Goal: Task Accomplishment & Management: Manage account settings

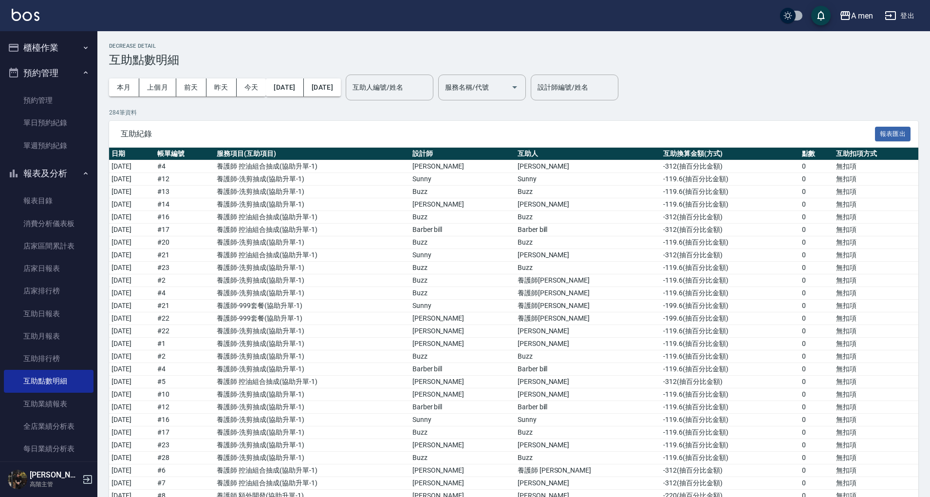
click at [57, 204] on link "報表目錄" at bounding box center [49, 200] width 90 height 22
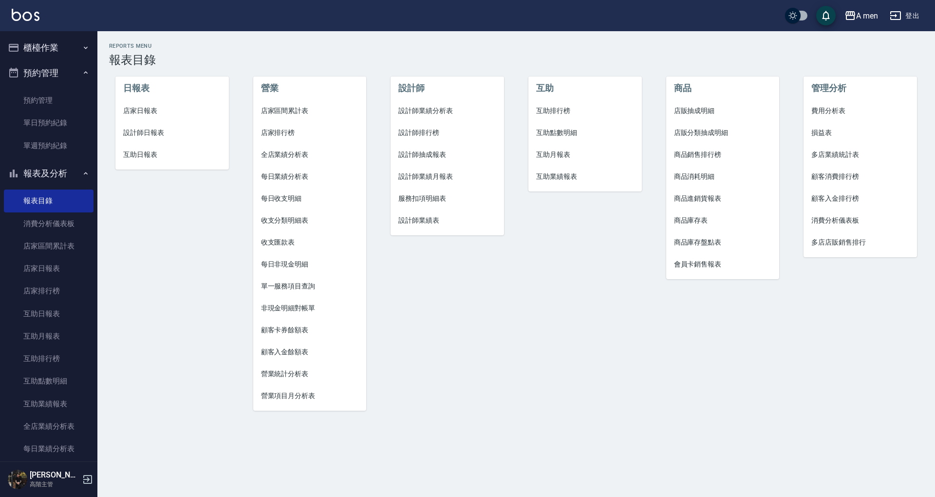
click at [437, 114] on span "設計師業績分析表" at bounding box center [447, 111] width 98 height 10
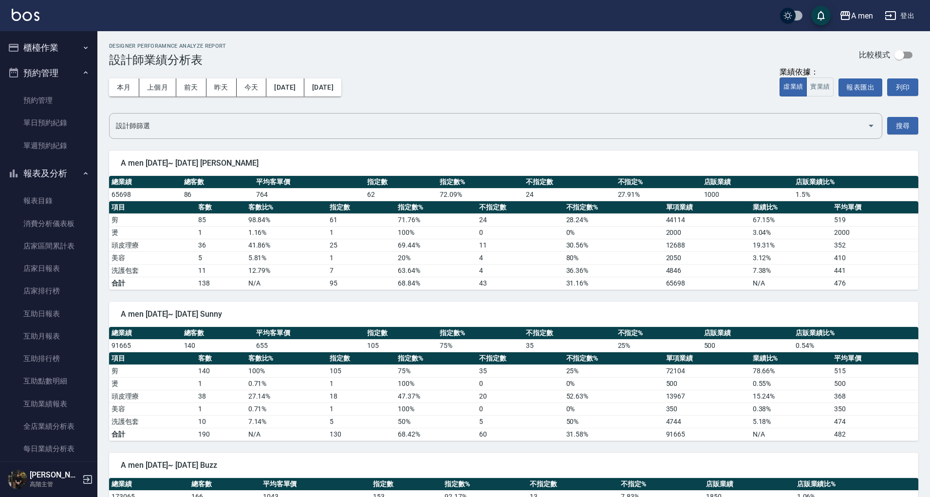
click at [48, 53] on button "櫃檯作業" at bounding box center [49, 47] width 90 height 25
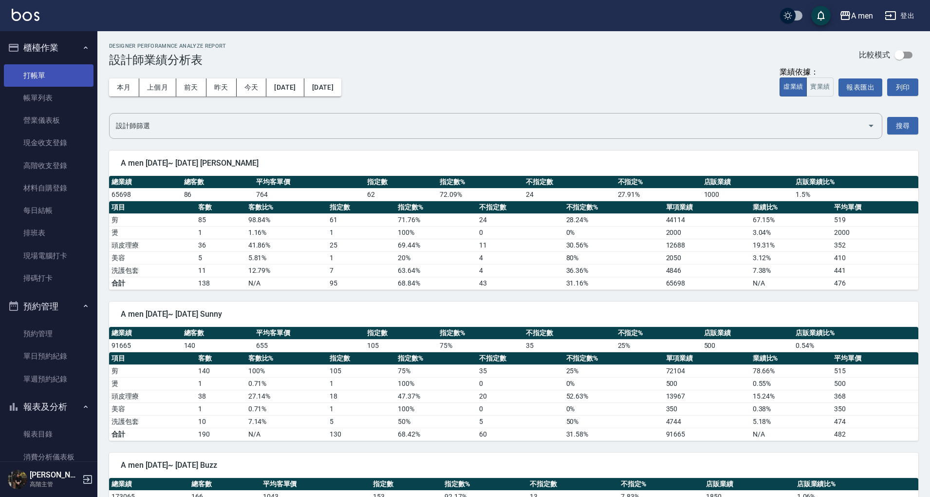
click at [52, 83] on link "打帳單" at bounding box center [49, 75] width 90 height 22
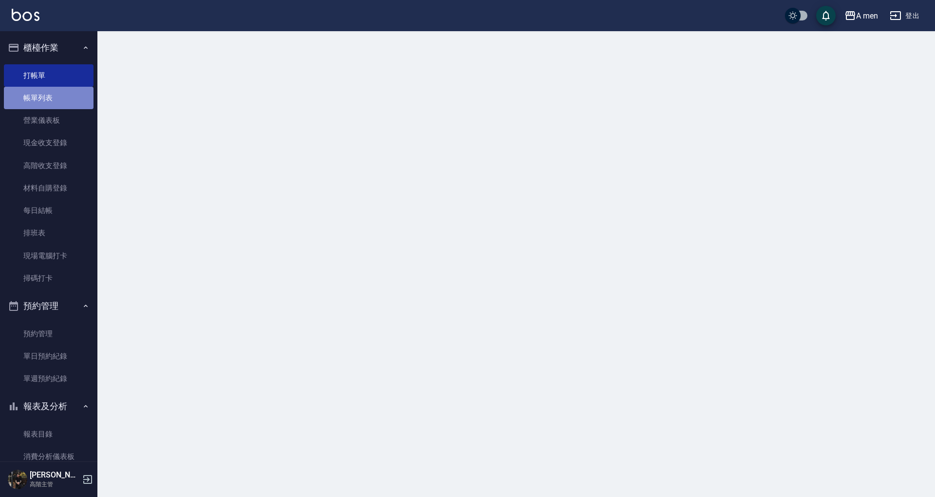
click at [55, 87] on link "帳單列表" at bounding box center [49, 98] width 90 height 22
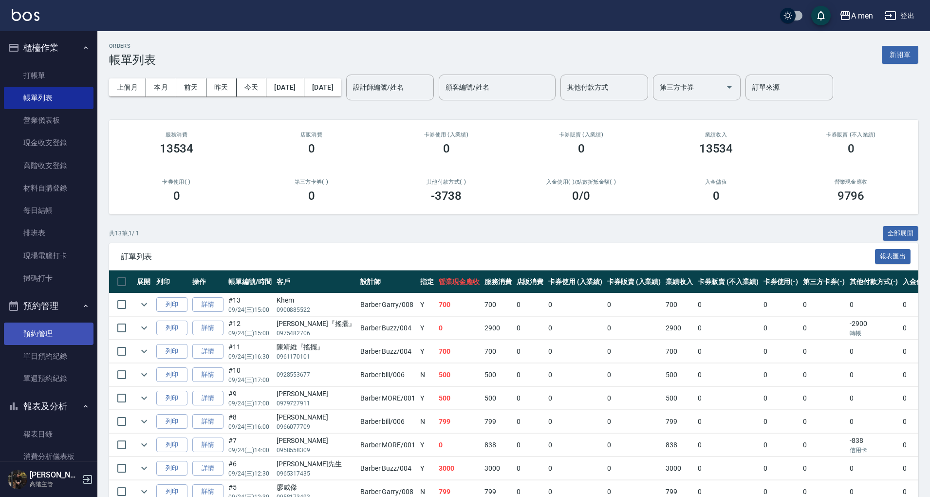
click at [35, 332] on link "預約管理" at bounding box center [49, 333] width 90 height 22
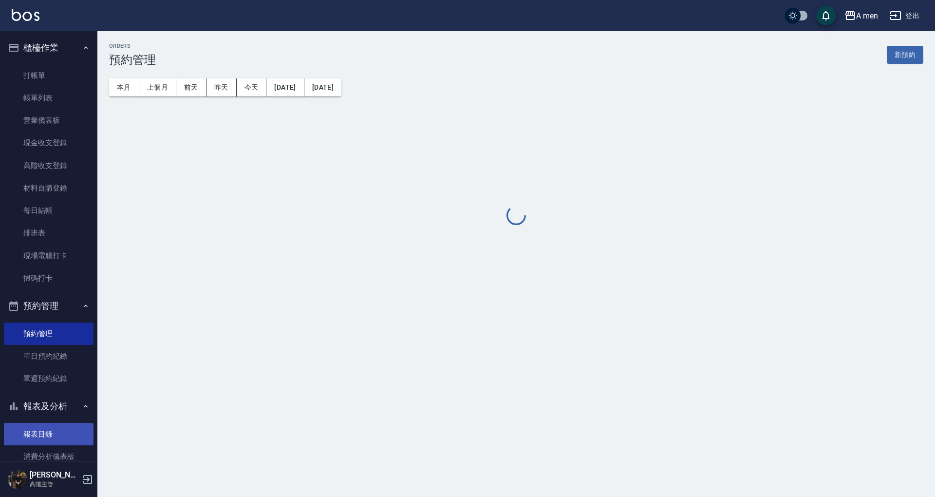
click at [35, 435] on link "報表目錄" at bounding box center [49, 434] width 90 height 22
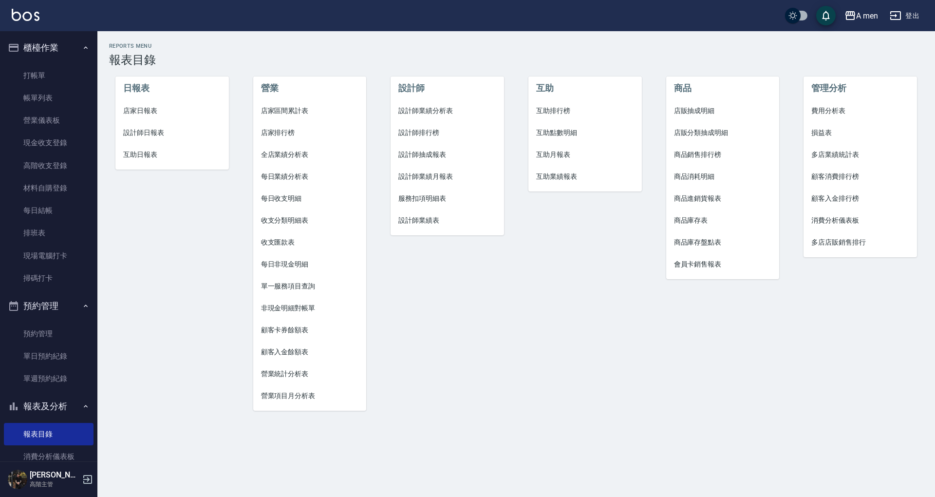
click at [303, 109] on span "店家區間累計表" at bounding box center [310, 111] width 98 height 10
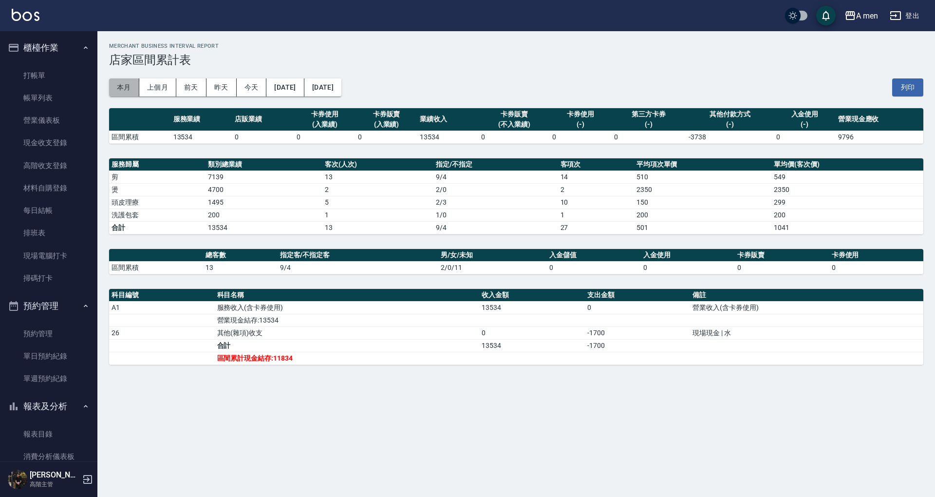
click at [131, 83] on button "本月" at bounding box center [124, 87] width 30 height 18
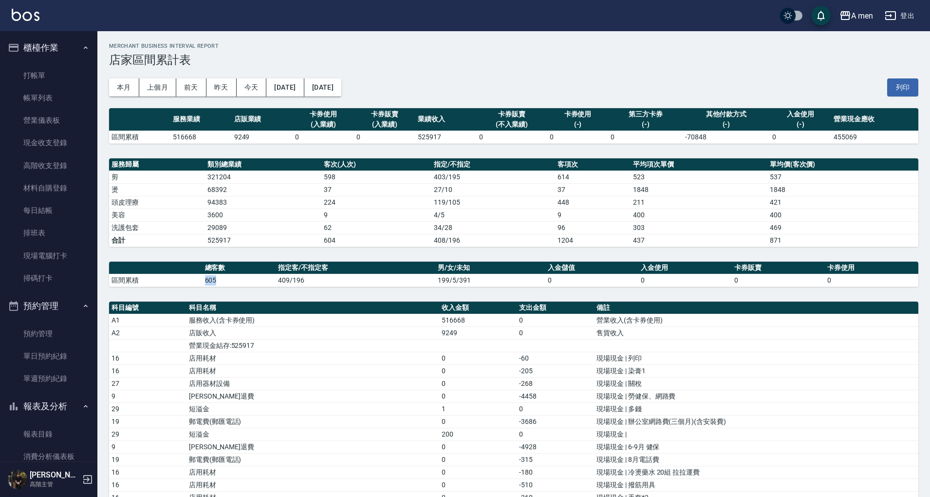
drag, startPoint x: 205, startPoint y: 278, endPoint x: 227, endPoint y: 281, distance: 21.6
click at [227, 281] on td "605" at bounding box center [240, 280] width 74 height 13
copy td "605"
click at [489, 314] on td "516668" at bounding box center [477, 320] width 77 height 13
click at [166, 86] on button "上個月" at bounding box center [157, 87] width 37 height 18
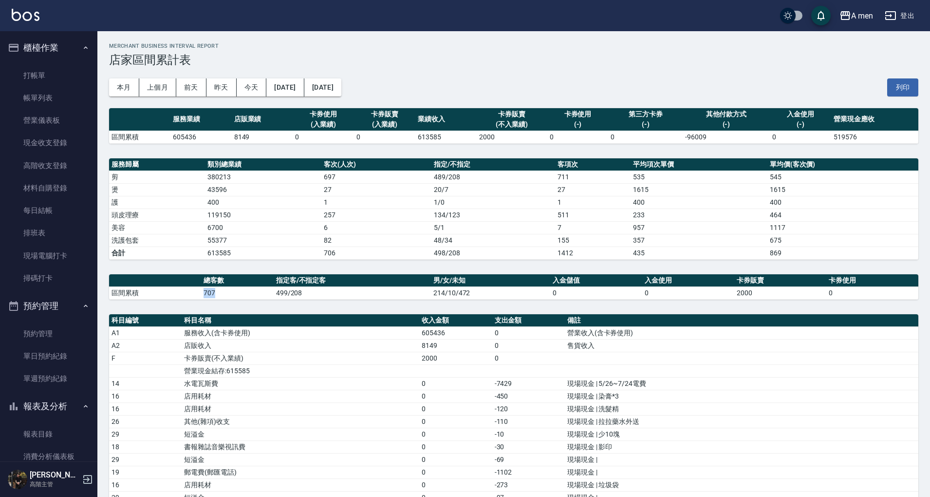
drag, startPoint x: 204, startPoint y: 293, endPoint x: 233, endPoint y: 285, distance: 30.1
click at [218, 292] on td "707" at bounding box center [237, 292] width 73 height 13
click at [45, 361] on link "單日預約紀錄" at bounding box center [49, 356] width 90 height 22
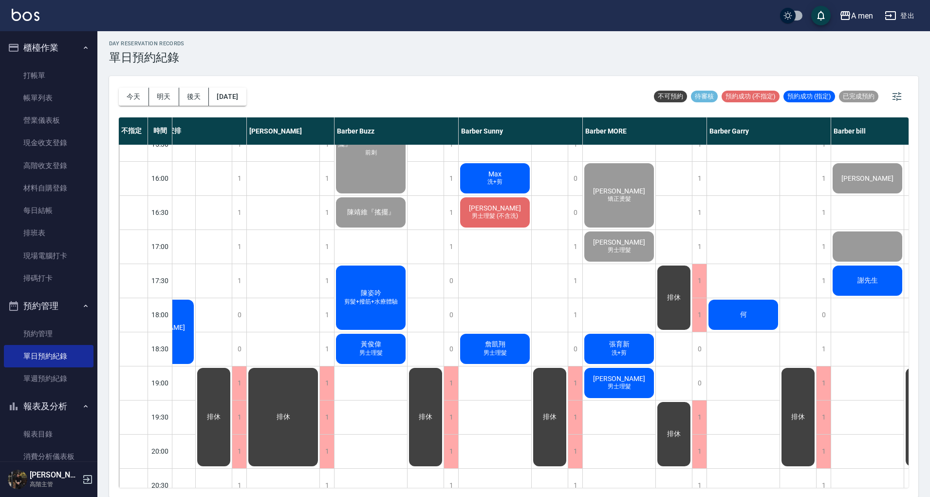
scroll to position [324, 189]
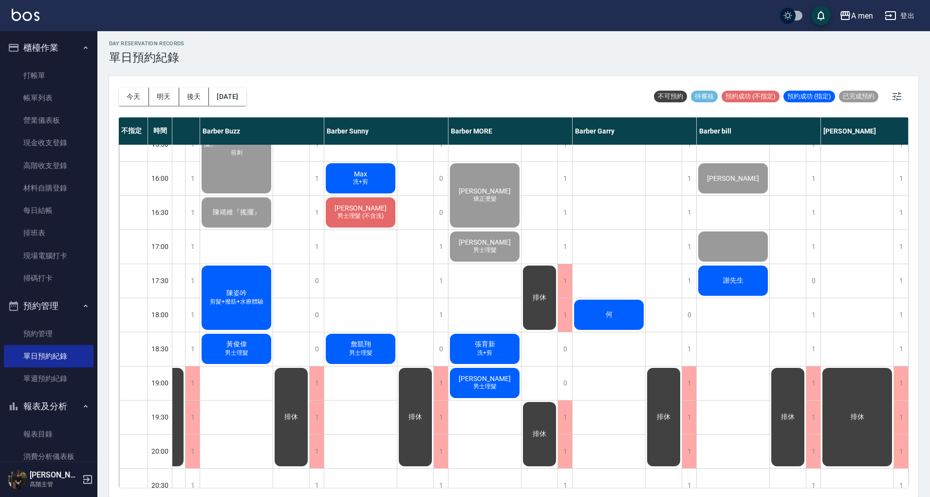
click at [607, 323] on div "何" at bounding box center [609, 314] width 73 height 33
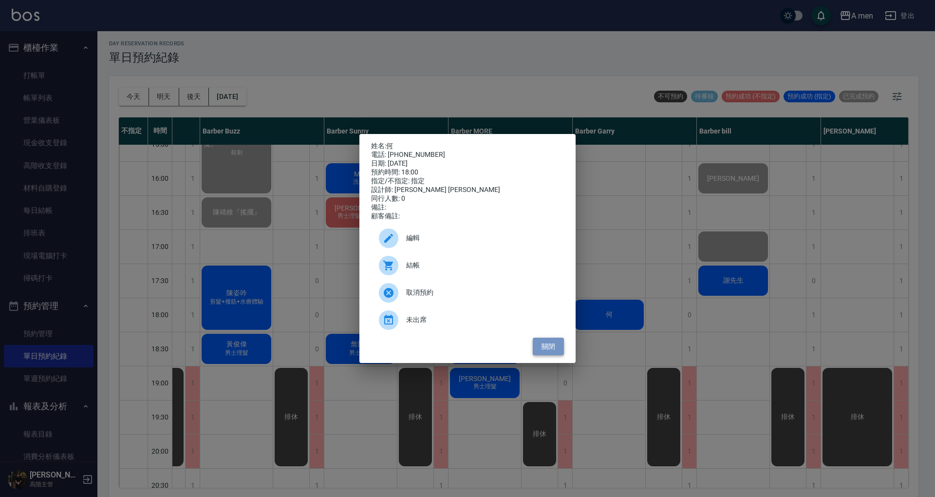
click at [557, 353] on button "關閉" at bounding box center [548, 346] width 31 height 18
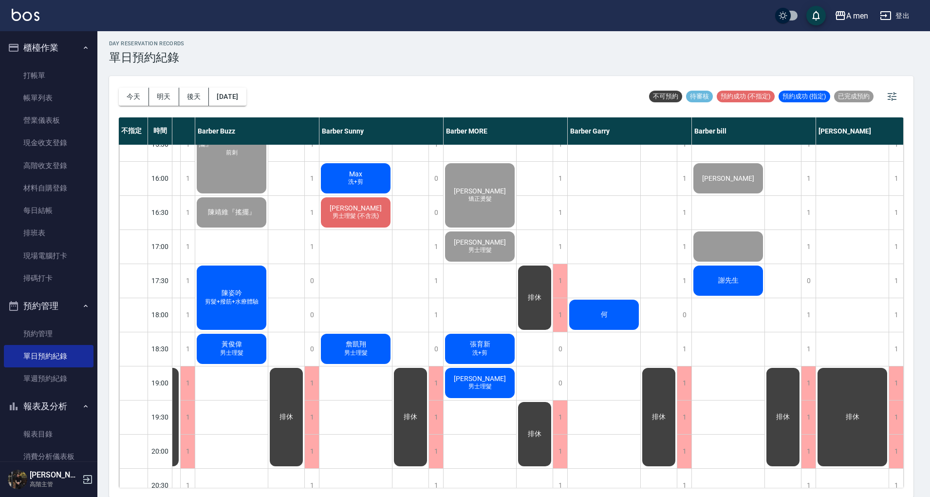
scroll to position [324, 184]
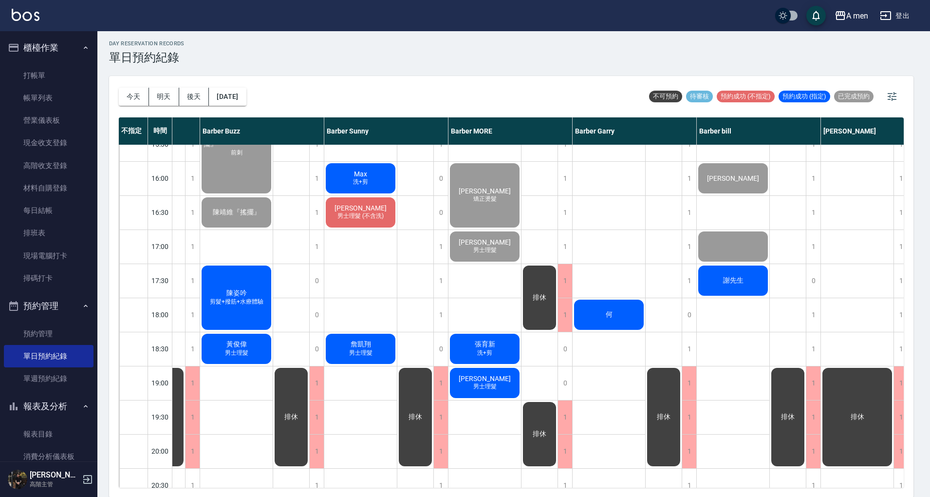
click at [605, 363] on div "外國人 廖威傑 Khem 何" at bounding box center [609, 246] width 73 height 852
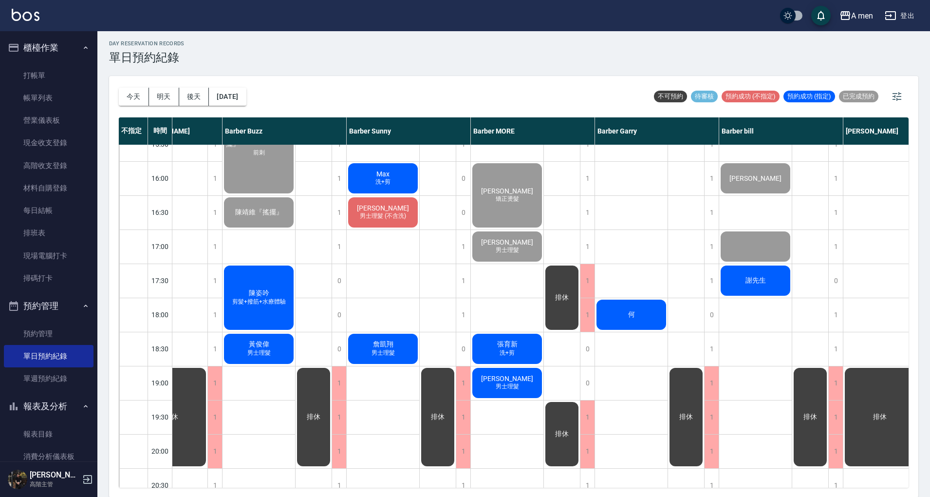
scroll to position [324, 158]
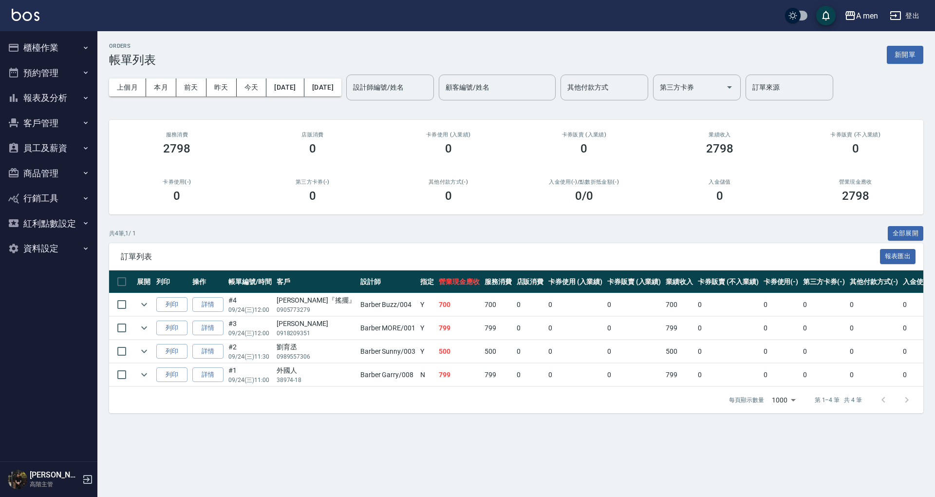
click at [70, 87] on button "報表及分析" at bounding box center [49, 97] width 90 height 25
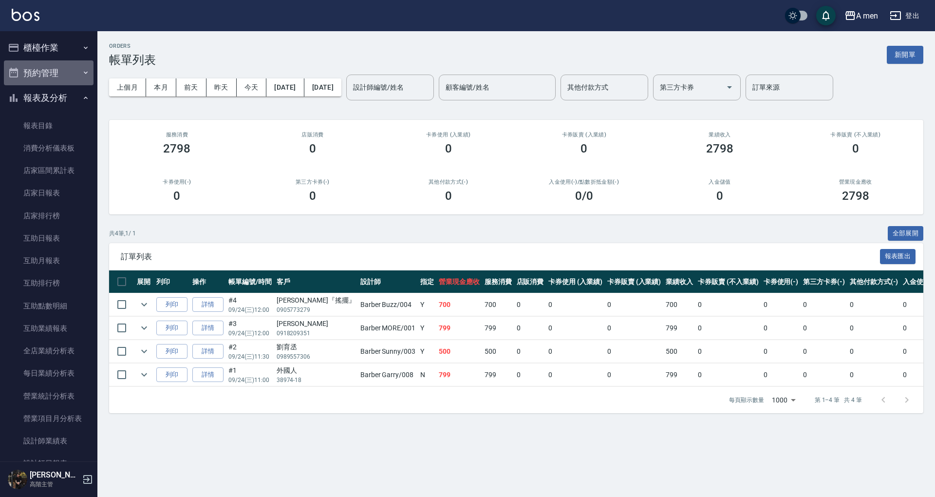
click at [77, 78] on button "預約管理" at bounding box center [49, 72] width 90 height 25
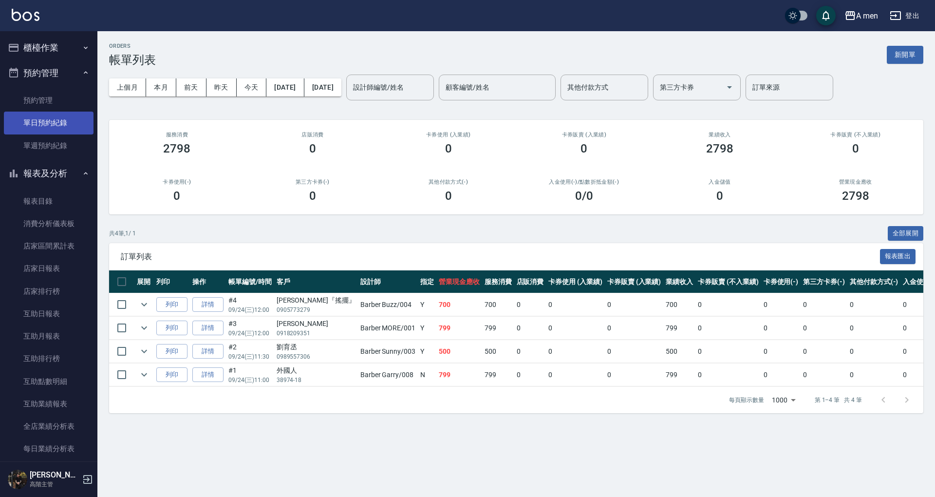
click at [66, 120] on link "單日預約紀錄" at bounding box center [49, 122] width 90 height 22
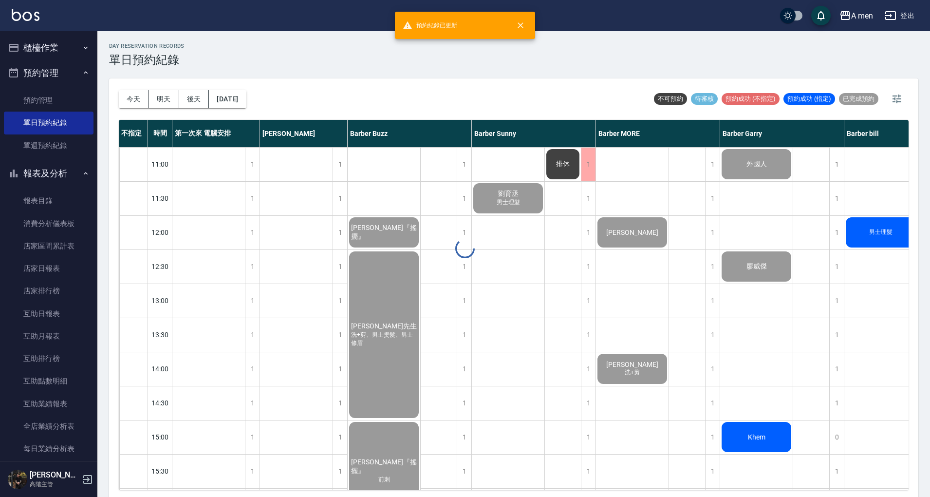
click at [141, 105] on div "day Reservation records 單日預約紀錄 今天 明天 後天 2025/09/24 不可預約 待審核 預約成功 (不指定) 預約成功 (指定…" at bounding box center [513, 265] width 833 height 468
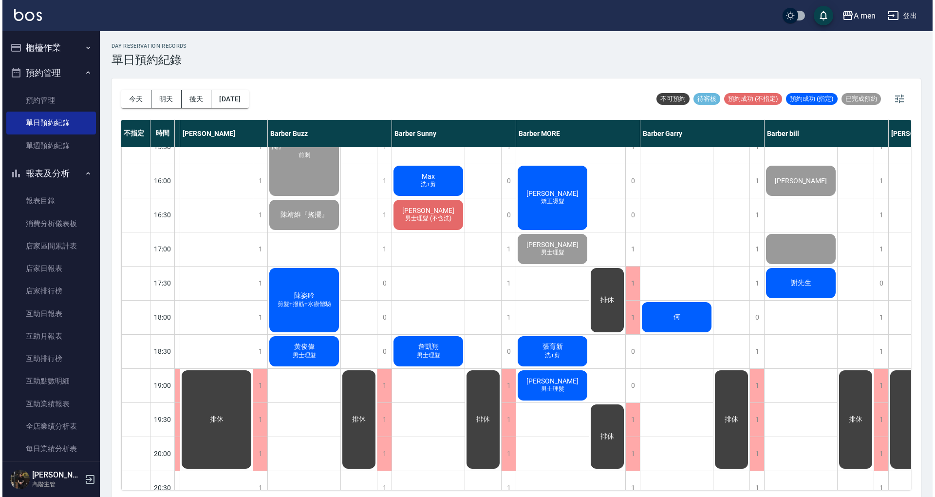
scroll to position [324, 83]
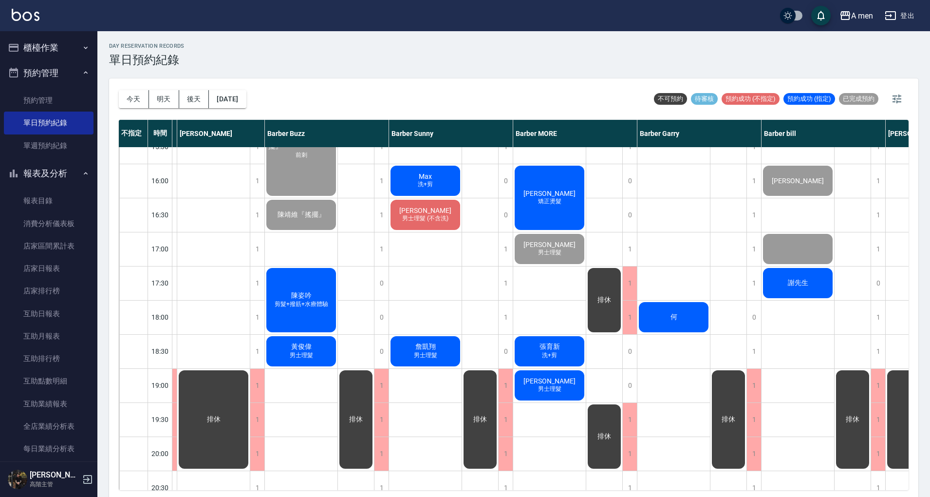
click at [793, 340] on div "男士理髮 李昱霖 謝先生" at bounding box center [797, 249] width 73 height 852
click at [679, 262] on div "外國人 廖威傑 Khem 何" at bounding box center [673, 249] width 73 height 852
drag, startPoint x: 56, startPoint y: 204, endPoint x: 84, endPoint y: 203, distance: 28.7
click at [56, 204] on link "報表目錄" at bounding box center [49, 200] width 90 height 22
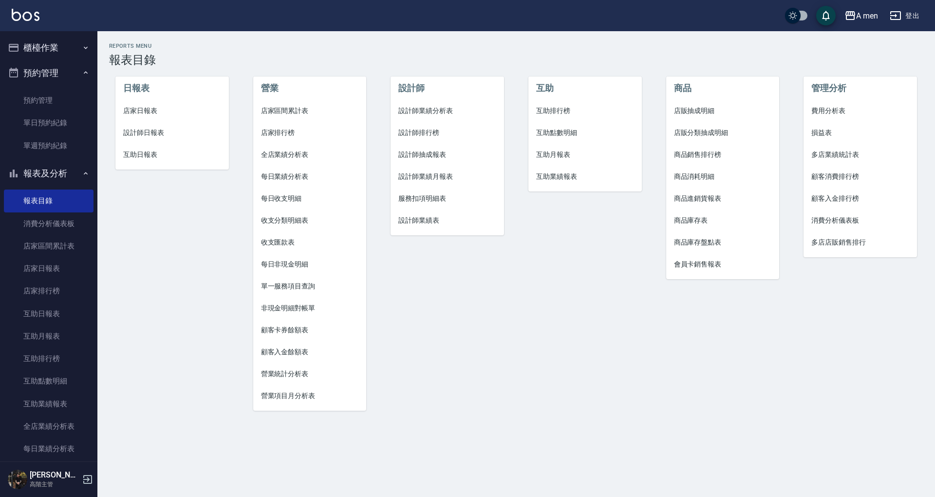
click at [572, 136] on span "互助點數明細" at bounding box center [585, 133] width 98 height 10
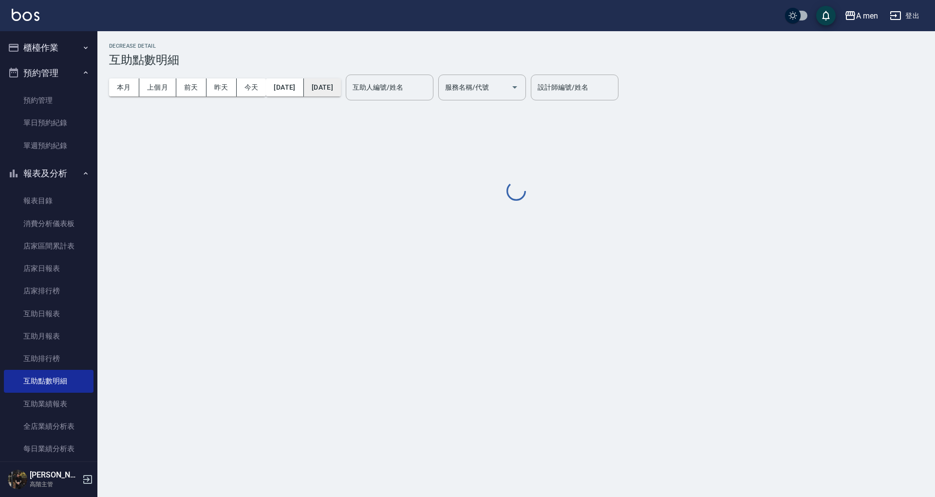
click at [341, 89] on button "2025/09/24" at bounding box center [322, 87] width 37 height 18
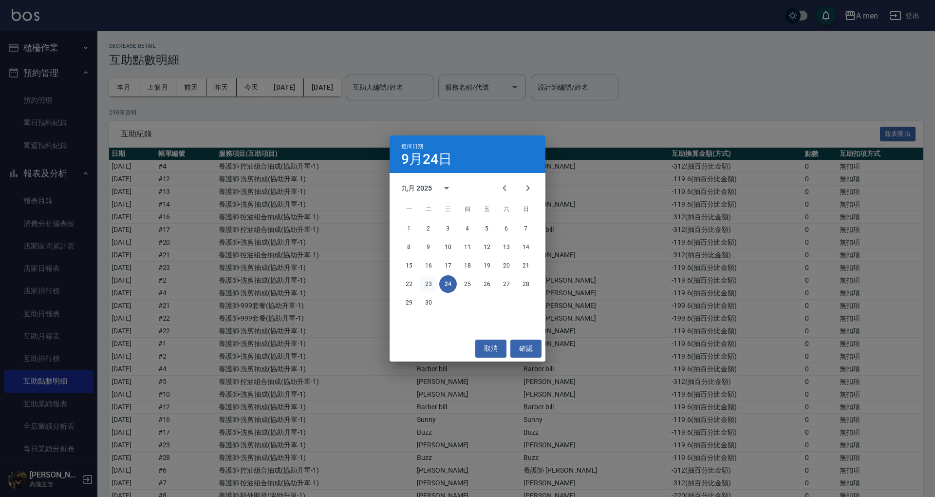
click at [433, 287] on button "23" at bounding box center [429, 284] width 18 height 18
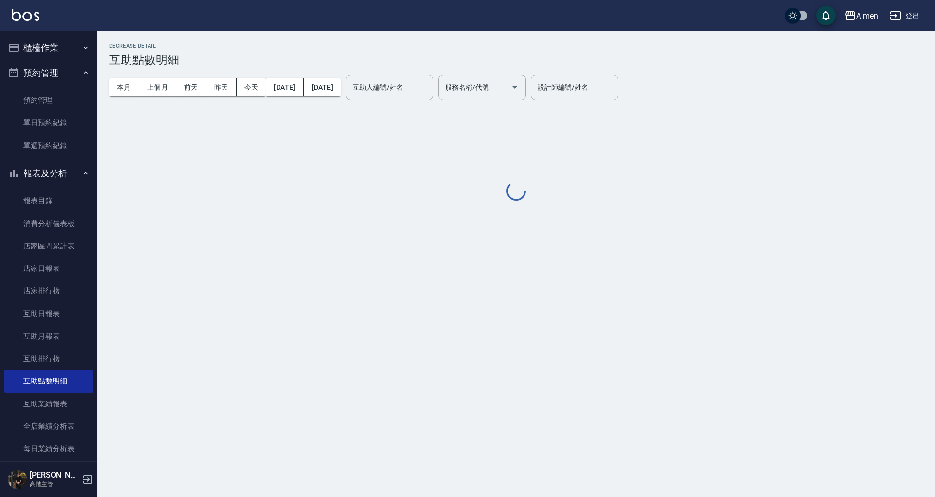
click at [495, 124] on div "Decrease Detail 互助點數明細 本月 上個月 前天 昨天 今天 2025/09/01 2025/09/23 互助人編號/姓名 互助人編號/姓名 …" at bounding box center [515, 123] width 837 height 160
click at [511, 88] on div "服務名稱/代號 服務名稱/代號" at bounding box center [482, 87] width 88 height 26
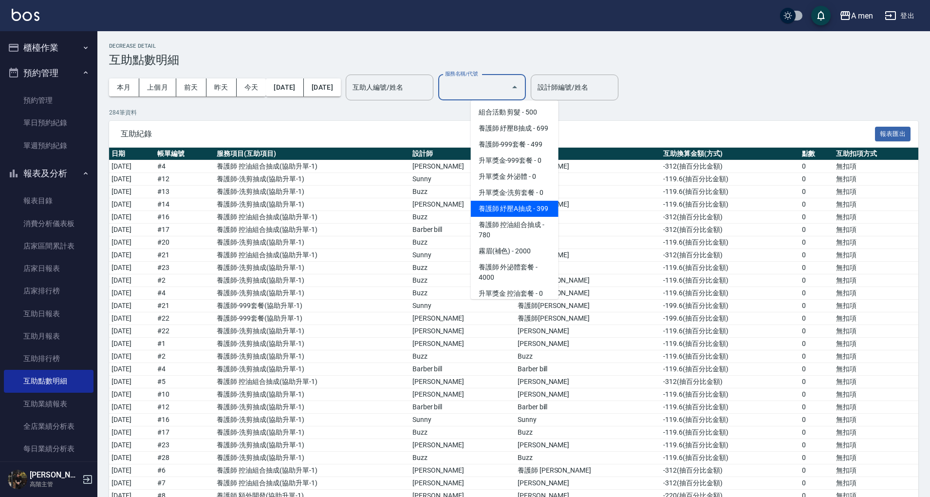
click at [531, 217] on span "養護師 紓壓A抽成 - 399" at bounding box center [515, 209] width 88 height 16
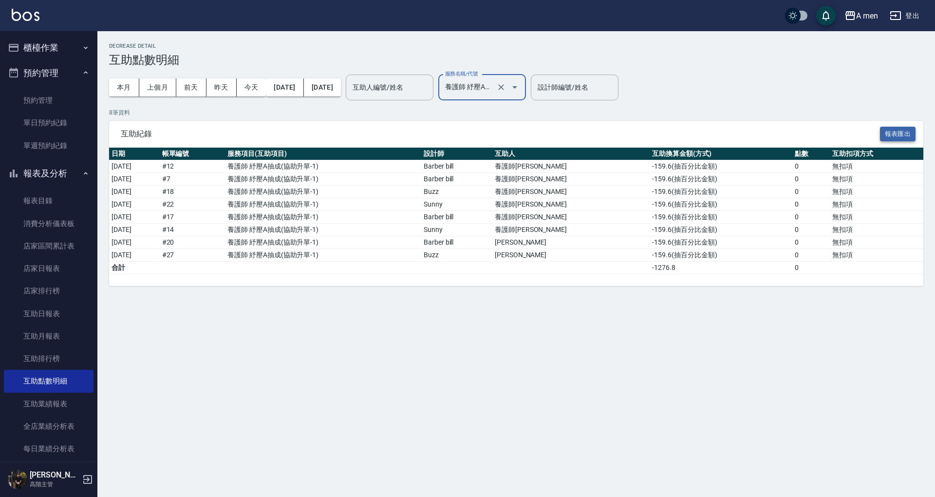
click at [897, 134] on button "報表匯出" at bounding box center [898, 134] width 36 height 15
click at [521, 97] on div at bounding box center [507, 87] width 27 height 26
click at [520, 91] on icon "Open" at bounding box center [515, 87] width 12 height 12
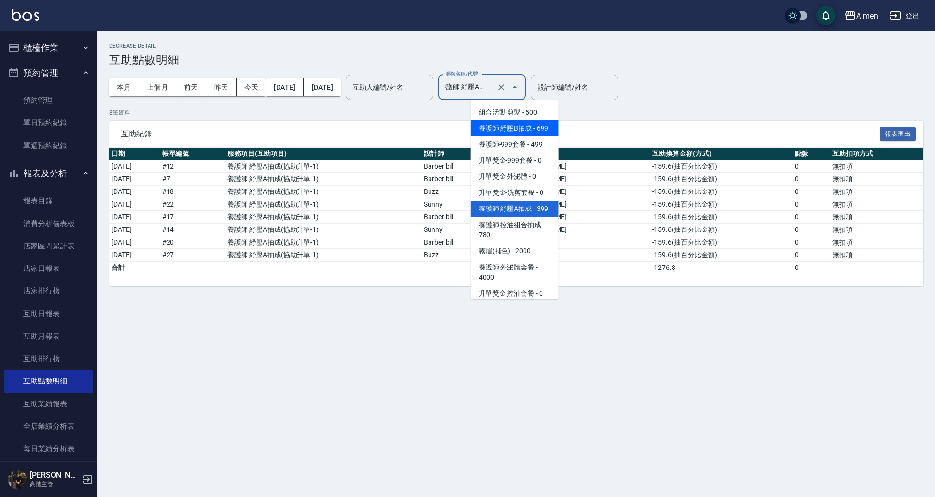
drag, startPoint x: 533, startPoint y: 134, endPoint x: 538, endPoint y: 132, distance: 5.6
click at [533, 133] on span "養護師 紓壓B抽成 - 699" at bounding box center [515, 128] width 88 height 16
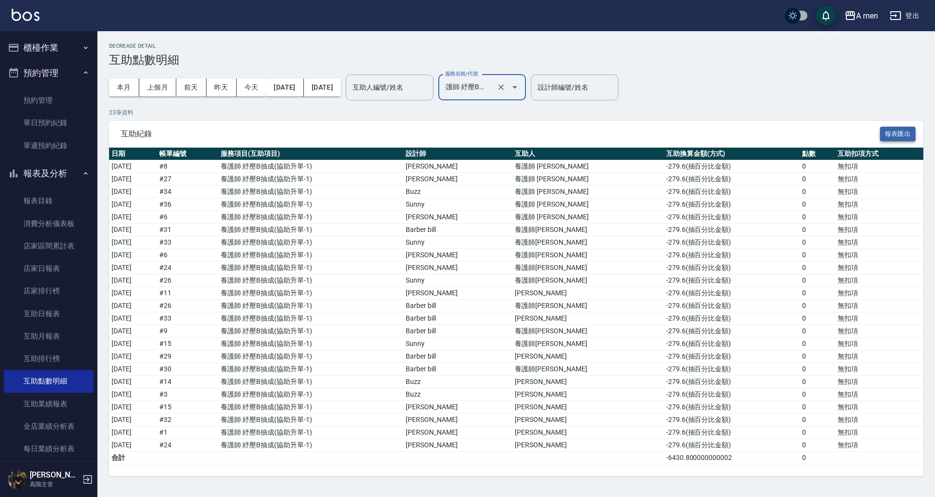
click at [889, 133] on button "報表匯出" at bounding box center [898, 134] width 36 height 15
click at [520, 91] on icon "Open" at bounding box center [515, 87] width 12 height 12
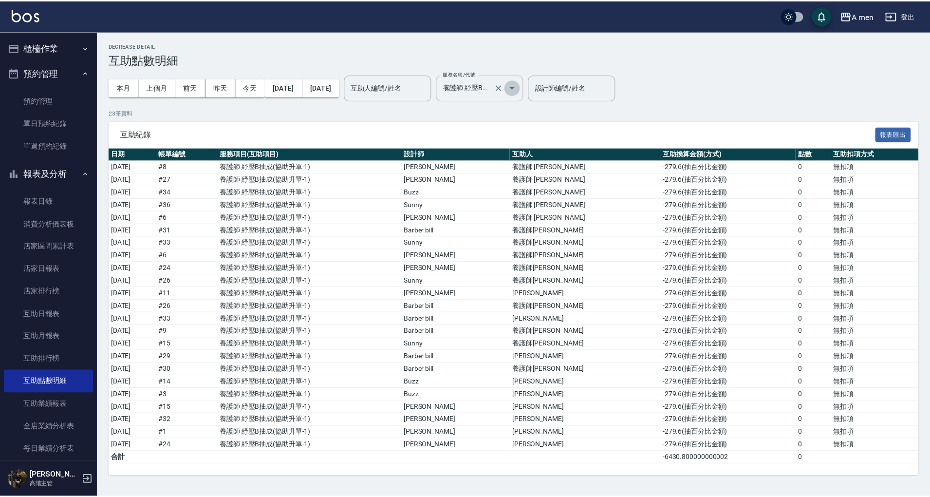
scroll to position [0, 6]
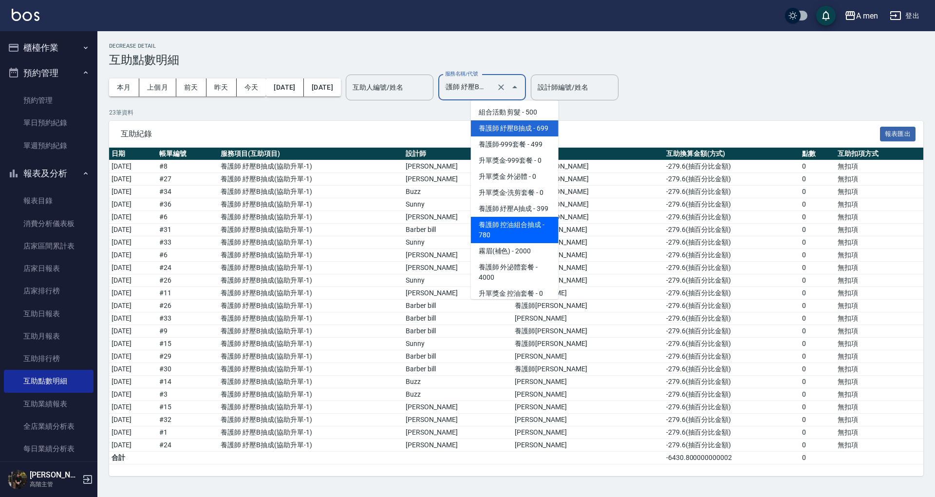
click at [540, 243] on span "養護師 控油組合抽成 - 780" at bounding box center [515, 230] width 88 height 26
type input "養護師 控油組合抽成"
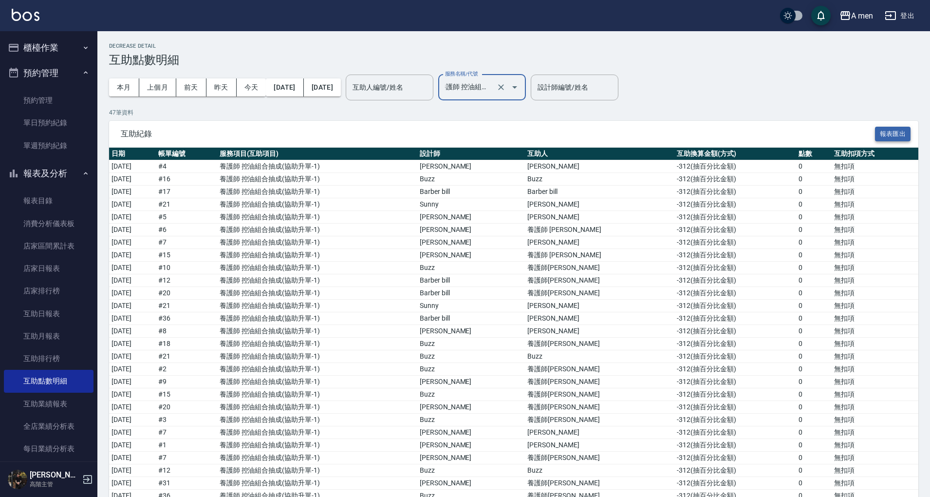
click at [881, 131] on button "報表匯出" at bounding box center [893, 134] width 36 height 15
click at [777, 67] on div "本月 上個月 前天 昨天 今天 2025/09/01 2025/09/23 互助人編號/姓名 互助人編號/姓名 服務名稱/代號 養護師 控油組合抽成 服務名稱…" at bounding box center [513, 87] width 809 height 41
drag, startPoint x: 667, startPoint y: 134, endPoint x: 688, endPoint y: 7, distance: 128.9
click at [667, 130] on span "互助紀錄" at bounding box center [498, 134] width 754 height 10
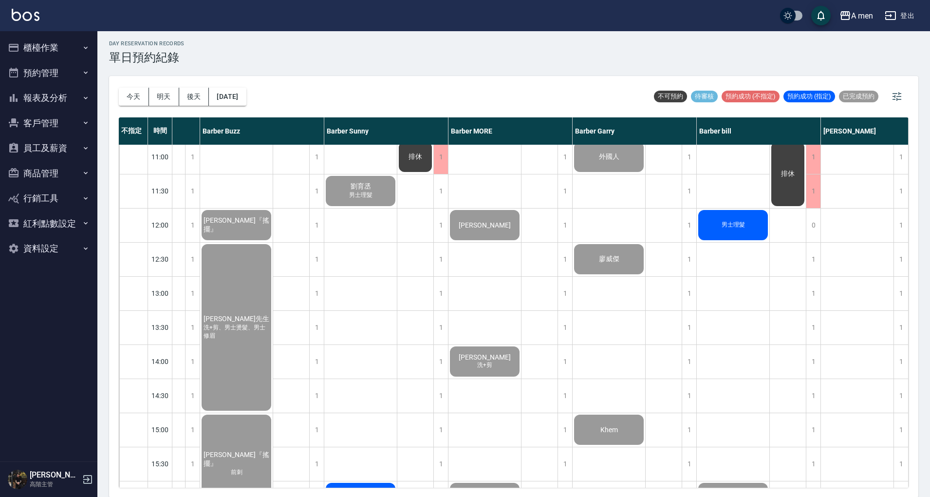
scroll to position [0, 189]
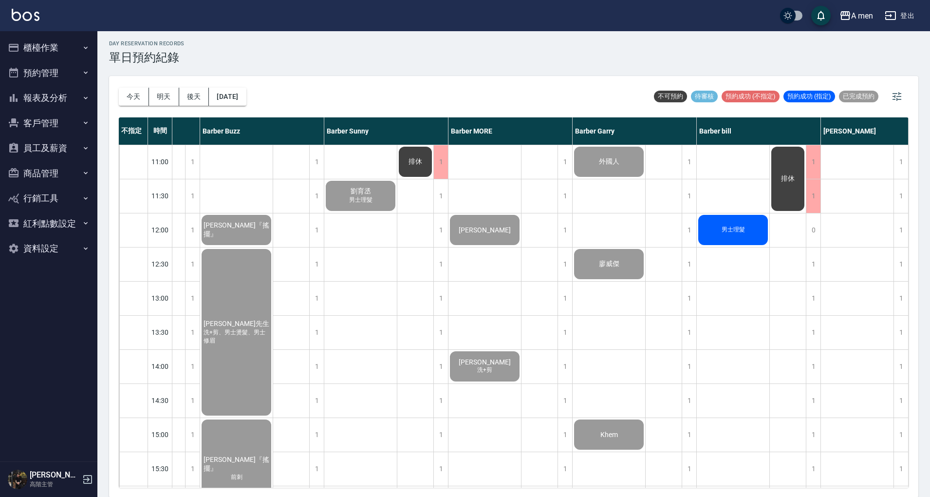
click at [733, 235] on div "男士理髮" at bounding box center [733, 229] width 73 height 33
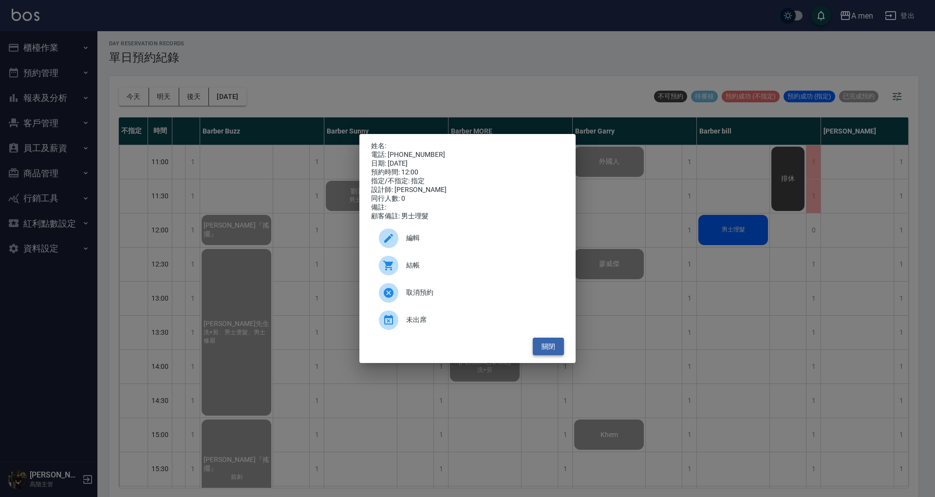
click at [559, 348] on button "關閉" at bounding box center [548, 346] width 31 height 18
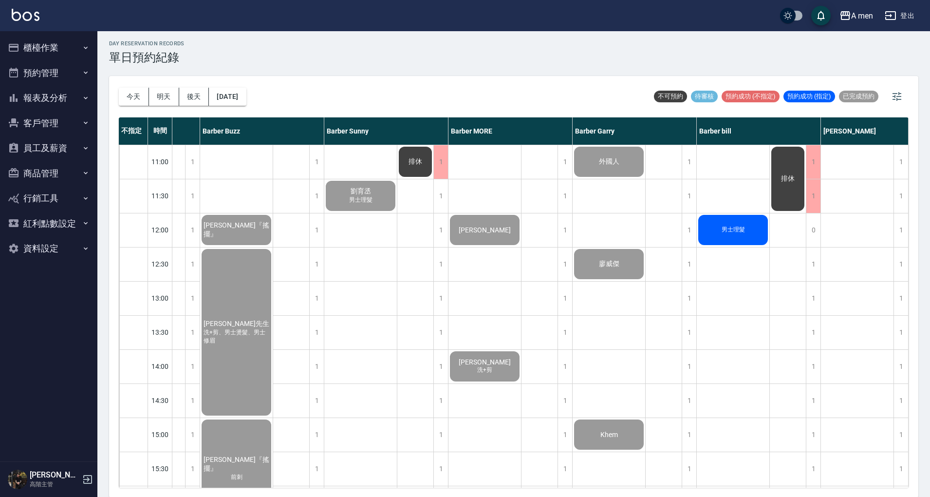
click at [738, 238] on div "男士理髮" at bounding box center [733, 229] width 73 height 33
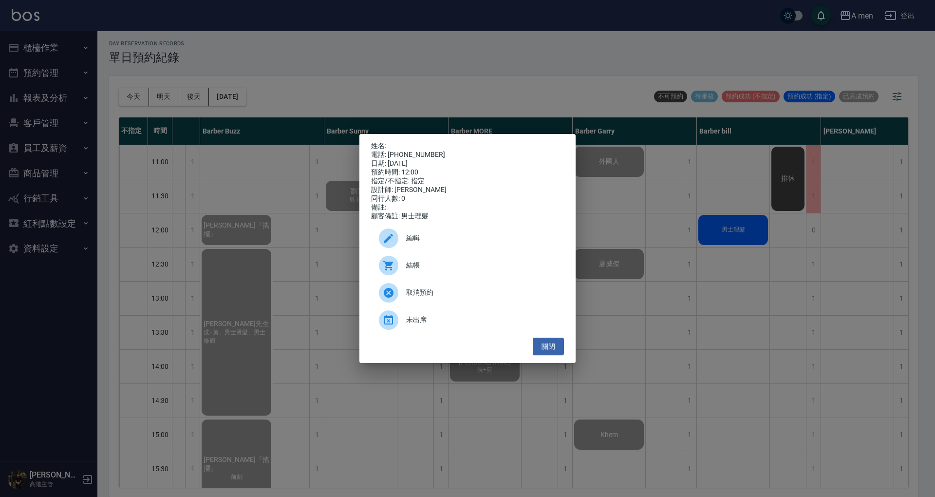
click at [472, 260] on div "結帳" at bounding box center [467, 265] width 193 height 27
click at [551, 346] on button "關閉" at bounding box center [548, 346] width 31 height 18
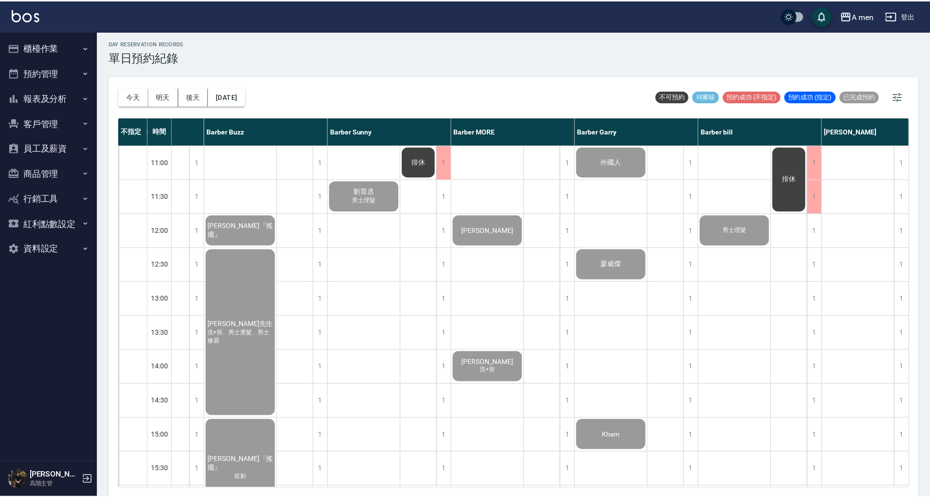
scroll to position [0, 184]
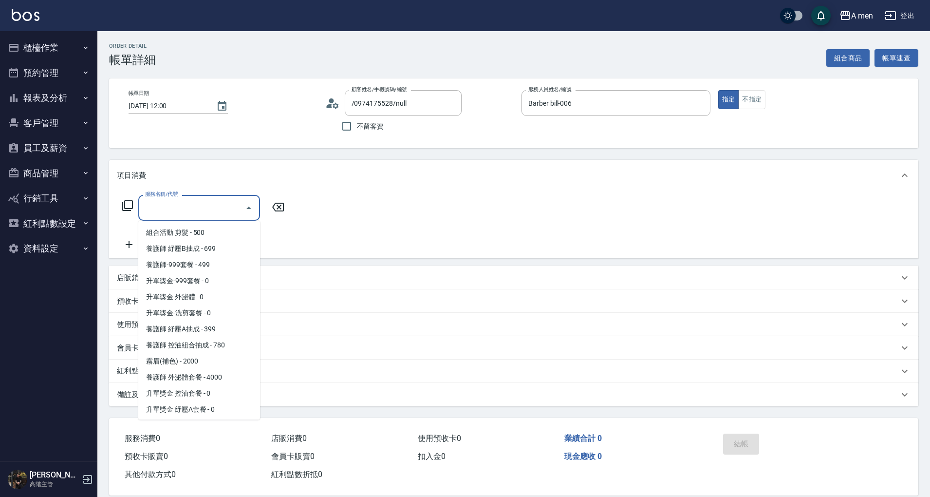
scroll to position [260, 0]
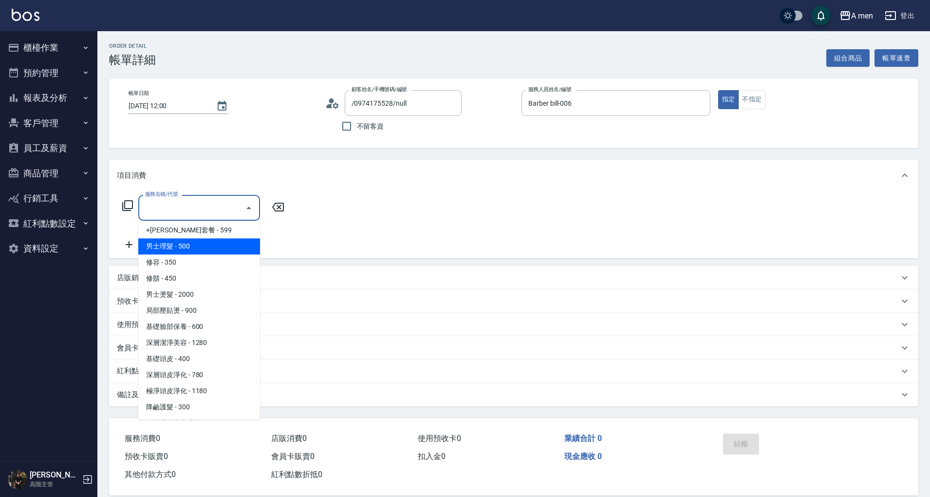
click at [220, 246] on span "男士理髮 - 500" at bounding box center [199, 246] width 122 height 16
type input "男士理髮(A01)"
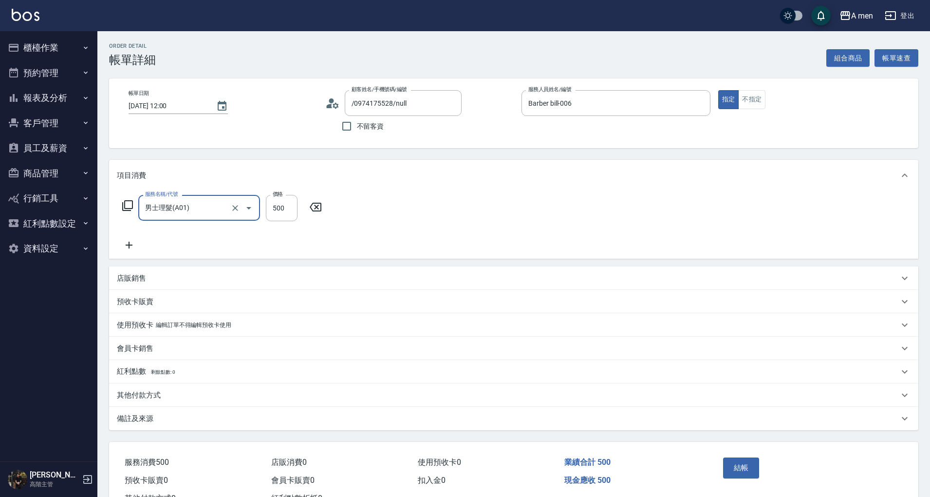
click at [418, 234] on div "服務名稱/代號 男士理髮(A01) 服務名稱/代號 價格 500 價格" at bounding box center [513, 225] width 809 height 68
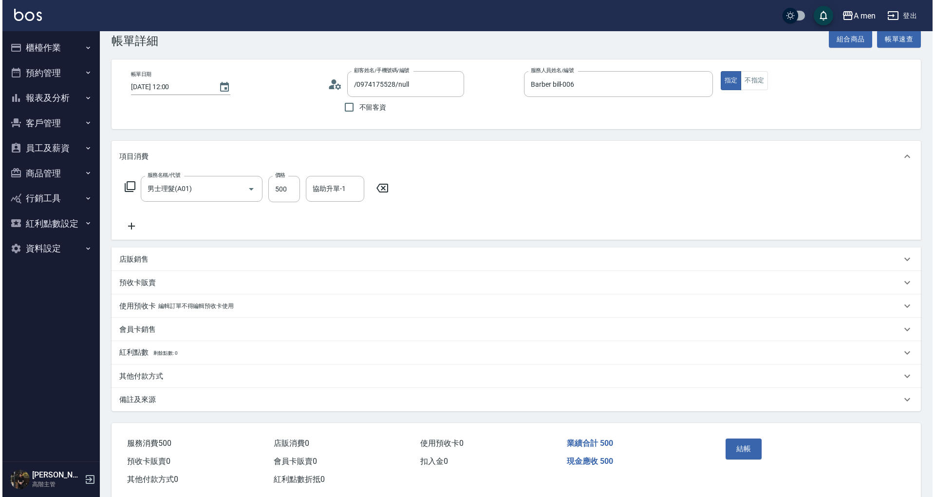
scroll to position [37, 0]
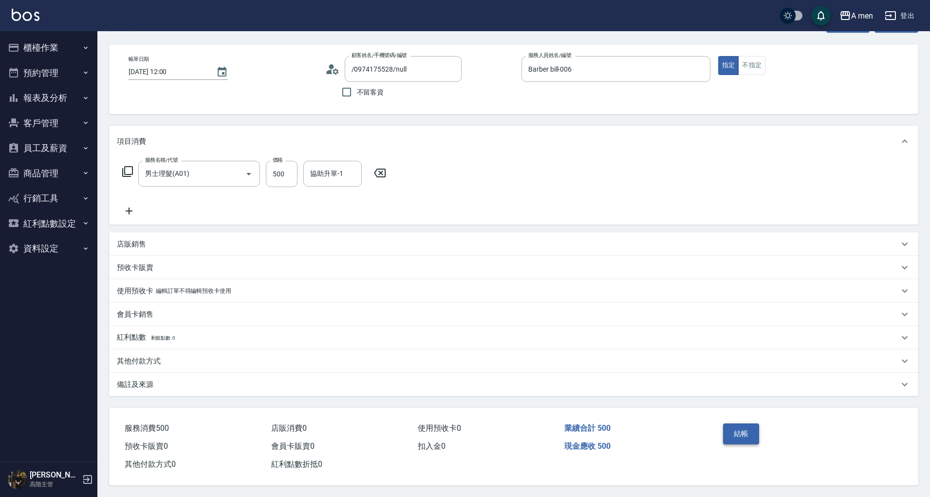
click at [740, 435] on button "結帳" at bounding box center [741, 433] width 37 height 20
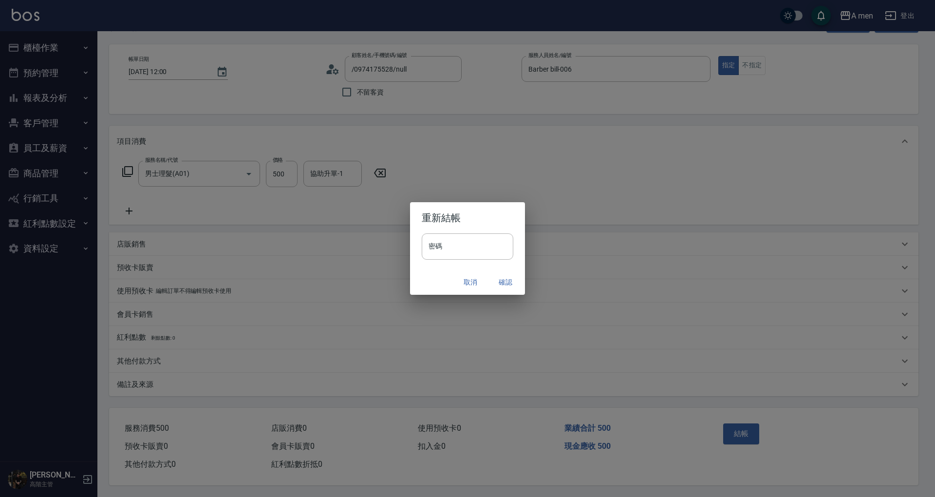
click at [510, 288] on button "確認" at bounding box center [505, 282] width 31 height 18
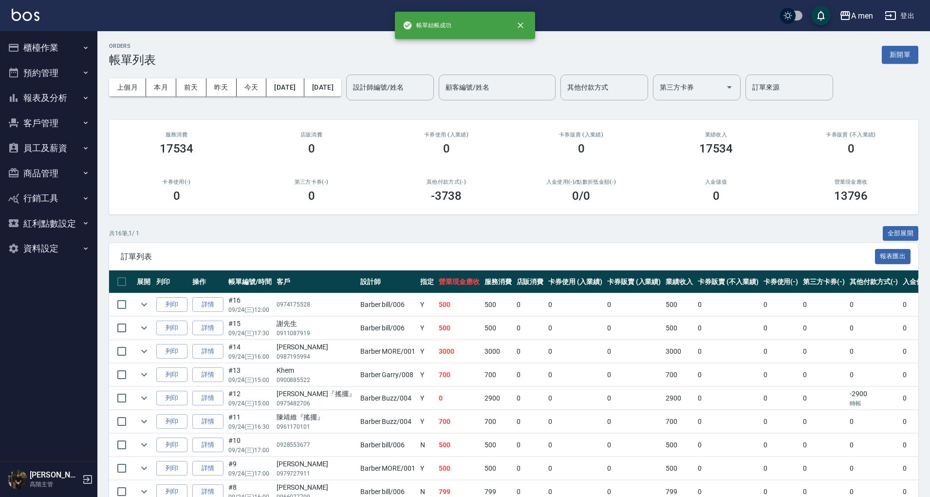
drag, startPoint x: 45, startPoint y: 64, endPoint x: 57, endPoint y: 104, distance: 41.6
click at [46, 62] on button "預約管理" at bounding box center [49, 72] width 90 height 25
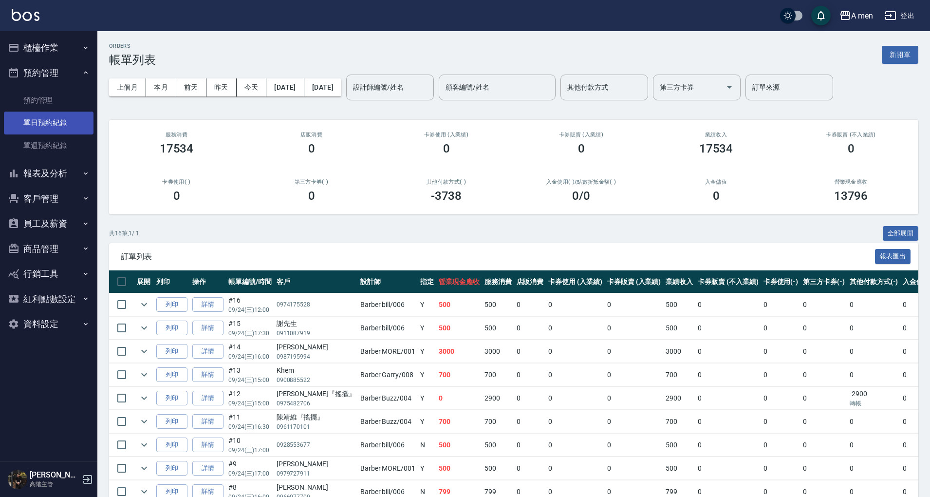
click at [56, 118] on link "單日預約紀錄" at bounding box center [49, 122] width 90 height 22
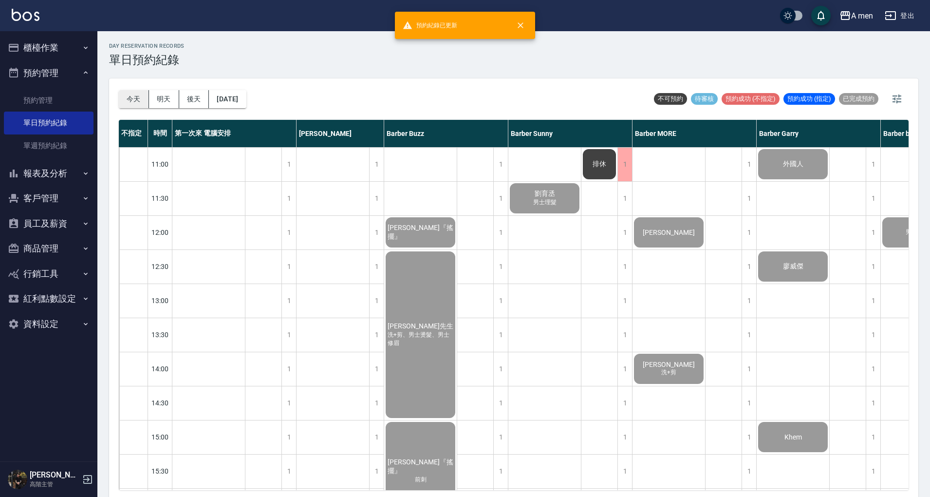
click at [127, 103] on button "今天" at bounding box center [134, 99] width 30 height 18
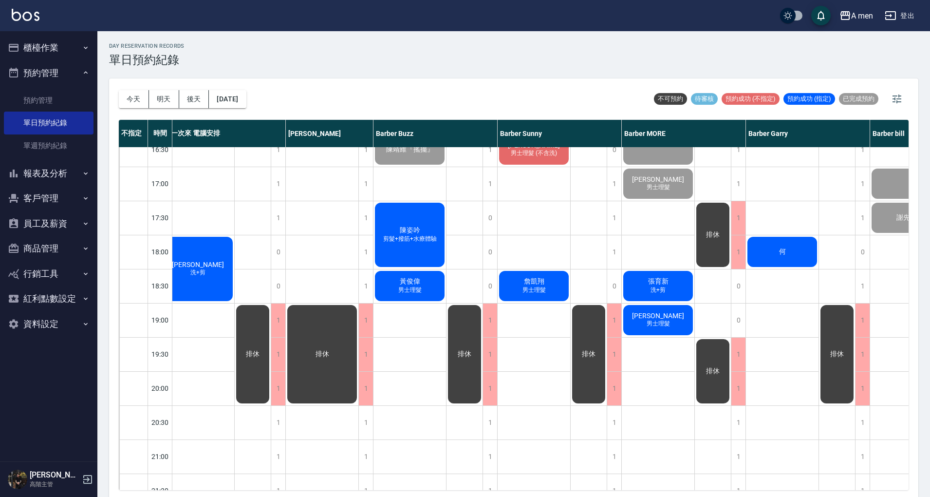
scroll to position [390, 0]
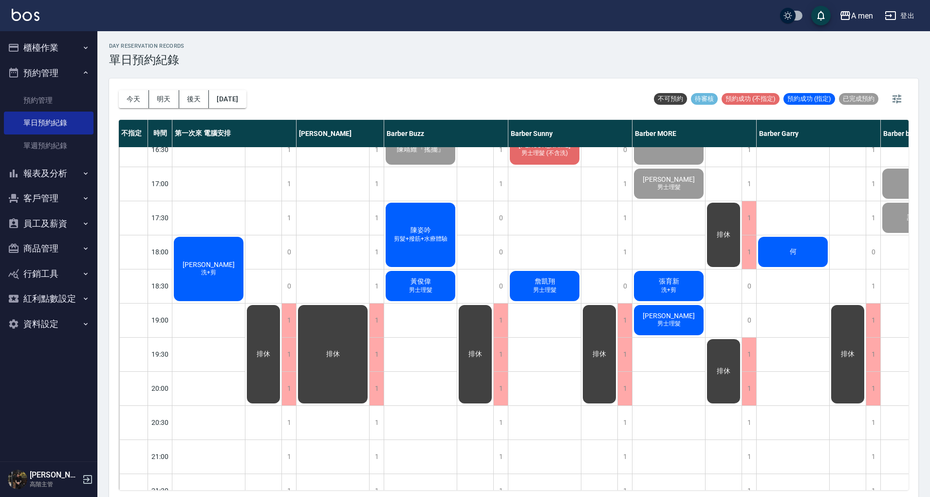
click at [562, 368] on div "劉育丞 男士理髮 Max 洗+剪 Juan Hernandez 男士理髮 (不含洗) 詹凱翔 男士理髮" at bounding box center [544, 184] width 73 height 852
click at [435, 370] on div "張宸豪『搖擺』 吳先生 洗+剪、男士燙髮、男士修眉 施奕邦『搖擺』 前刺 陳靖維『搖擺』 陳姿吟 剪髮+撥筋+水療體驗 黃俊偉 男士理髮" at bounding box center [420, 184] width 73 height 852
click at [51, 174] on button "報表及分析" at bounding box center [49, 173] width 90 height 25
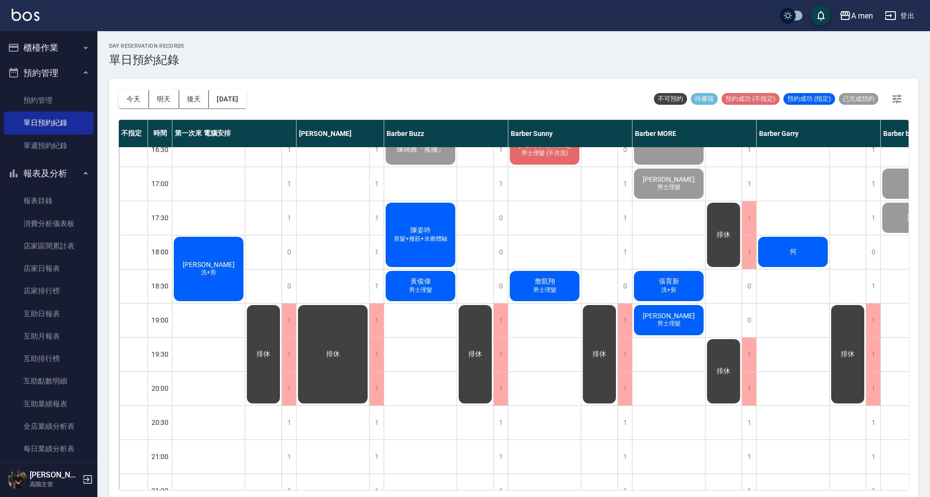
drag, startPoint x: 57, startPoint y: 206, endPoint x: 307, endPoint y: 169, distance: 252.5
click at [57, 206] on link "報表目錄" at bounding box center [49, 200] width 90 height 22
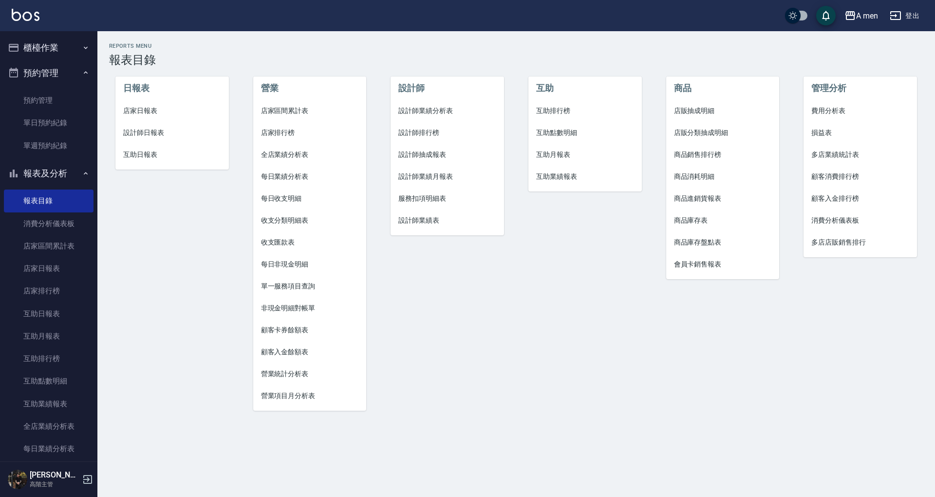
click at [293, 110] on span "店家區間累計表" at bounding box center [310, 111] width 98 height 10
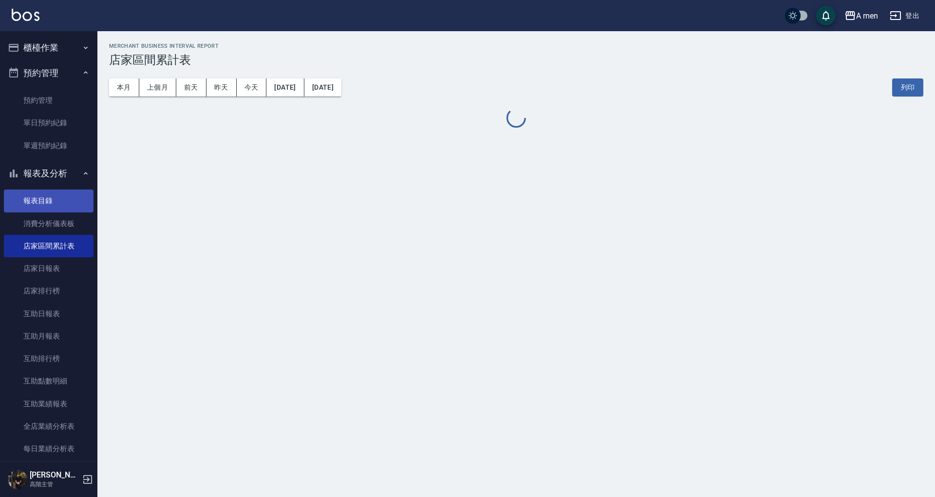
click at [73, 205] on link "報表目錄" at bounding box center [49, 200] width 90 height 22
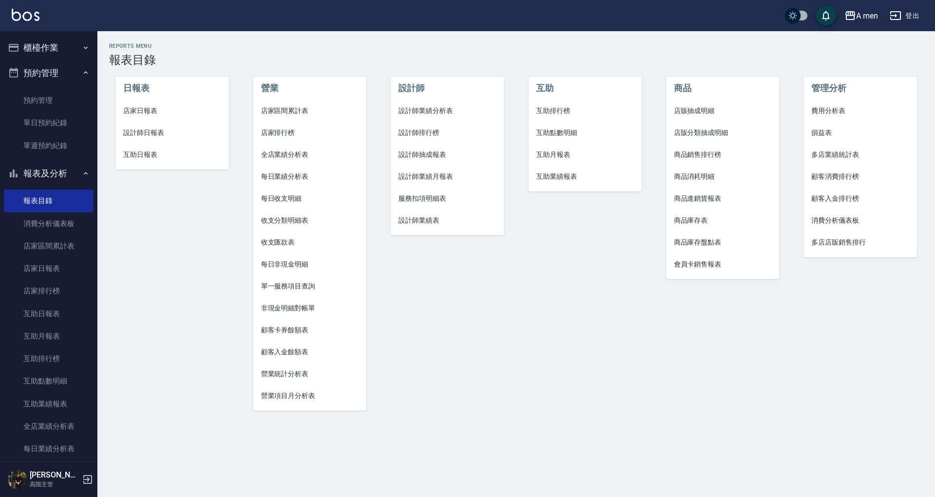
click at [568, 132] on span "互助點數明細" at bounding box center [585, 133] width 98 height 10
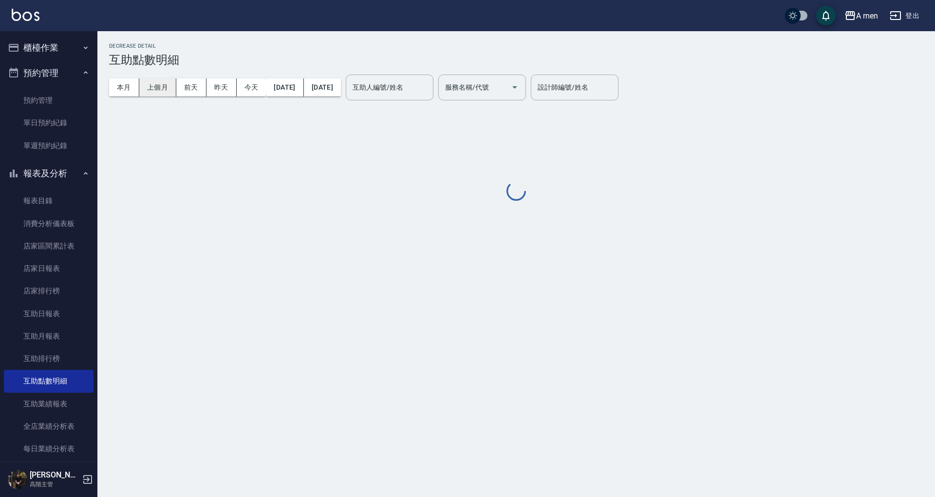
click at [156, 84] on button "上個月" at bounding box center [157, 87] width 37 height 18
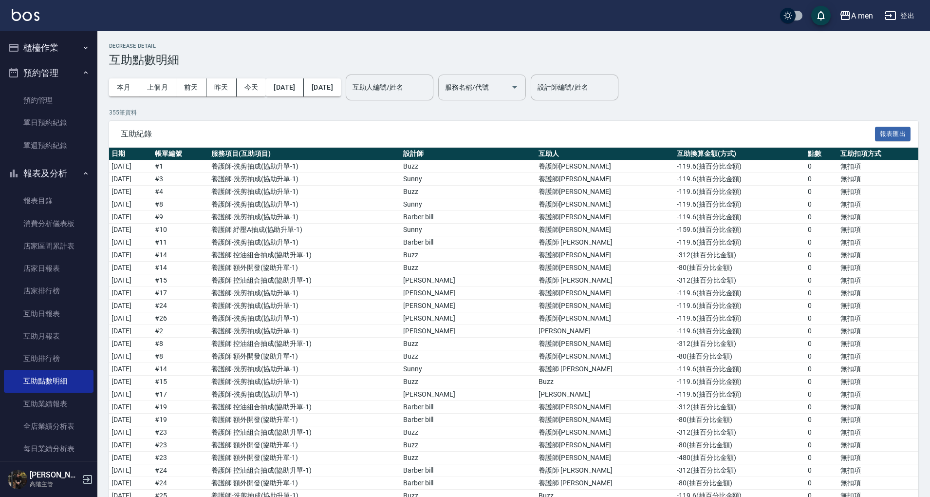
click at [494, 80] on div "服務名稱/代號 服務名稱/代號" at bounding box center [482, 87] width 88 height 26
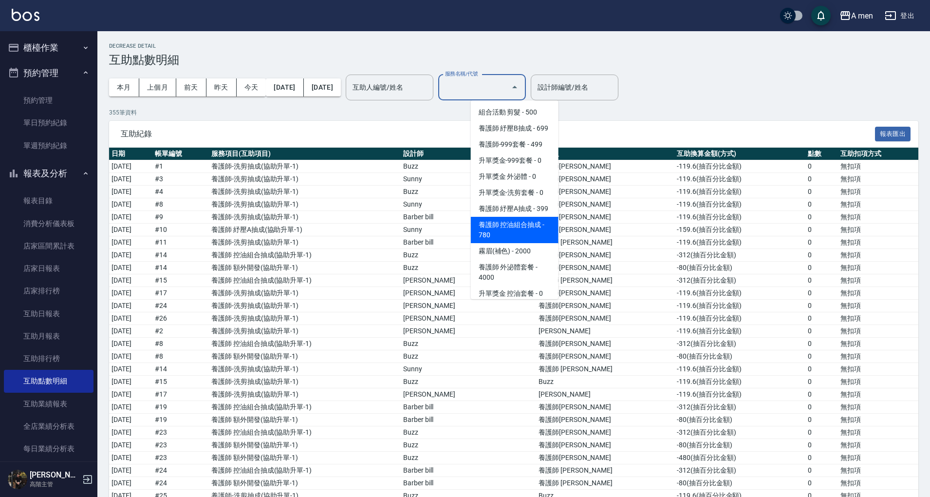
click at [527, 243] on span "養護師 控油組合抽成 - 780" at bounding box center [515, 230] width 88 height 26
type input "養護師 控油組合抽成"
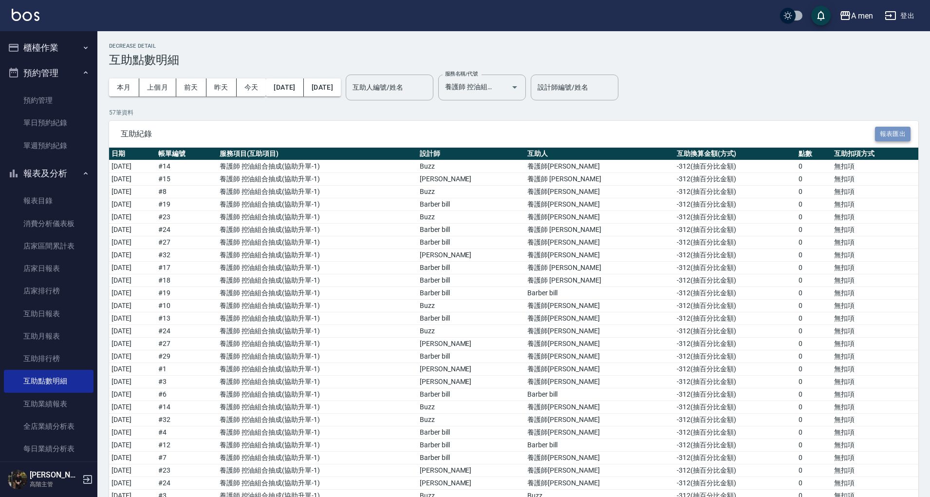
click at [886, 129] on button "報表匯出" at bounding box center [893, 134] width 36 height 15
click at [494, 91] on input "養護師 控油組合抽成" at bounding box center [469, 87] width 52 height 17
click at [612, 127] on div "互助紀錄 報表匯出" at bounding box center [513, 134] width 809 height 27
drag, startPoint x: 532, startPoint y: 86, endPoint x: 532, endPoint y: 97, distance: 11.7
click at [506, 86] on icon "Clear" at bounding box center [501, 87] width 10 height 10
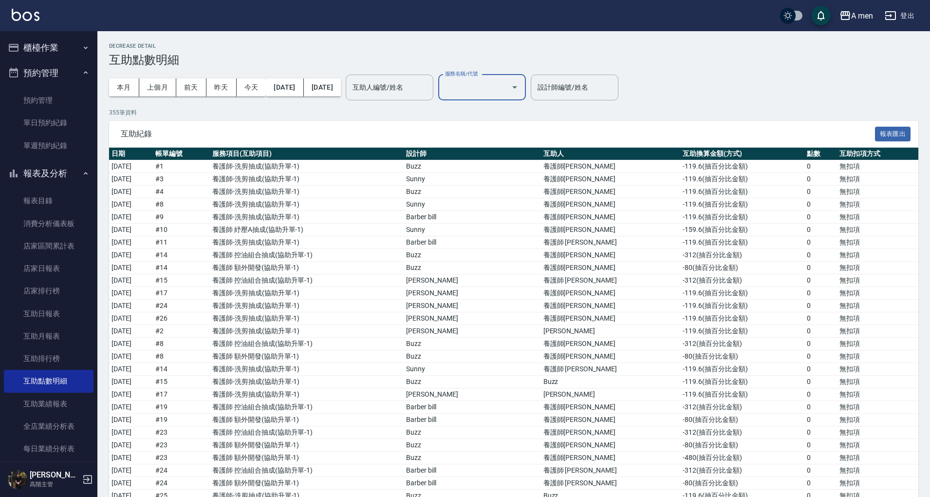
click at [508, 101] on div "本月 上個月 前天 昨天 今天 2025/08/01 2025/08/31 互助人編號/姓名 互助人編號/姓名 服務名稱/代號 服務名稱/代號" at bounding box center [317, 87] width 417 height 41
click at [571, 130] on span "互助紀錄" at bounding box center [498, 134] width 754 height 10
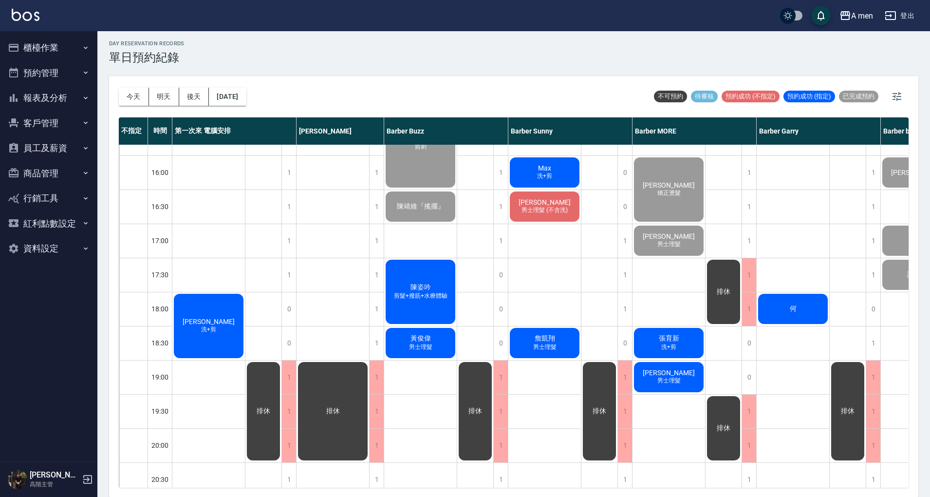
scroll to position [324, 0]
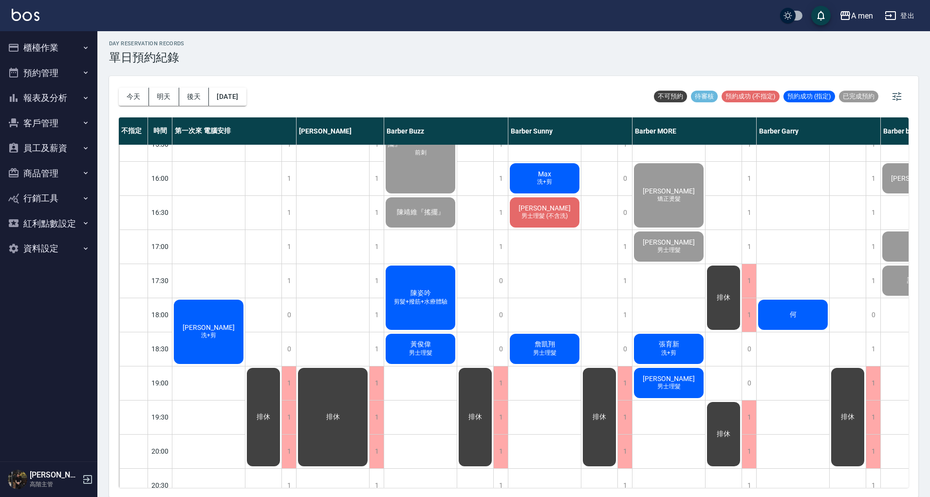
click at [228, 337] on div "[PERSON_NAME]勝 洗+剪" at bounding box center [208, 331] width 73 height 67
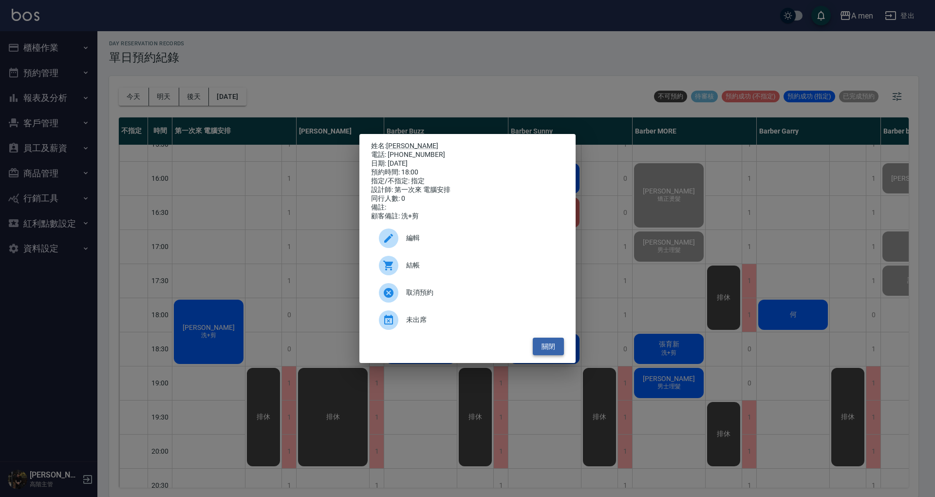
click at [550, 353] on button "關閉" at bounding box center [548, 346] width 31 height 18
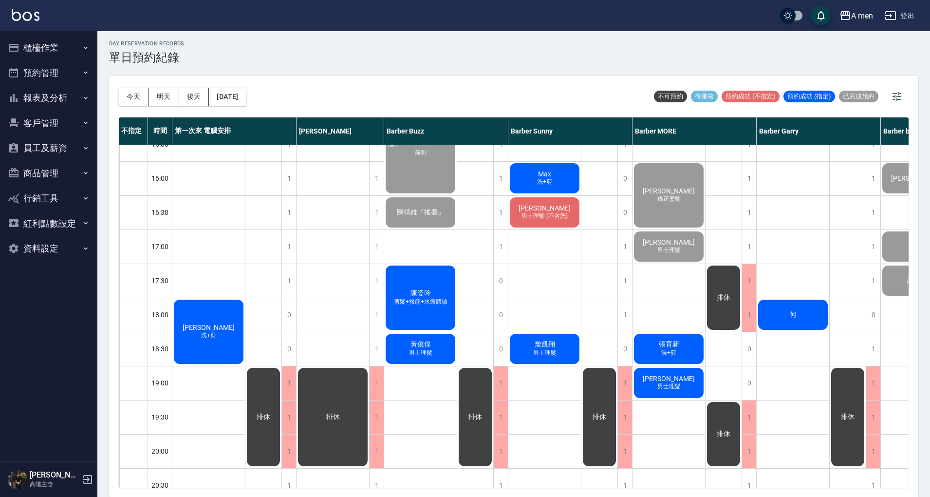
click at [174, 339] on div "[PERSON_NAME]勝 洗+剪" at bounding box center [208, 331] width 73 height 67
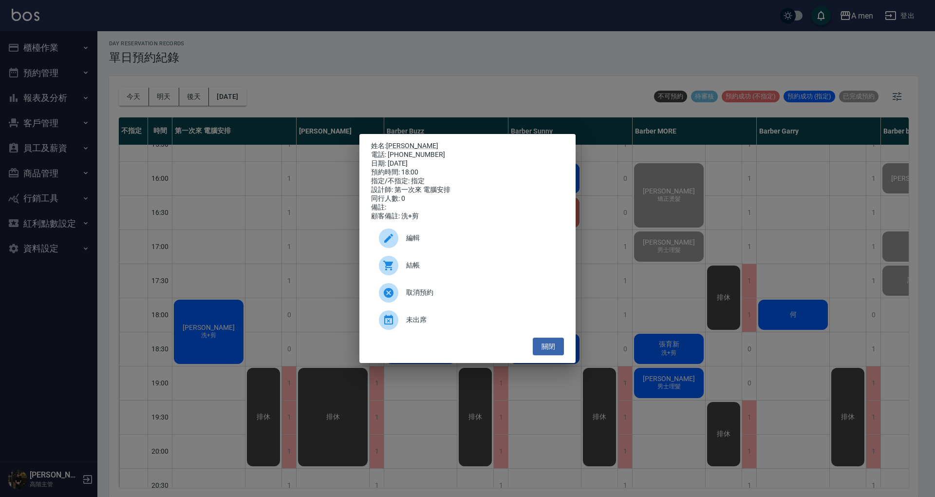
click at [434, 243] on span "編輯" at bounding box center [481, 238] width 150 height 10
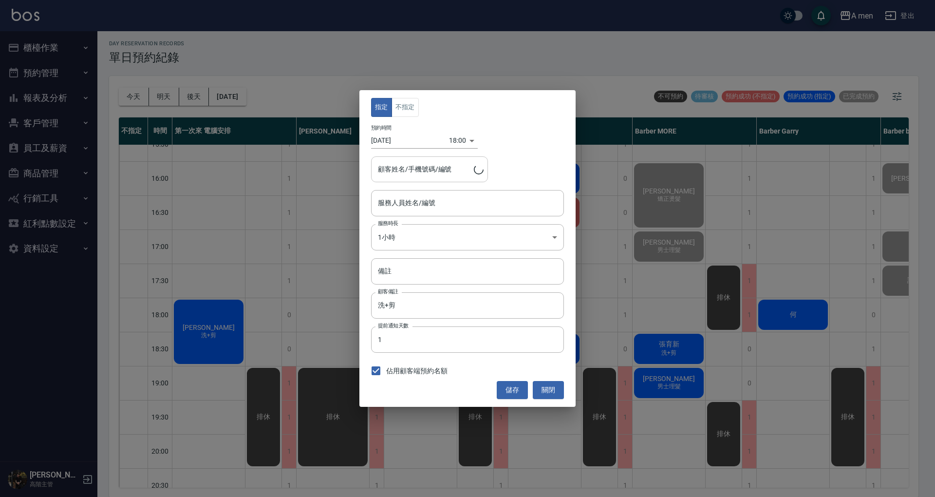
type input "第一次來 電腦安排-100"
type input "[PERSON_NAME]勝/0902339297"
click at [404, 107] on button "不指定" at bounding box center [404, 107] width 27 height 19
click at [422, 211] on input "第一次來 電腦安排-100" at bounding box center [459, 202] width 169 height 17
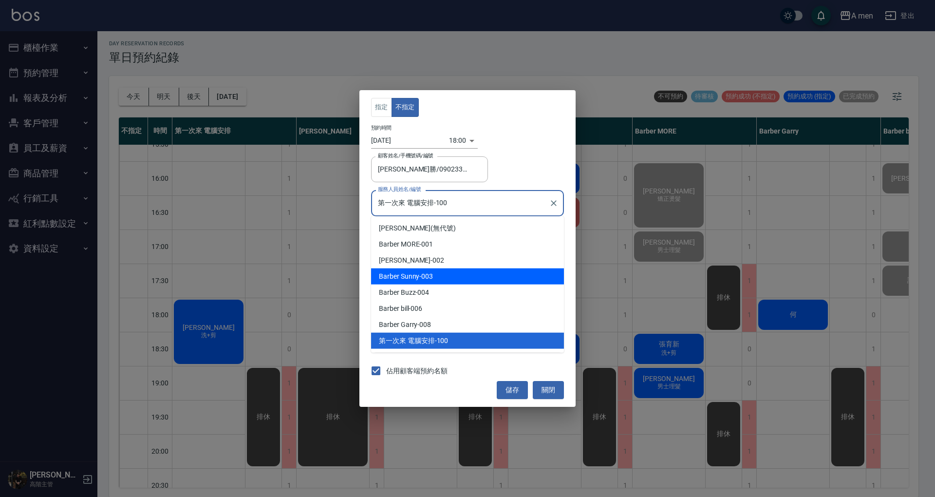
click at [445, 274] on div "Barber Sunny -003" at bounding box center [467, 276] width 193 height 16
type input "Barber Sunny -003"
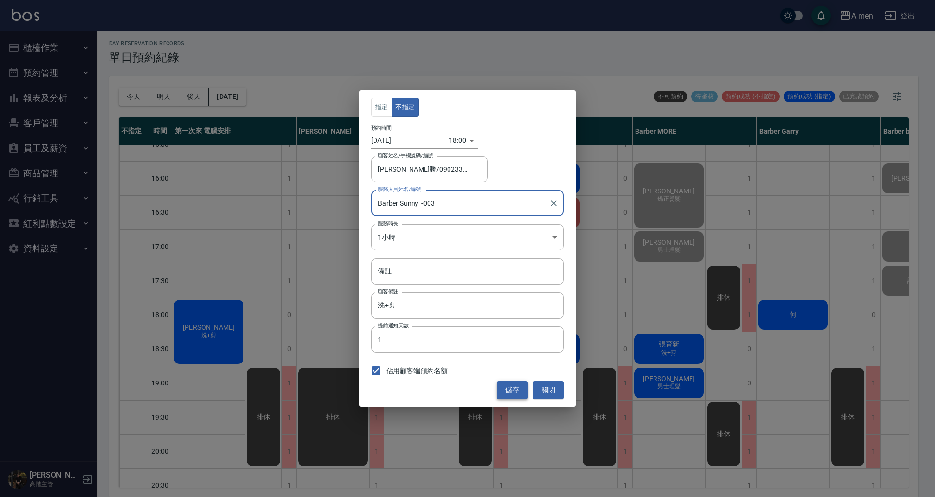
click at [514, 385] on button "儲存" at bounding box center [512, 390] width 31 height 18
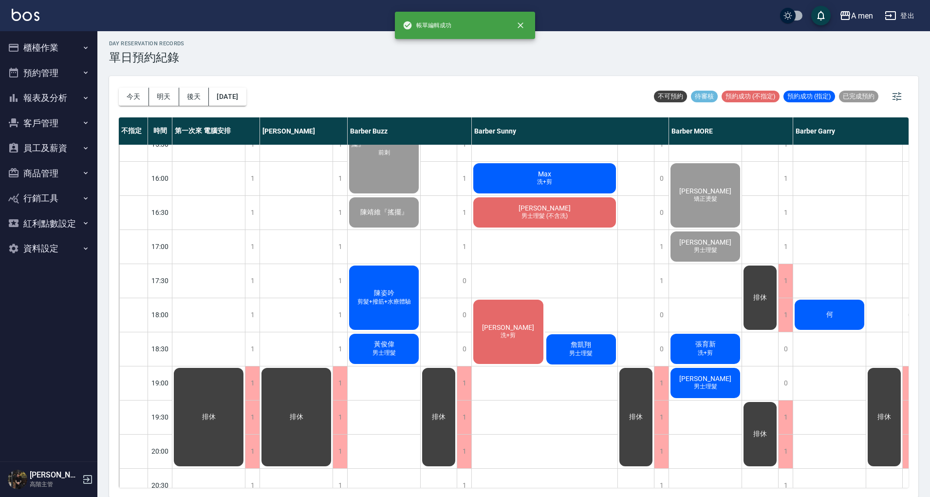
click at [520, 334] on div "[PERSON_NAME]勝 洗+剪" at bounding box center [508, 331] width 73 height 67
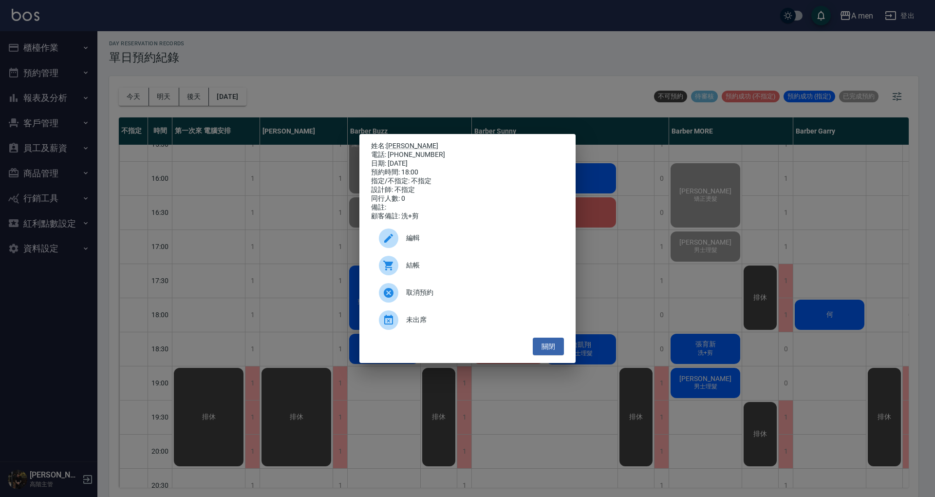
click at [528, 248] on div "編輯" at bounding box center [467, 237] width 193 height 27
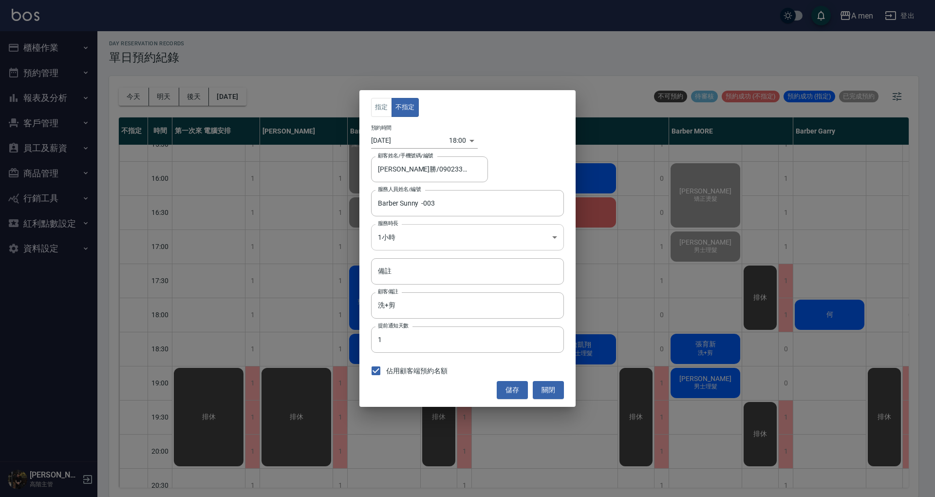
click at [454, 241] on body "A men 登出 櫃檯作業 打帳單 帳單列表 營業儀表板 現金收支登錄 高階收支登錄 材料自購登錄 每日結帳 排班表 現場電腦打卡 掃碼打卡 預約管理 預約管…" at bounding box center [467, 248] width 935 height 500
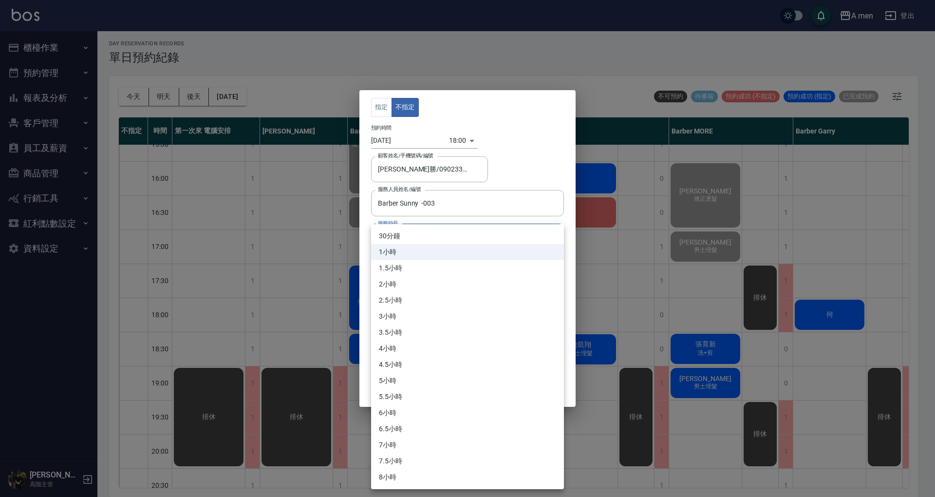
click at [459, 234] on li "30分鐘" at bounding box center [467, 236] width 193 height 16
type input "1"
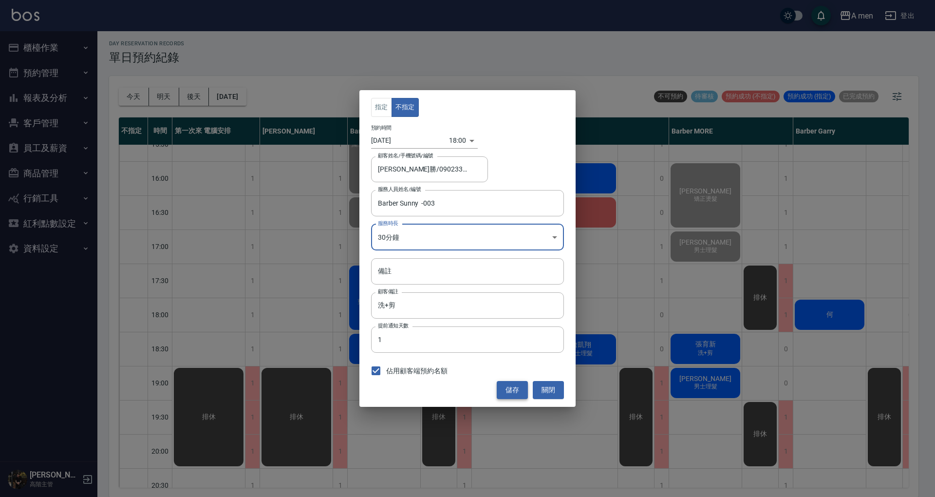
click at [515, 388] on button "儲存" at bounding box center [512, 390] width 31 height 18
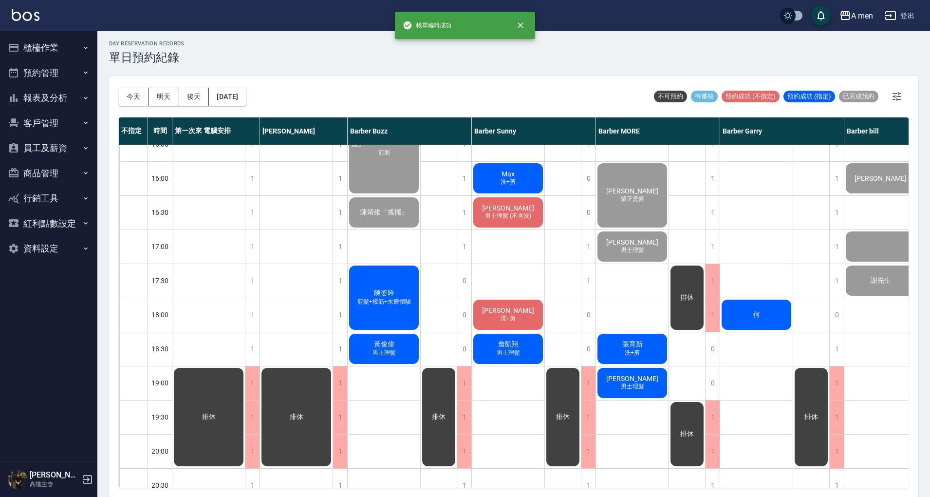
click at [560, 353] on div "排休 排休" at bounding box center [563, 246] width 37 height 852
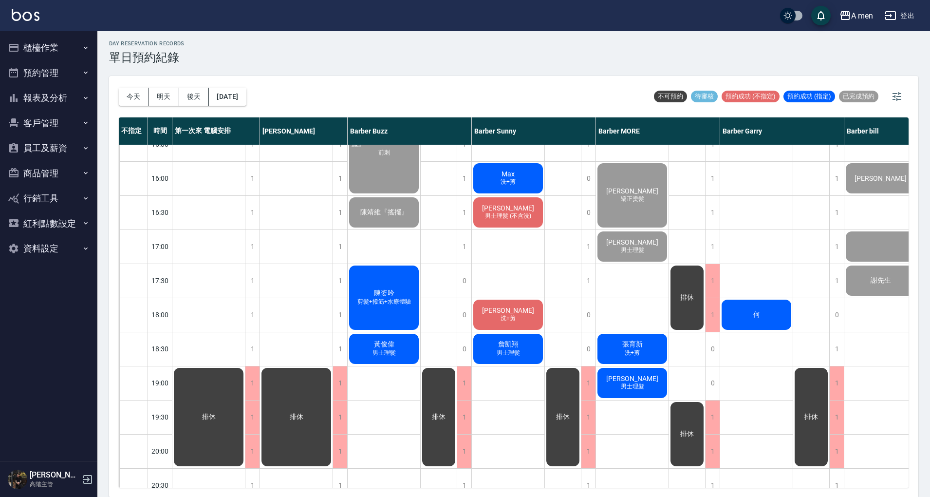
click at [64, 119] on button "客戶管理" at bounding box center [49, 123] width 90 height 25
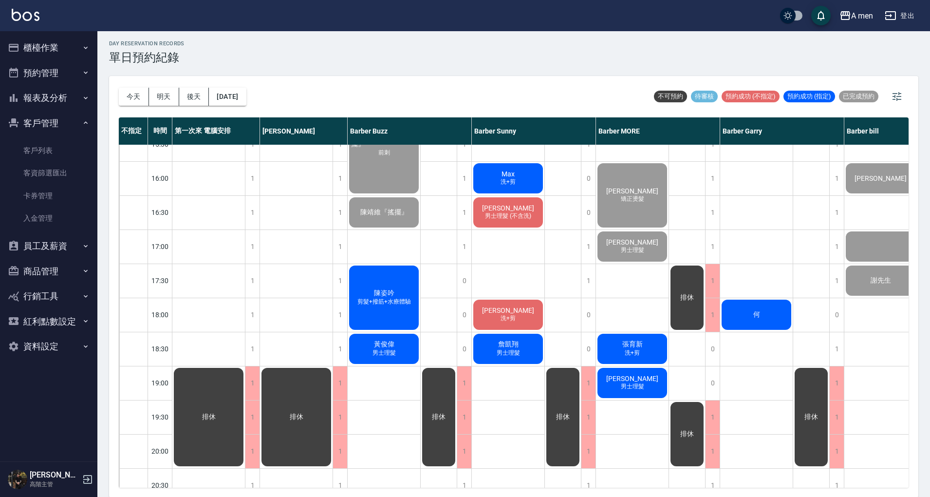
click at [60, 106] on button "報表及分析" at bounding box center [49, 97] width 90 height 25
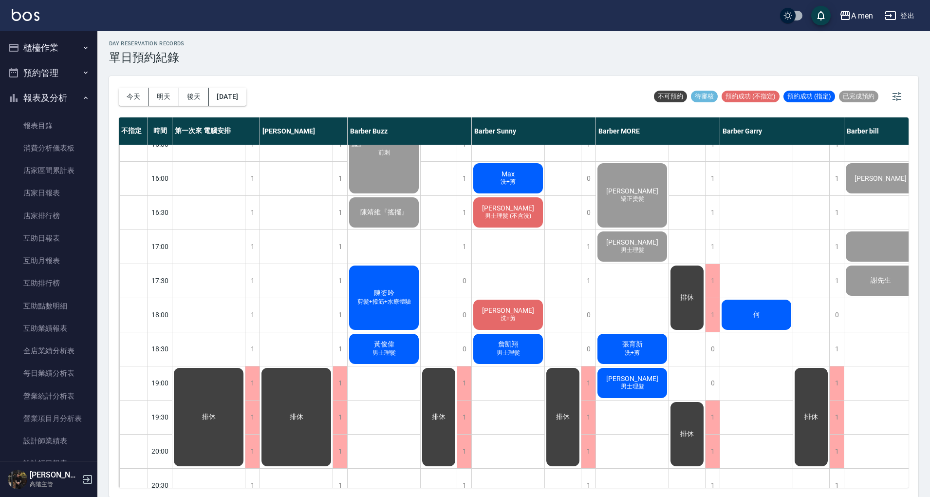
click at [60, 131] on link "報表目錄" at bounding box center [49, 125] width 90 height 22
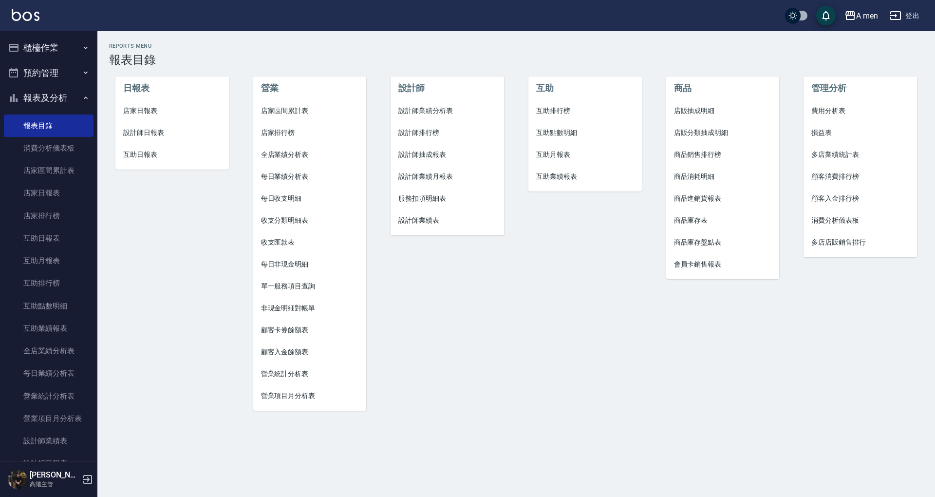
click at [552, 140] on li "互助點數明細" at bounding box center [584, 133] width 113 height 22
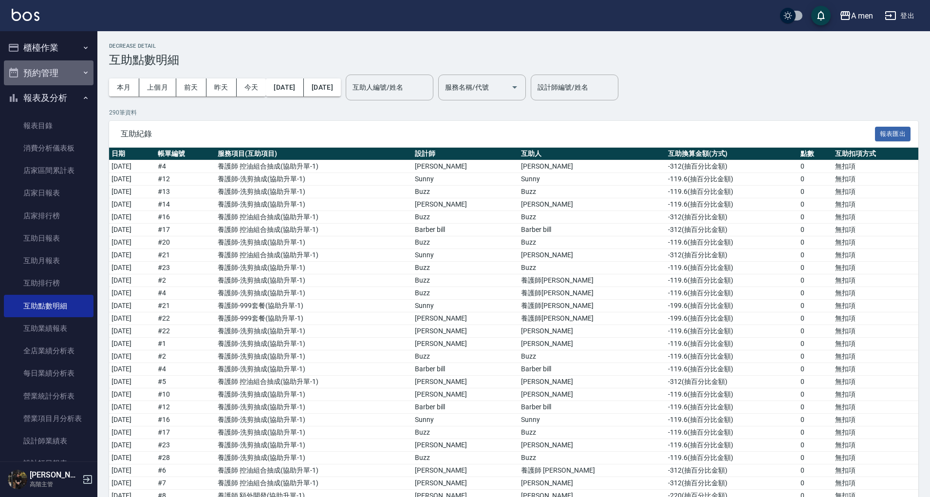
click at [69, 75] on button "預約管理" at bounding box center [49, 72] width 90 height 25
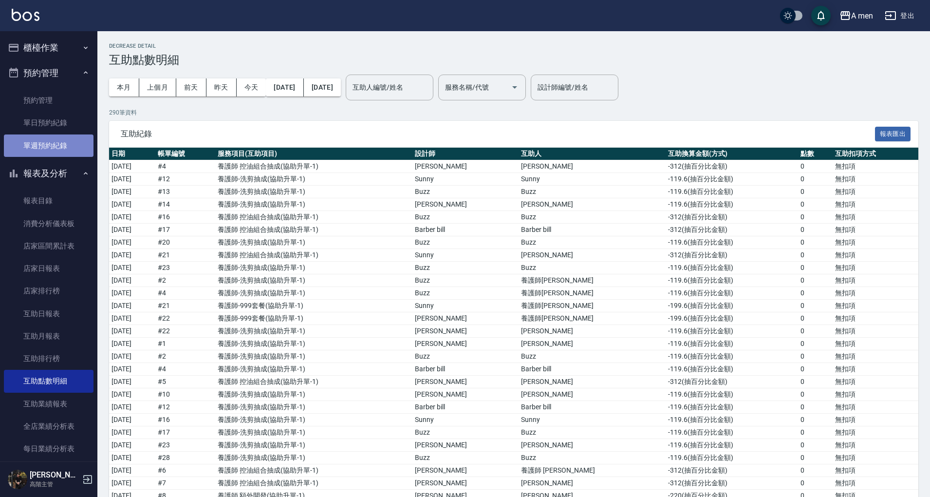
click at [52, 136] on link "單週預約紀錄" at bounding box center [49, 145] width 90 height 22
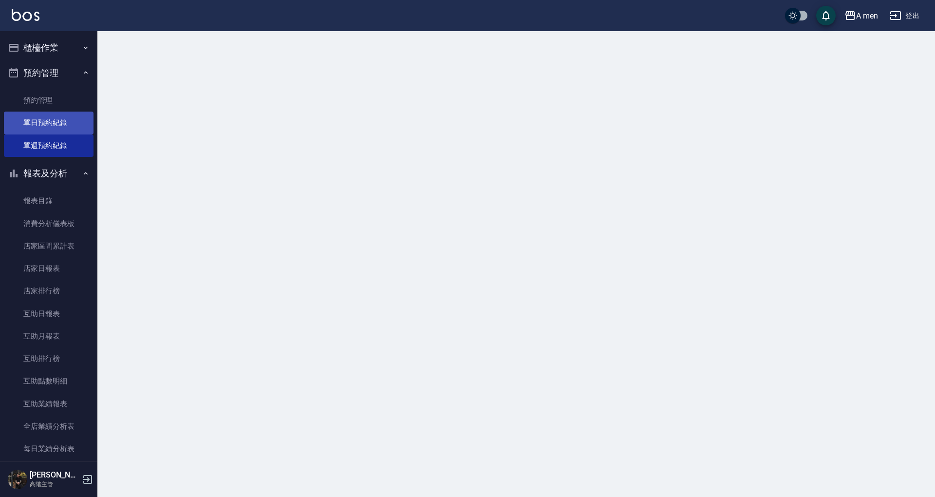
click at [53, 127] on link "單日預約紀錄" at bounding box center [49, 122] width 90 height 22
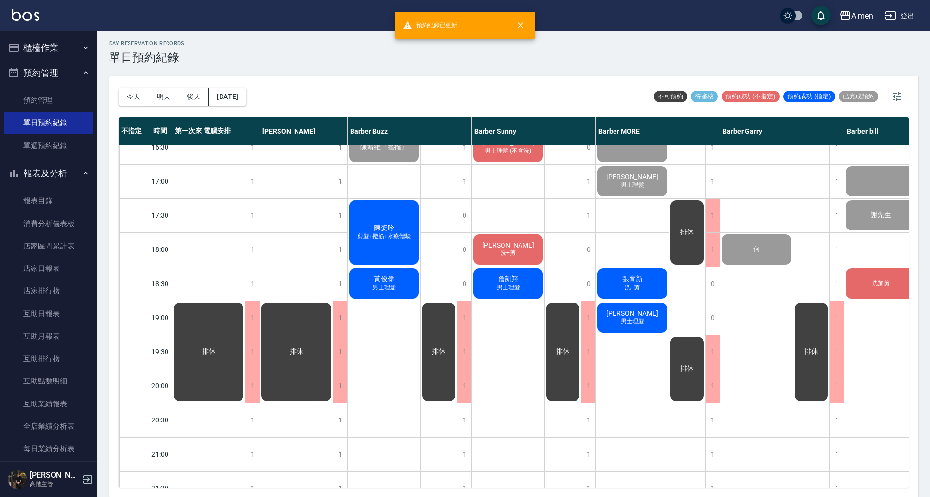
scroll to position [390, 152]
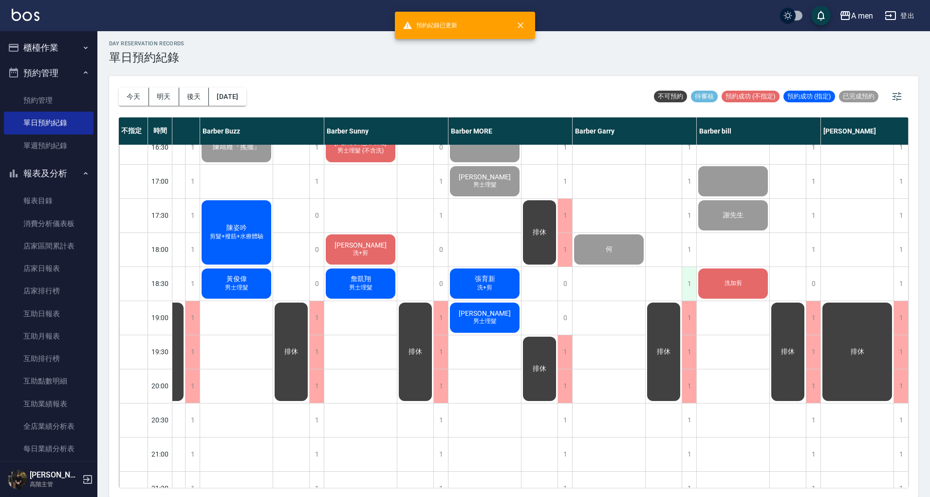
click at [686, 285] on div "1" at bounding box center [689, 284] width 15 height 34
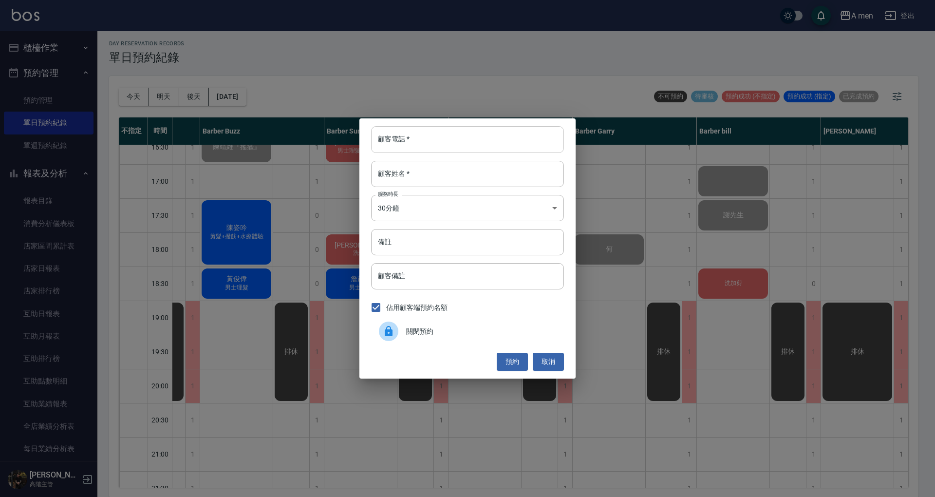
click at [521, 151] on input "顧客電話   *" at bounding box center [467, 139] width 193 height 26
type input "0987787413"
click at [471, 171] on input "顧客姓名   *" at bounding box center [467, 174] width 193 height 26
type input "王"
click at [452, 276] on input "顧客備註" at bounding box center [467, 276] width 193 height 26
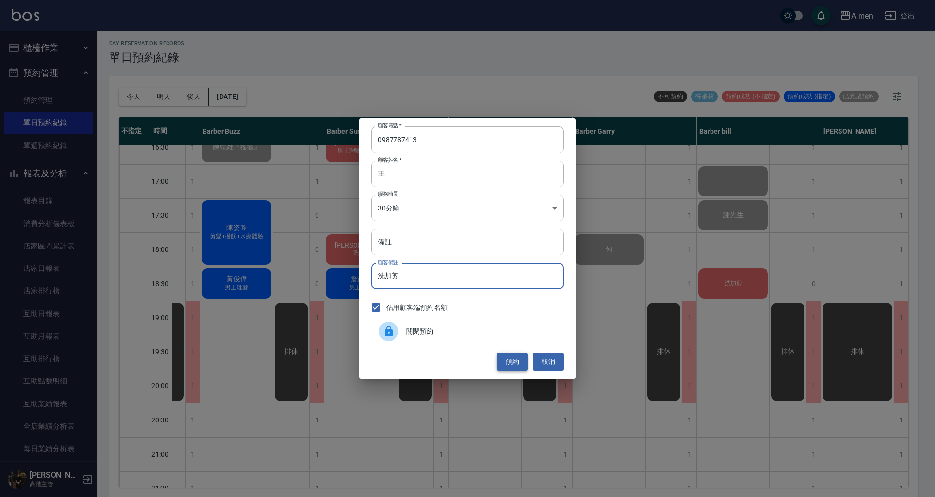
type input "洗加剪"
click at [513, 360] on button "預約" at bounding box center [512, 362] width 31 height 18
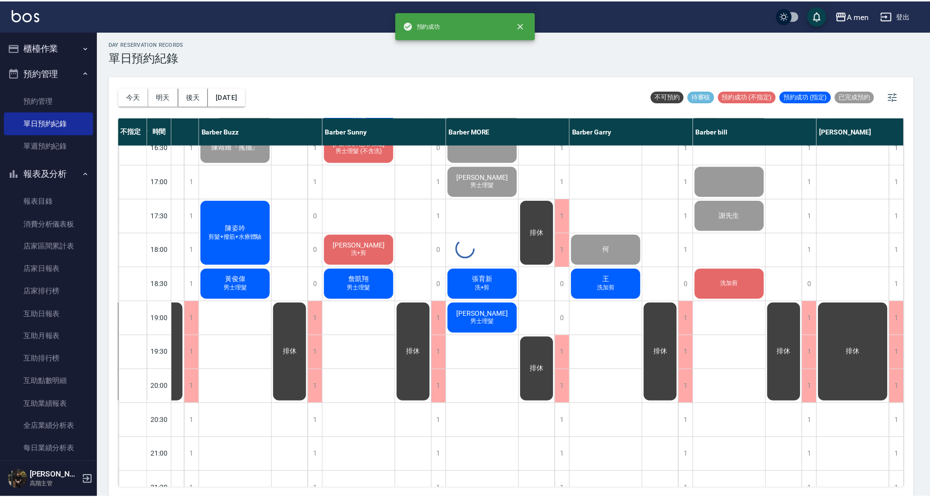
scroll to position [390, 148]
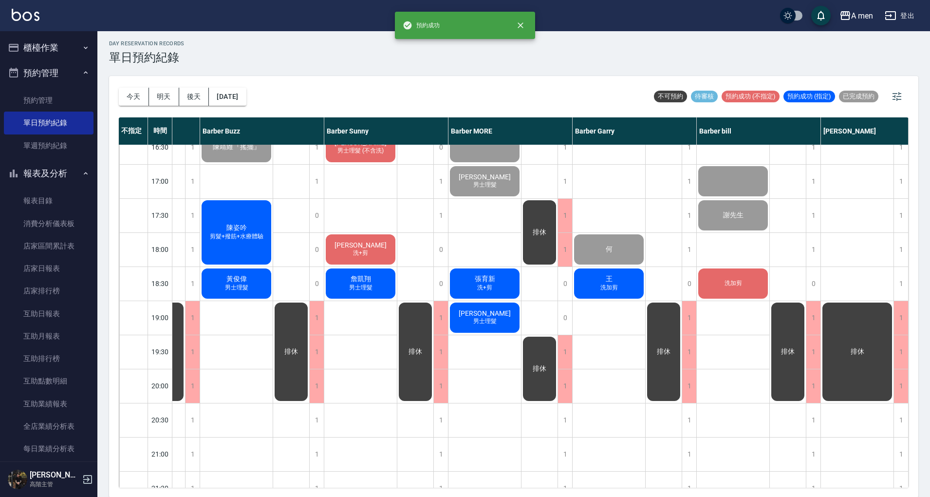
click at [616, 284] on span "洗加剪" at bounding box center [608, 287] width 21 height 8
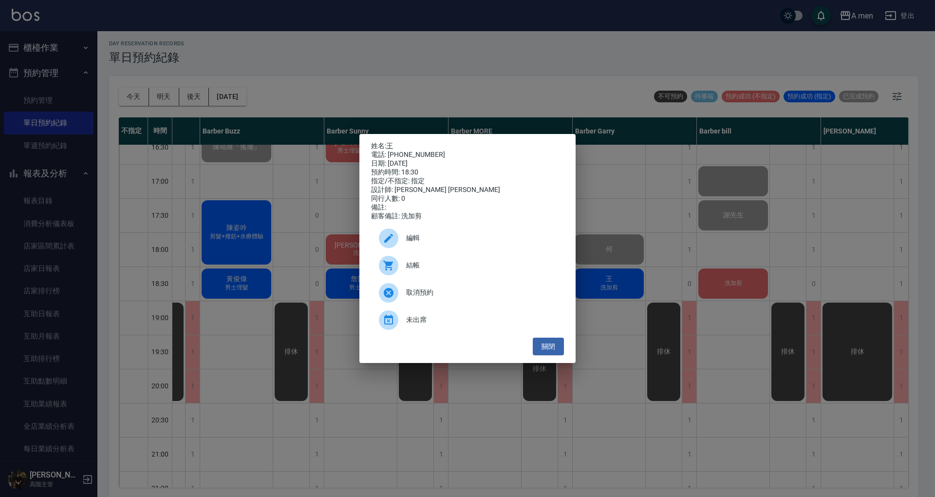
drag, startPoint x: 461, startPoint y: 251, endPoint x: 451, endPoint y: 220, distance: 32.0
click at [461, 251] on div "編輯" at bounding box center [467, 237] width 193 height 27
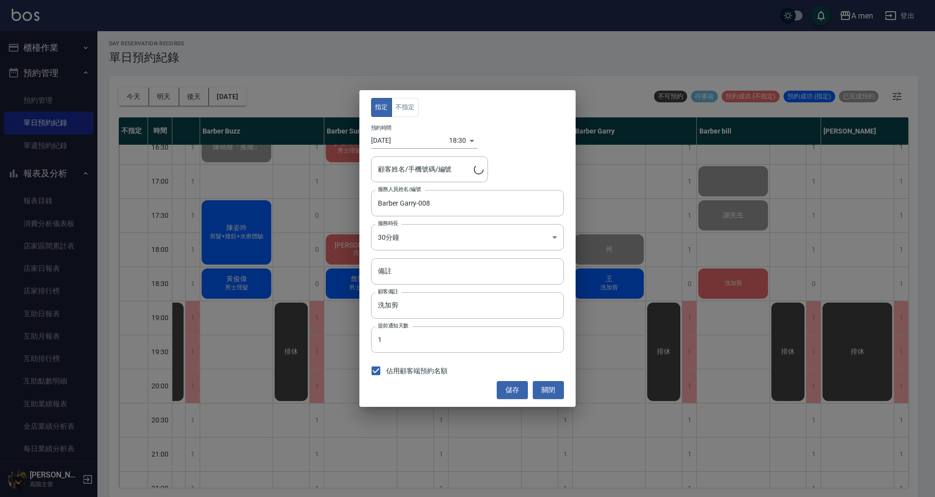
type input "王/0987787413"
click at [404, 105] on button "不指定" at bounding box center [404, 107] width 27 height 19
click at [512, 386] on button "儲存" at bounding box center [512, 390] width 31 height 18
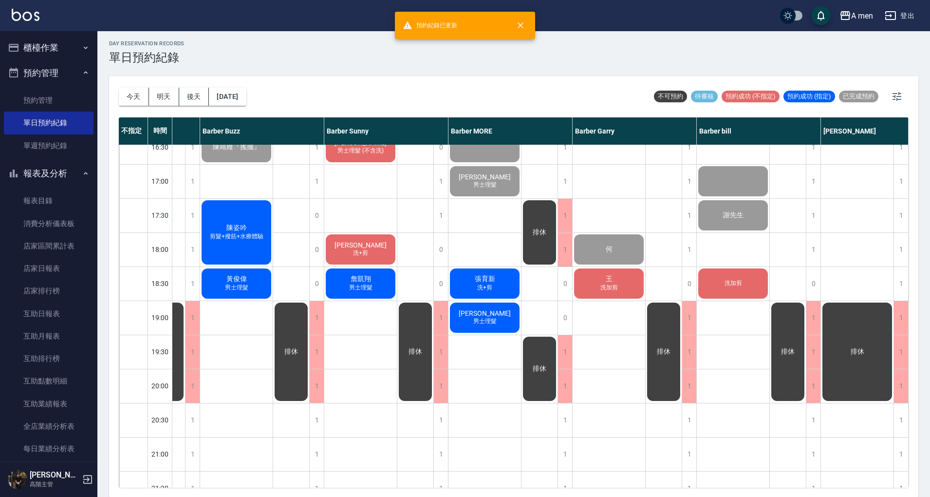
click at [615, 335] on div "外國人 廖威傑 Khem 何 王 洗加剪" at bounding box center [609, 181] width 73 height 852
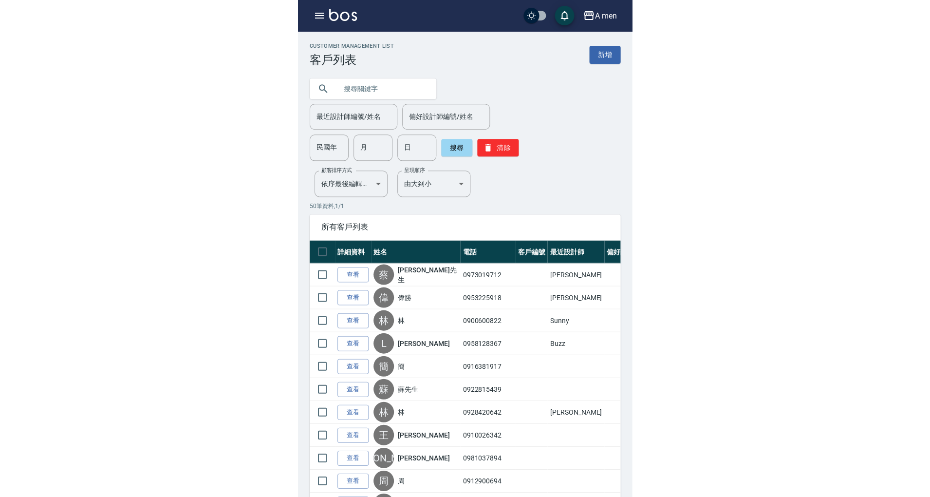
scroll to position [324, 0]
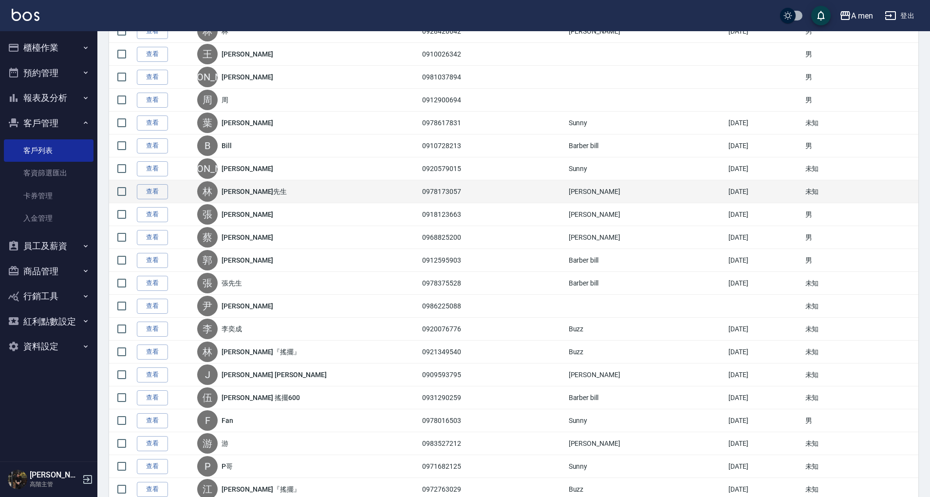
click at [334, 187] on td at bounding box center [539, 191] width 54 height 23
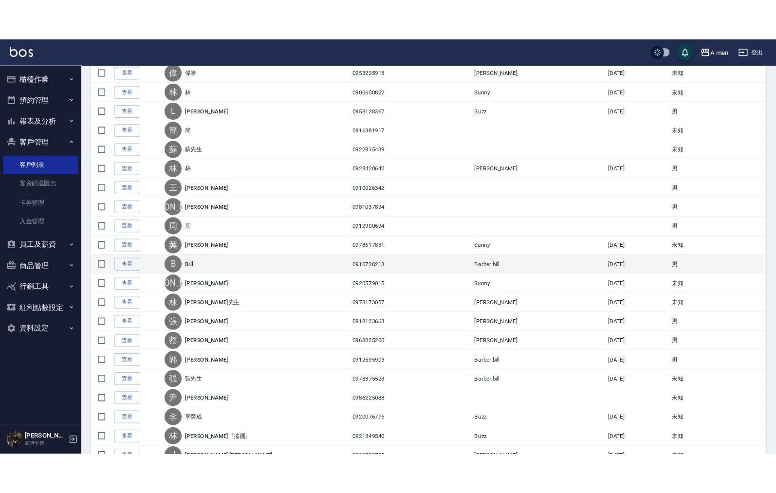
scroll to position [0, 0]
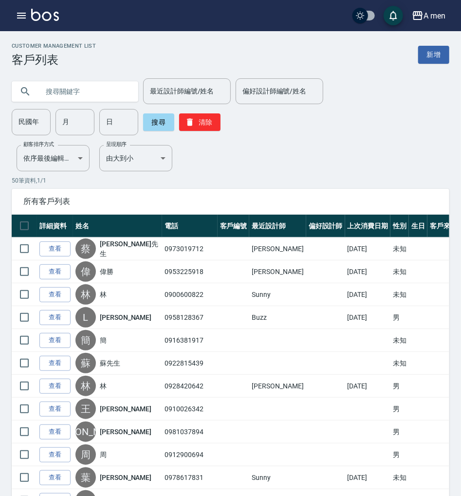
click at [334, 119] on div "最近設計師編號/姓名 最近設計師編號/姓名 偏好設計師編號/姓名 偏好設計師編號/姓名 民國年 民國年 月 月 日 日 搜尋 清除" at bounding box center [231, 106] width 438 height 57
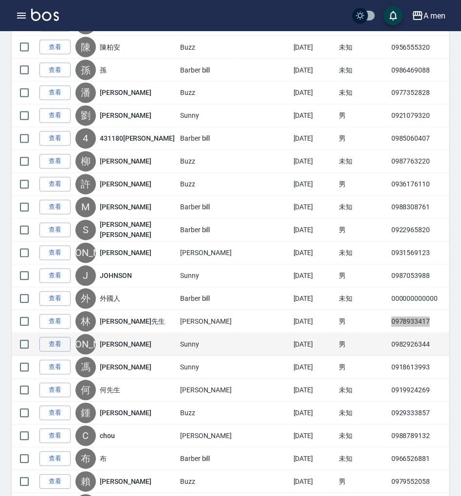
scroll to position [2012, 0]
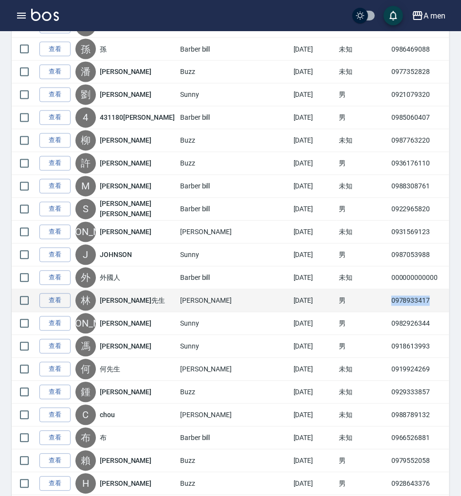
click at [389, 290] on td "0978933417" at bounding box center [422, 301] width 67 height 23
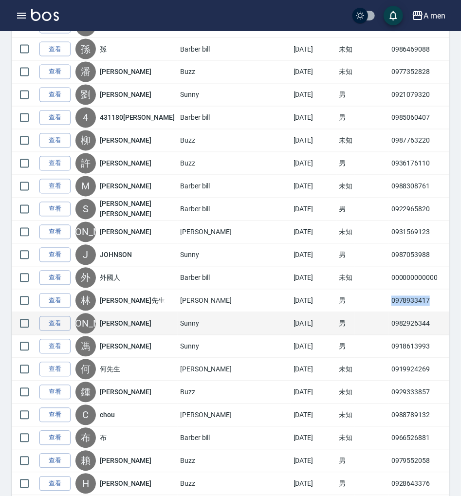
click at [389, 313] on td "0982926344" at bounding box center [422, 324] width 67 height 23
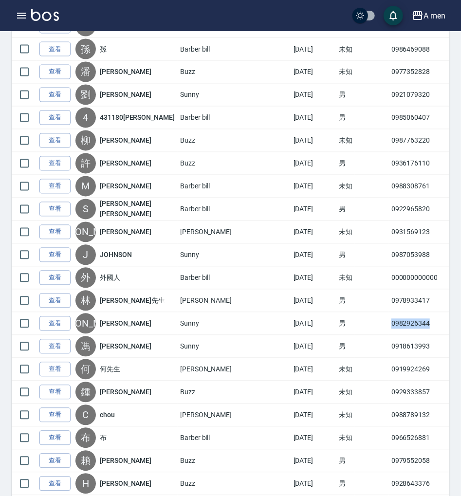
copy td "0982926344"
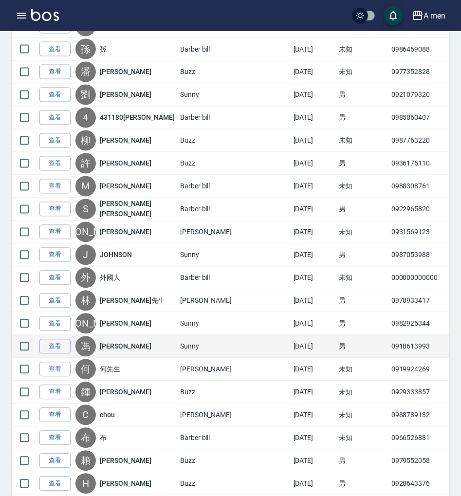
click at [389, 335] on td "0918613993" at bounding box center [422, 346] width 67 height 23
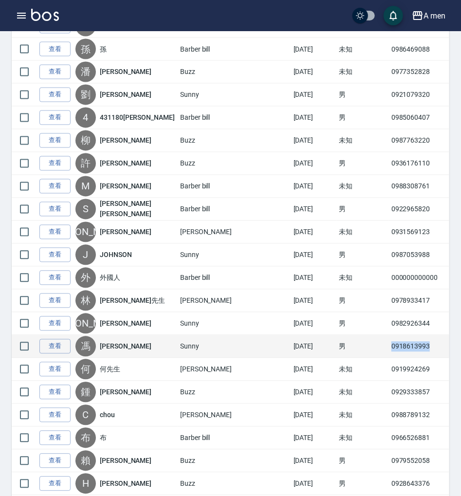
copy td "0918613993"
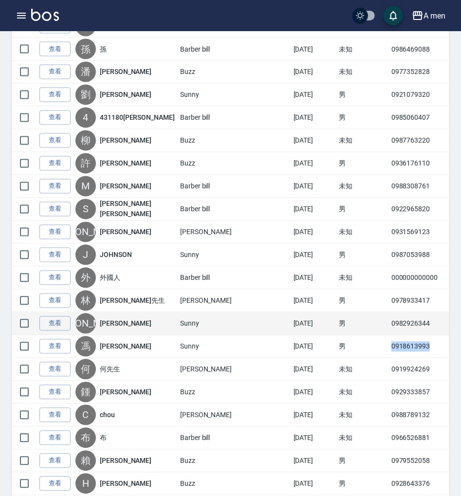
copy td "0918613993"
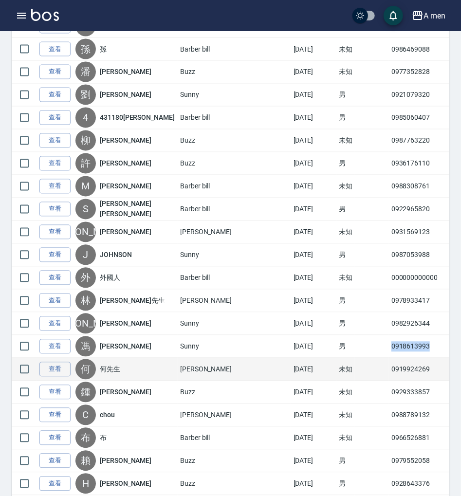
click at [389, 358] on td "0919924269" at bounding box center [422, 369] width 67 height 23
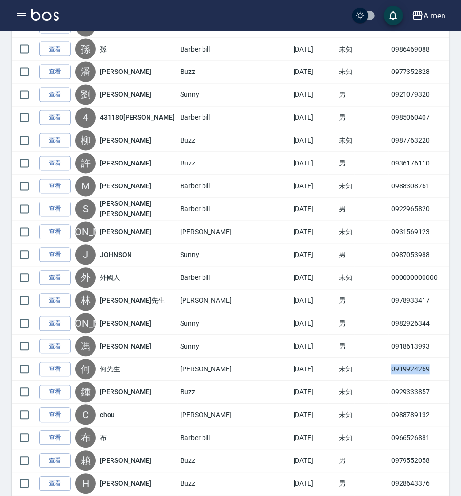
copy td "0919924269"
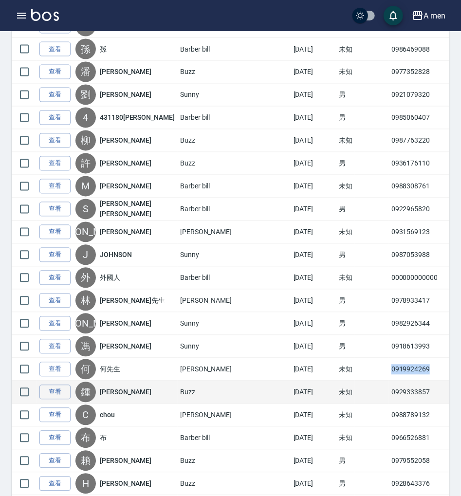
click at [389, 382] on td "0929333857" at bounding box center [422, 392] width 67 height 23
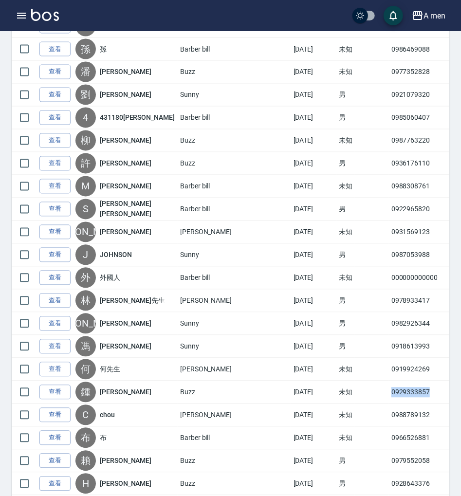
copy td "0929333857"
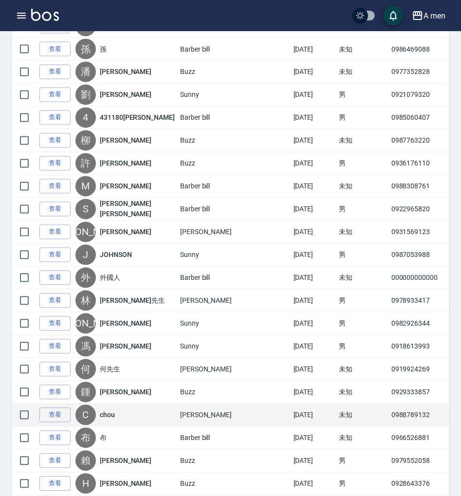
click at [389, 404] on td "0988789132" at bounding box center [422, 415] width 67 height 23
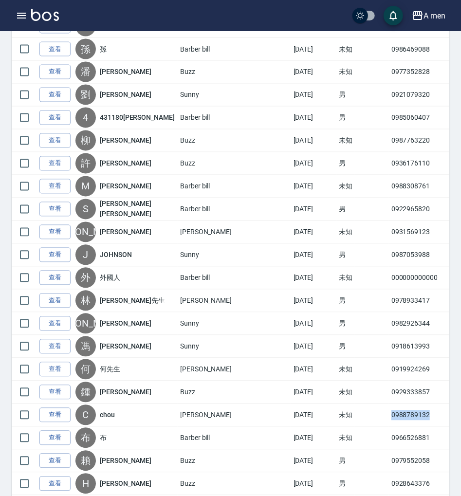
copy td "0988789132"
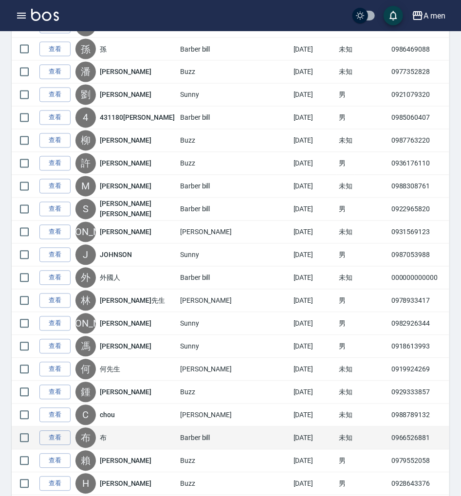
click at [389, 427] on td "0966526881" at bounding box center [422, 438] width 67 height 23
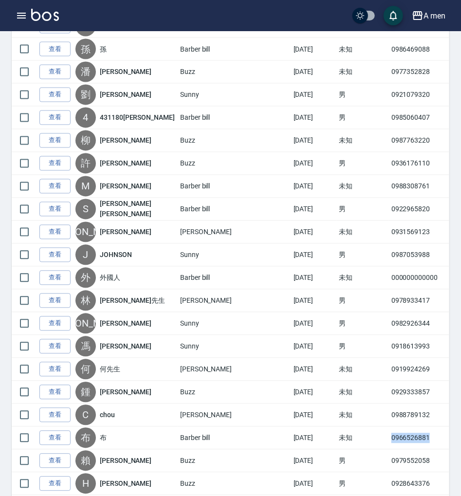
copy td "0966526881"
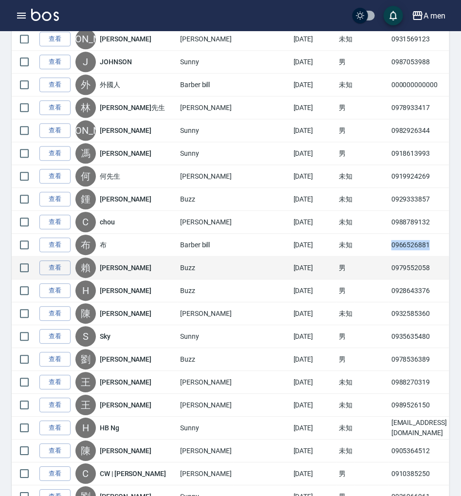
scroll to position [2207, 0]
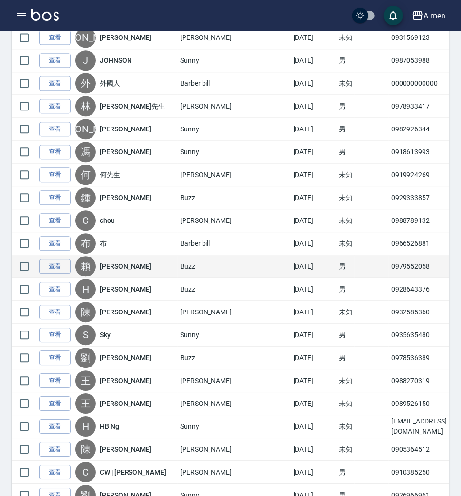
click at [389, 256] on td "0979552058" at bounding box center [422, 266] width 67 height 23
click at [389, 255] on td "0979552058" at bounding box center [422, 266] width 67 height 23
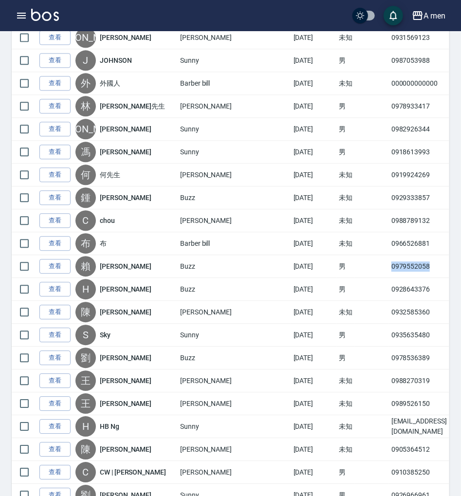
copy td "0979552058"
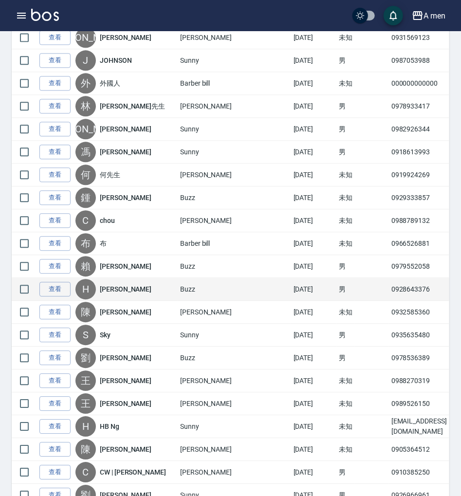
click at [389, 278] on td "0928643376" at bounding box center [422, 289] width 67 height 23
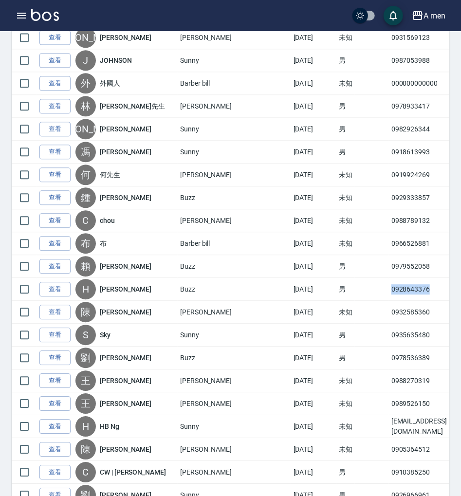
copy td "0928643376"
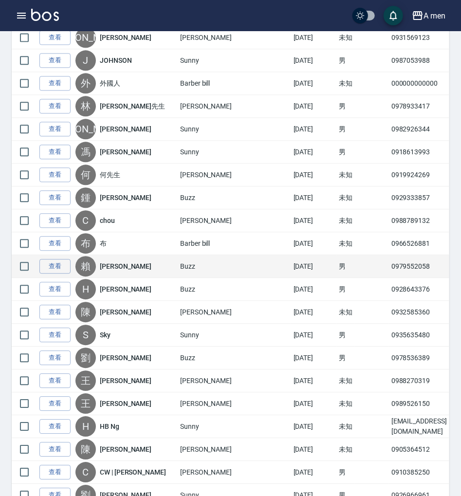
click at [389, 255] on td "0979552058" at bounding box center [422, 266] width 67 height 23
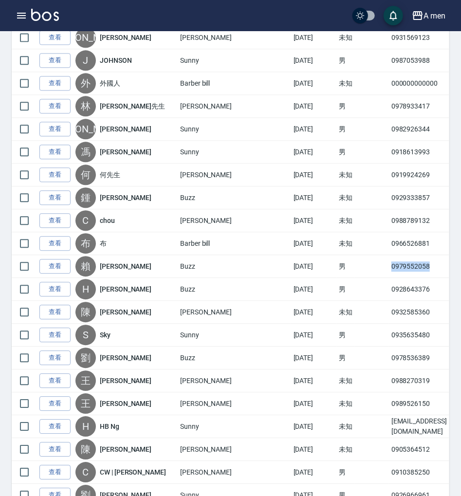
copy td "0979552058"
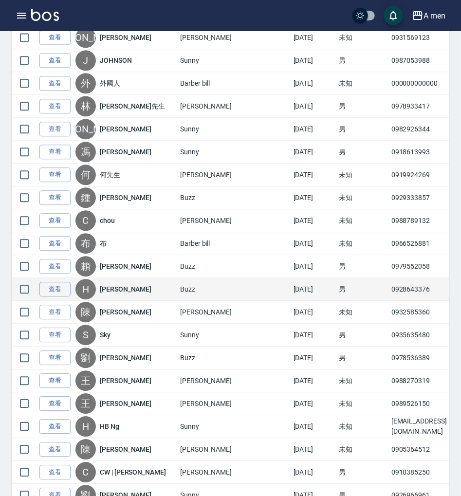
click at [389, 278] on td "0928643376" at bounding box center [422, 289] width 67 height 23
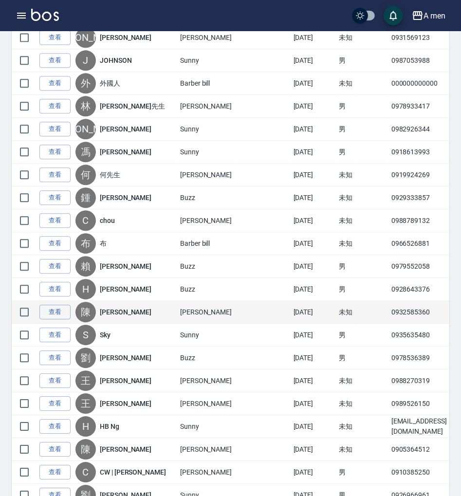
click at [389, 301] on td "0932585360" at bounding box center [422, 312] width 67 height 23
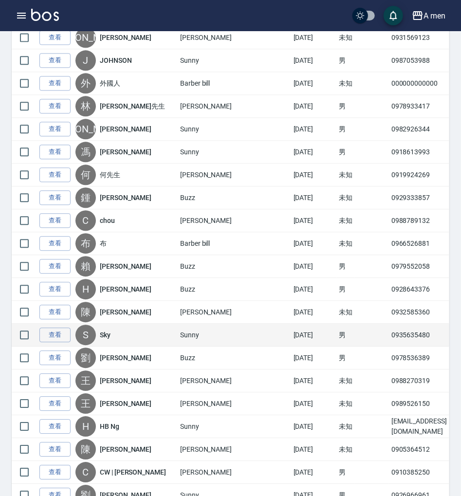
click at [389, 324] on td "0935635480" at bounding box center [422, 335] width 67 height 23
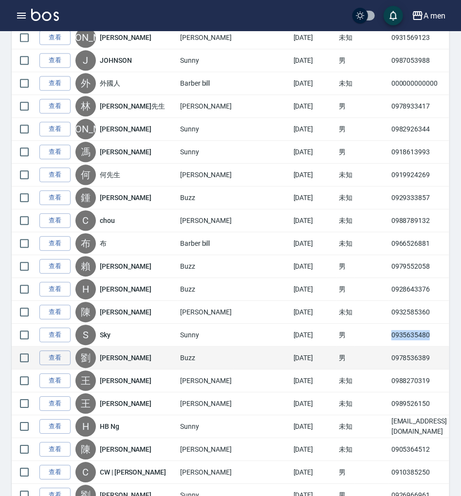
click at [389, 347] on td "0978536389" at bounding box center [422, 358] width 67 height 23
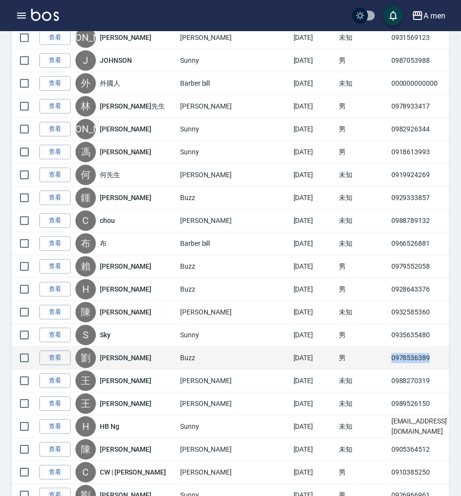
click at [389, 347] on td "0978536389" at bounding box center [422, 358] width 67 height 23
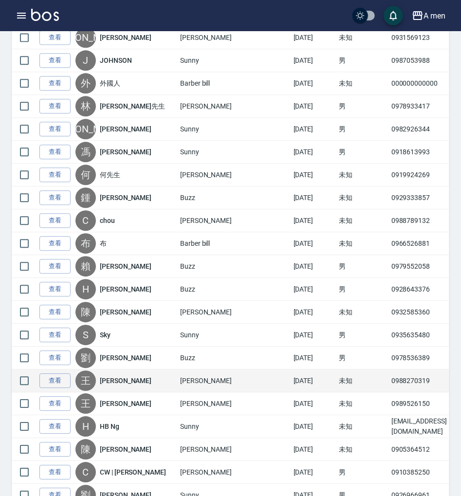
click at [389, 370] on td "0988270319" at bounding box center [422, 381] width 67 height 23
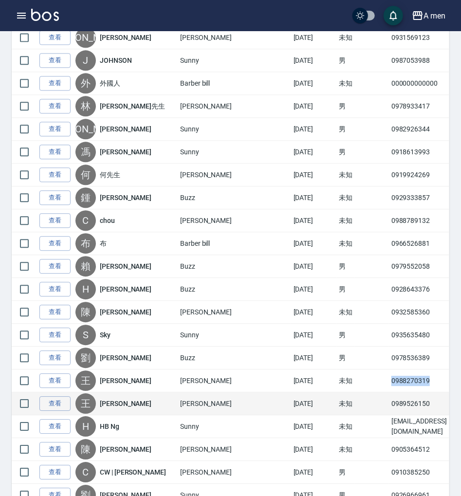
click at [389, 392] on td "0989526150" at bounding box center [422, 403] width 67 height 23
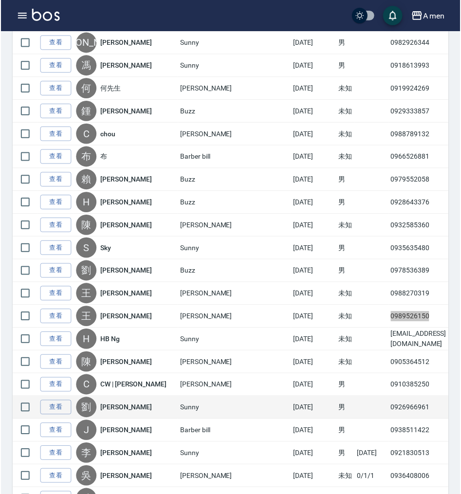
scroll to position [2337, 0]
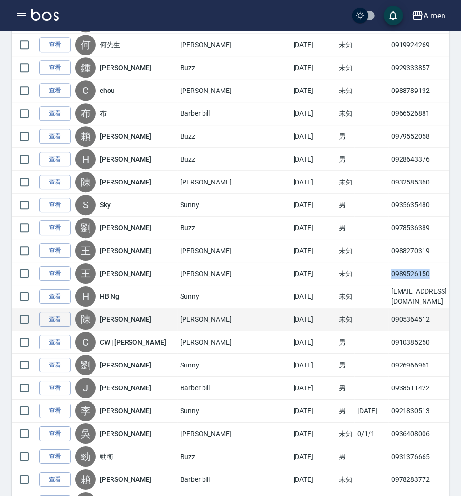
click at [389, 308] on td "0905364512" at bounding box center [422, 319] width 67 height 23
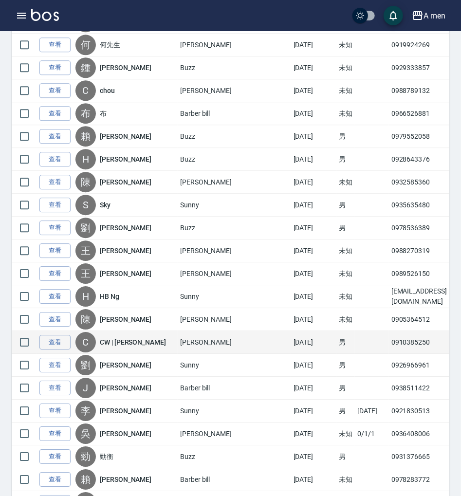
click at [389, 331] on td "0910385250" at bounding box center [422, 342] width 67 height 23
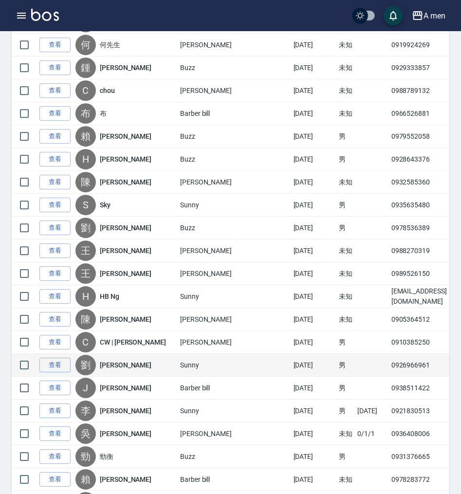
click at [389, 354] on td "0926966961" at bounding box center [422, 365] width 67 height 23
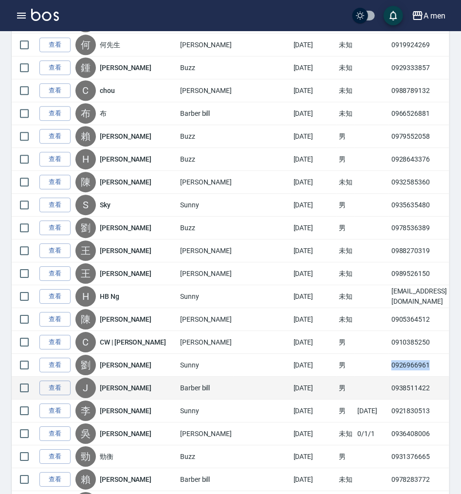
click at [389, 377] on td "0938511422" at bounding box center [422, 388] width 67 height 23
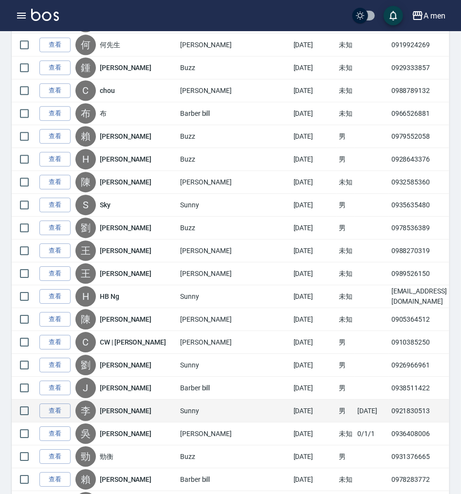
click at [389, 400] on td "0921830513" at bounding box center [422, 411] width 67 height 23
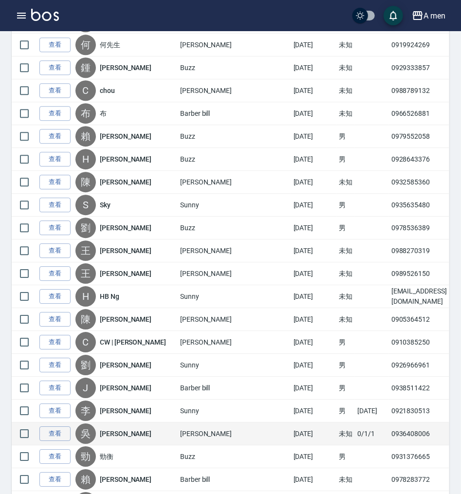
click at [389, 423] on td "0936408006" at bounding box center [422, 434] width 67 height 23
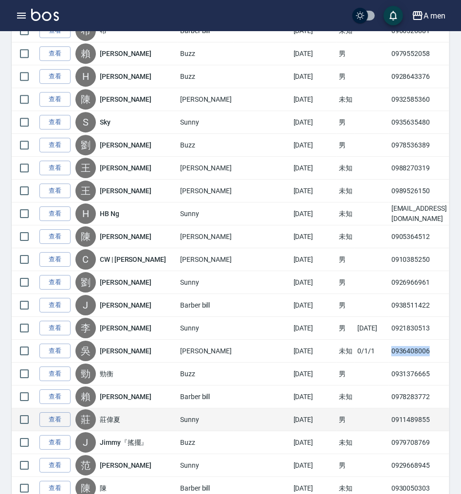
scroll to position [2532, 0]
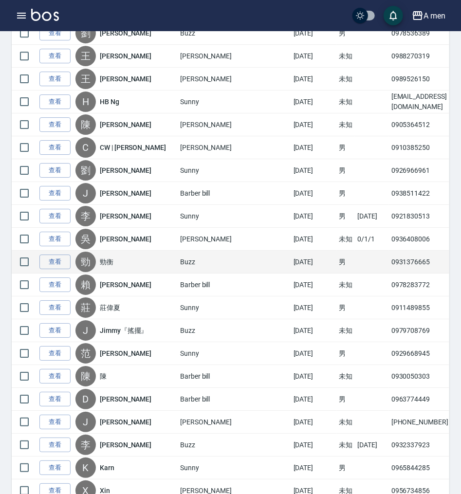
click at [389, 251] on td "0931376665" at bounding box center [422, 262] width 67 height 23
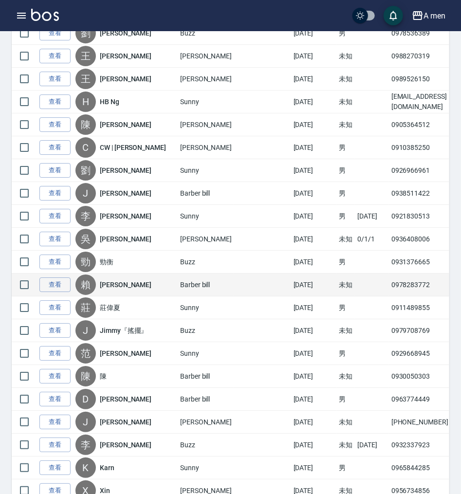
click at [389, 274] on td "0978283772" at bounding box center [422, 285] width 67 height 23
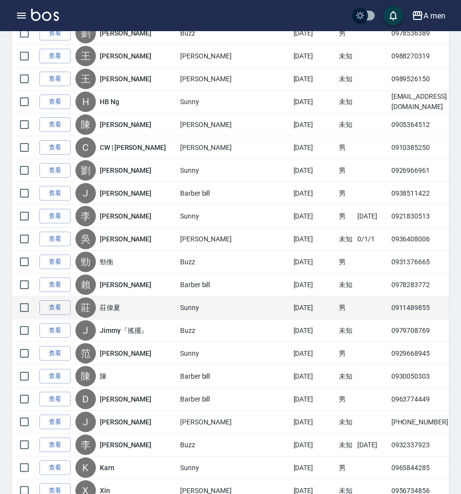
click at [389, 297] on td "0911489855" at bounding box center [422, 308] width 67 height 23
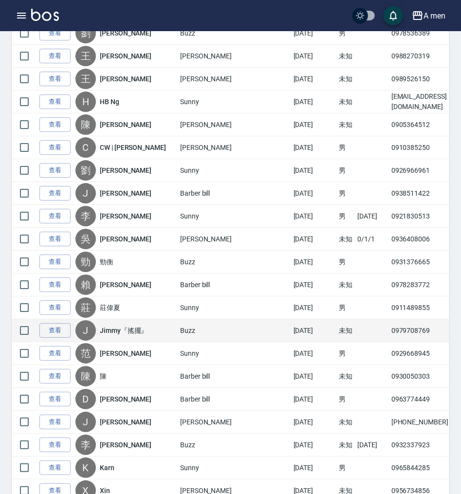
click at [389, 319] on td "0979708769" at bounding box center [422, 330] width 67 height 23
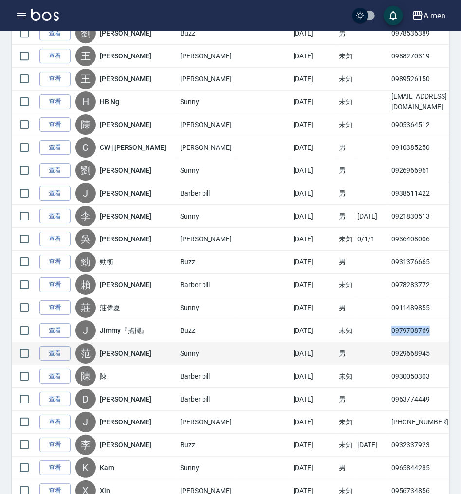
click at [389, 342] on td "0929668945" at bounding box center [422, 353] width 67 height 23
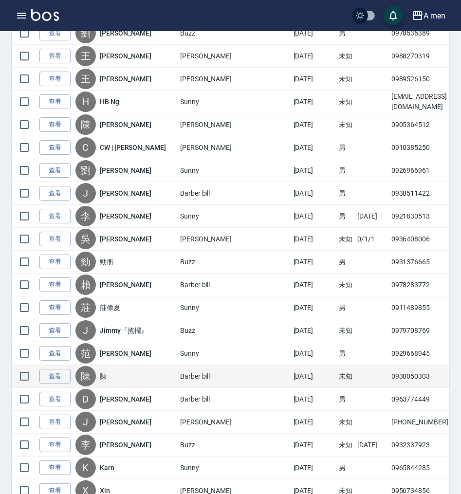
click at [389, 365] on td "0930050303" at bounding box center [422, 376] width 67 height 23
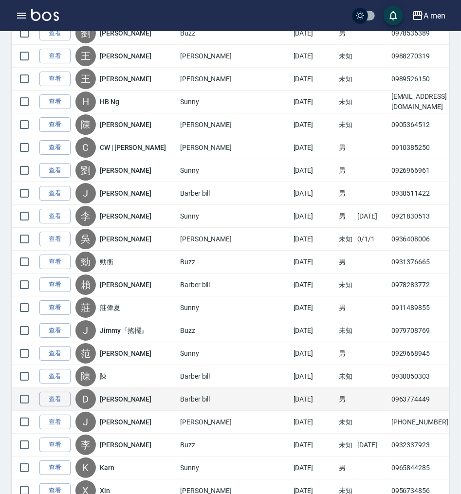
click at [389, 388] on td "0963774449" at bounding box center [422, 399] width 67 height 23
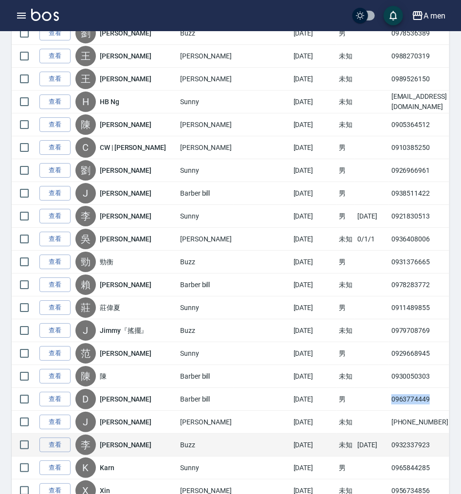
click at [389, 434] on td "0932337923" at bounding box center [422, 445] width 67 height 23
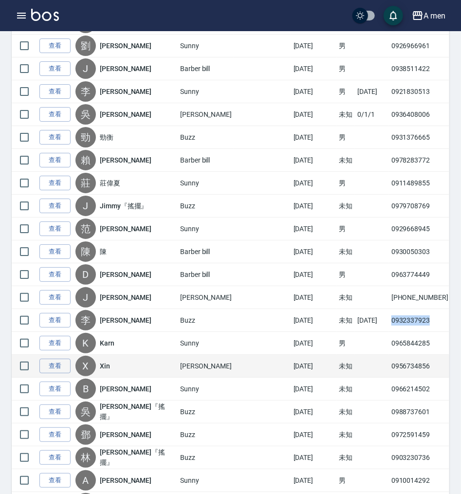
scroll to position [2661, 0]
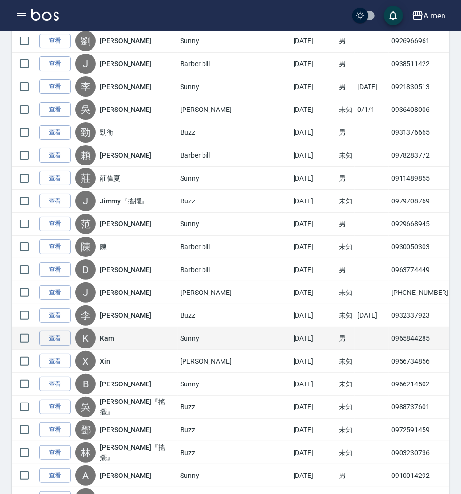
click at [389, 327] on td "0965844285" at bounding box center [422, 338] width 67 height 23
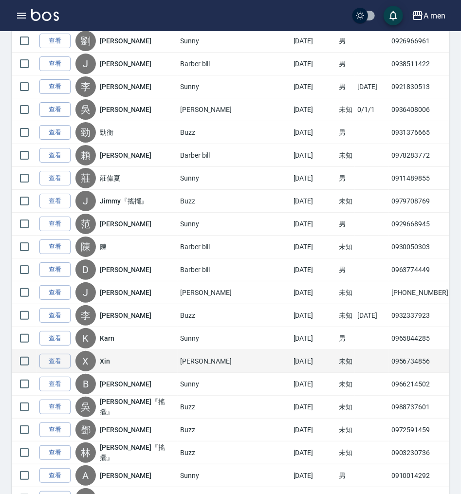
click at [389, 350] on td "0956734856" at bounding box center [422, 361] width 67 height 23
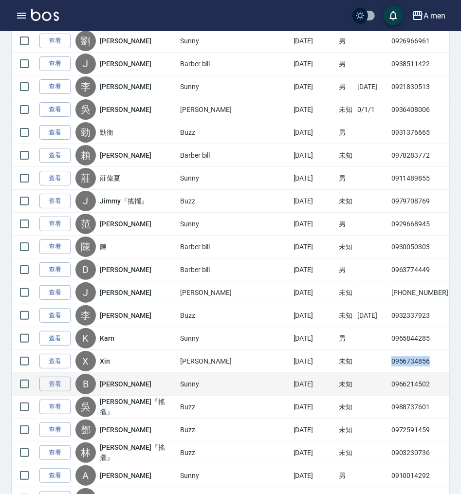
click at [389, 373] on td "0966214502" at bounding box center [422, 384] width 67 height 23
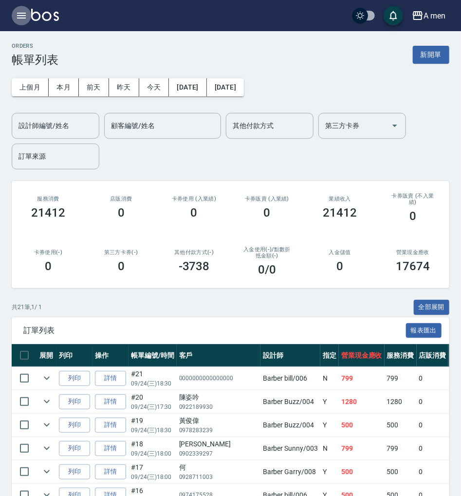
click at [24, 11] on icon "button" at bounding box center [22, 16] width 12 height 12
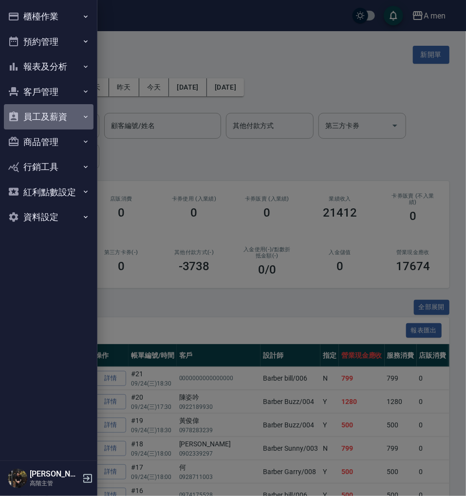
drag, startPoint x: 45, startPoint y: 111, endPoint x: 57, endPoint y: 106, distance: 13.7
click at [45, 109] on button "員工及薪資" at bounding box center [49, 116] width 90 height 25
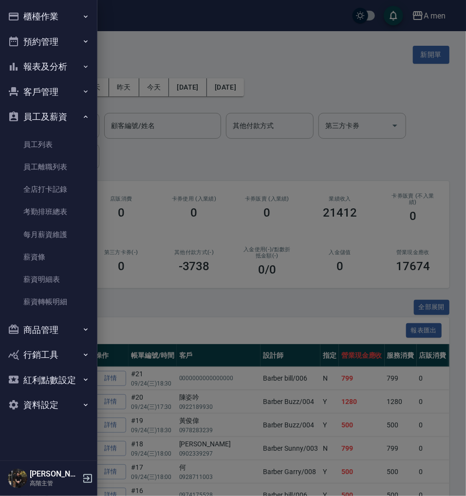
drag, startPoint x: 56, startPoint y: 126, endPoint x: 56, endPoint y: 100, distance: 25.3
click at [56, 127] on button "員工及薪資" at bounding box center [49, 116] width 90 height 25
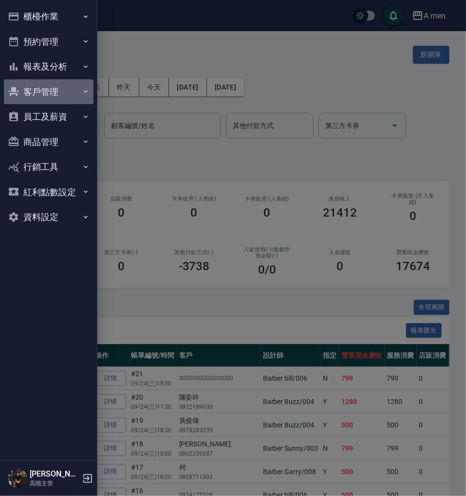
click at [56, 100] on button "客戶管理" at bounding box center [49, 91] width 90 height 25
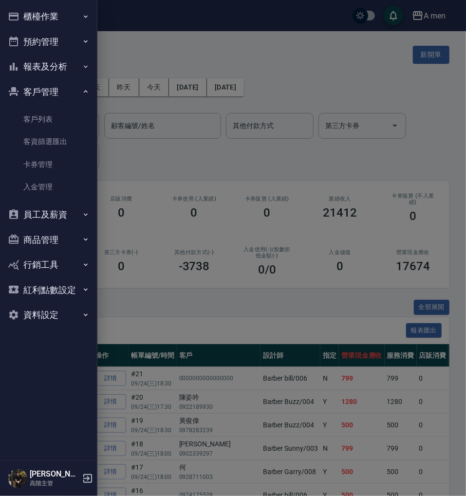
click at [67, 126] on link "客戶列表" at bounding box center [49, 119] width 90 height 22
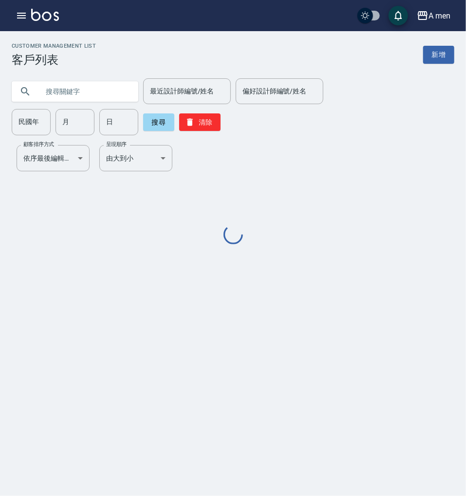
click at [113, 93] on input "text" at bounding box center [85, 91] width 92 height 26
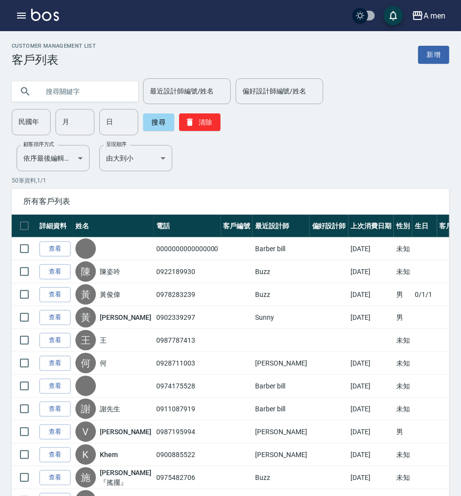
paste input "0979552058"
type input "0979552058"
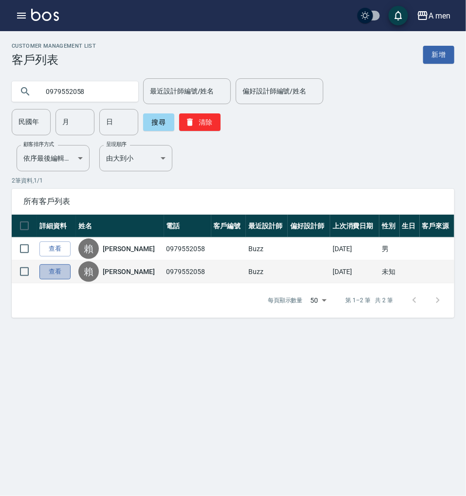
click at [62, 264] on link "查看" at bounding box center [54, 271] width 31 height 15
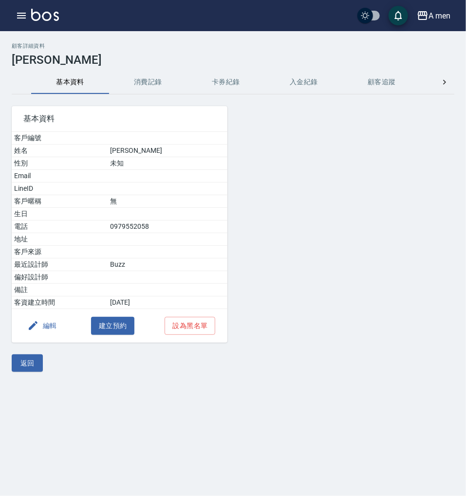
click at [137, 86] on button "消費記錄" at bounding box center [148, 82] width 78 height 23
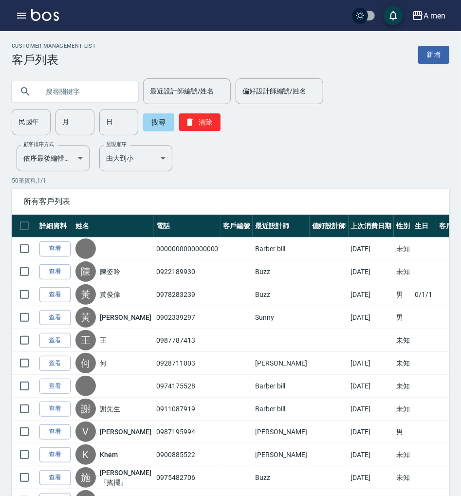
click at [108, 95] on input "text" at bounding box center [85, 91] width 92 height 26
paste input "0979552058"
type input "0979552058"
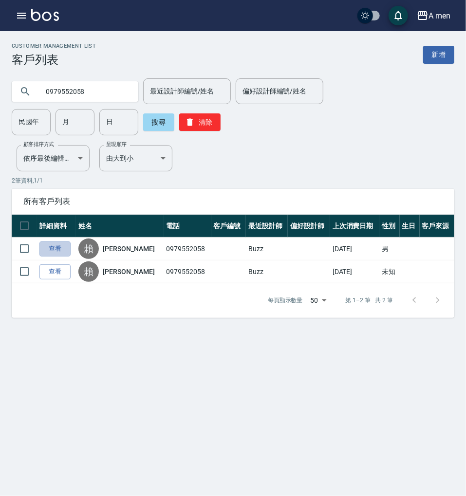
click at [50, 246] on link "查看" at bounding box center [54, 248] width 31 height 15
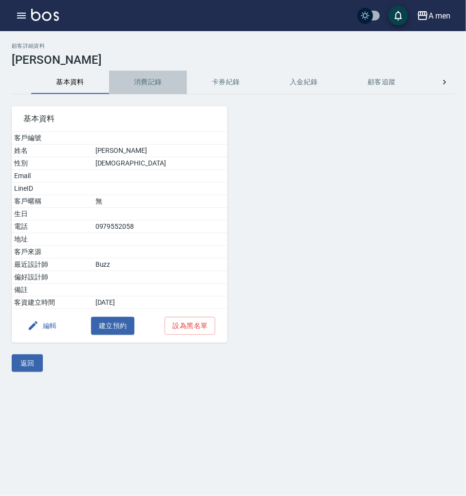
drag, startPoint x: 156, startPoint y: 85, endPoint x: 172, endPoint y: 90, distance: 16.7
click at [156, 84] on button "消費記錄" at bounding box center [148, 82] width 78 height 23
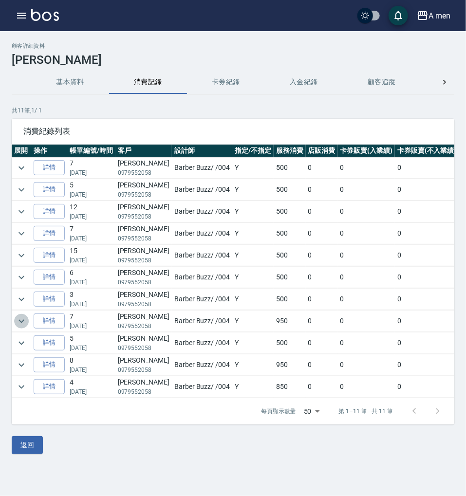
click at [21, 319] on icon "expand row" at bounding box center [22, 320] width 6 height 3
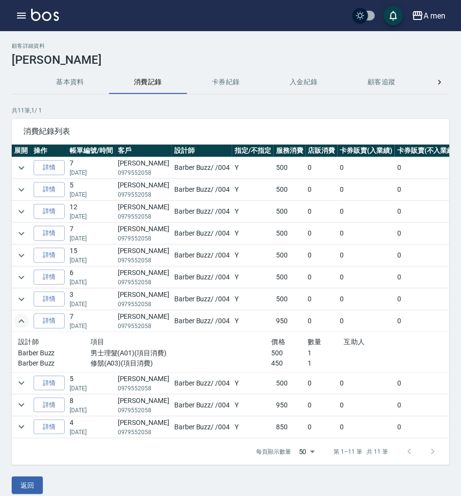
click at [21, 319] on icon "expand row" at bounding box center [22, 321] width 12 height 12
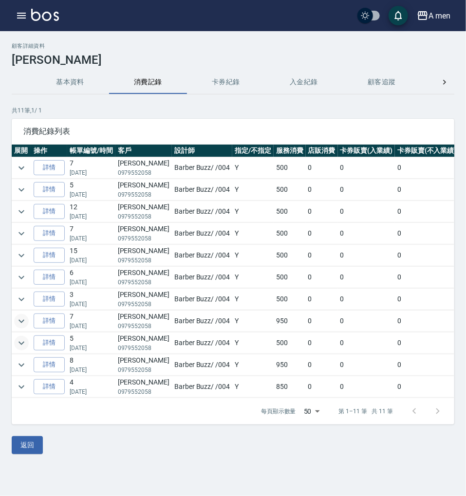
click at [21, 341] on icon "expand row" at bounding box center [22, 342] width 6 height 3
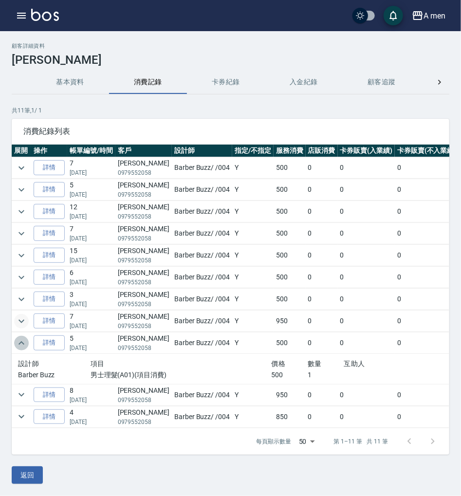
click at [21, 341] on icon "expand row" at bounding box center [22, 343] width 12 height 12
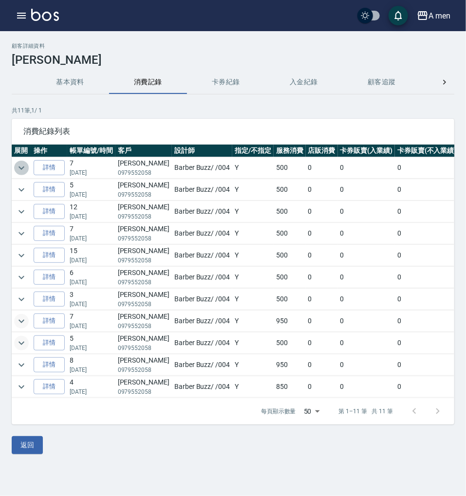
click at [24, 168] on icon "expand row" at bounding box center [22, 168] width 12 height 12
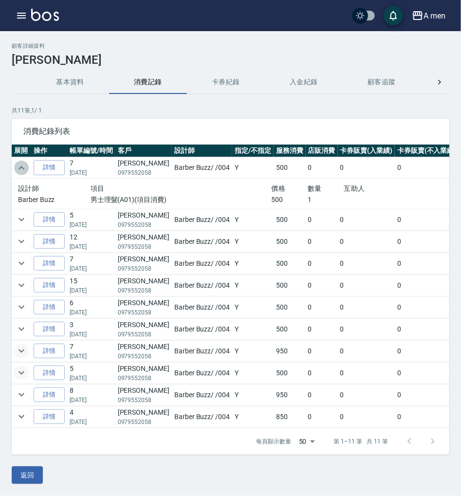
click at [24, 167] on icon "expand row" at bounding box center [22, 168] width 12 height 12
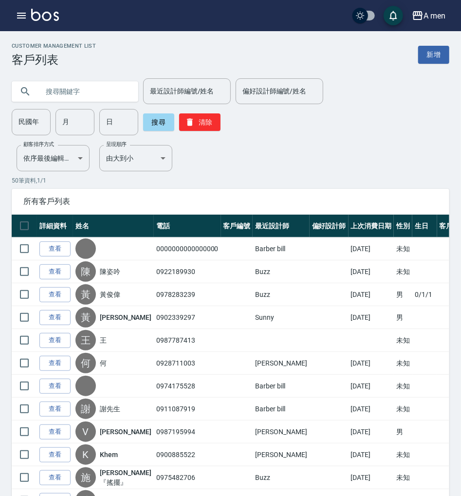
click at [57, 74] on div "最近設計師編號/姓名 最近設計師編號/姓名 偏好設計師編號/姓名 偏好設計師編號/姓名 民國年 民國年 月 月 日 日 搜尋 清除" at bounding box center [224, 101] width 449 height 69
click at [67, 95] on input "text" at bounding box center [85, 91] width 92 height 26
paste input "0979552058"
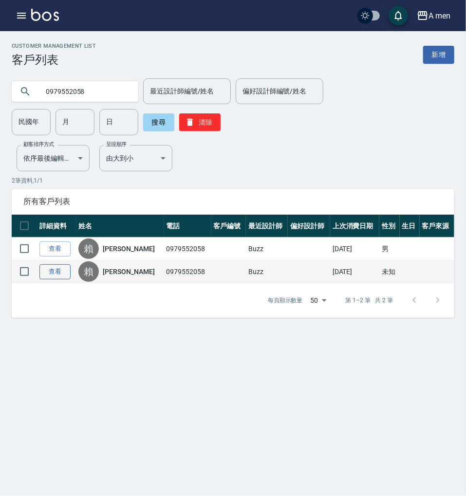
type input "0979552058"
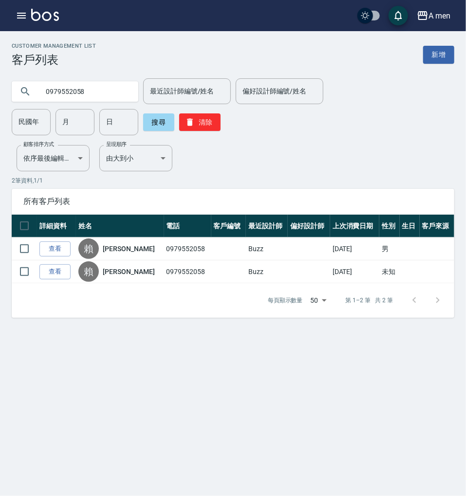
drag, startPoint x: 54, startPoint y: 267, endPoint x: 91, endPoint y: 271, distance: 37.2
click at [54, 266] on link "查看" at bounding box center [54, 271] width 31 height 15
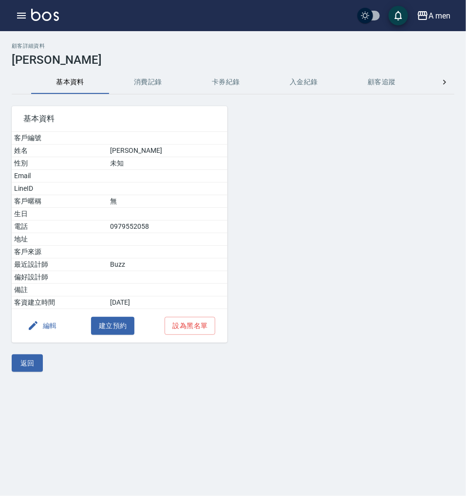
click at [160, 85] on button "消費記錄" at bounding box center [148, 82] width 78 height 23
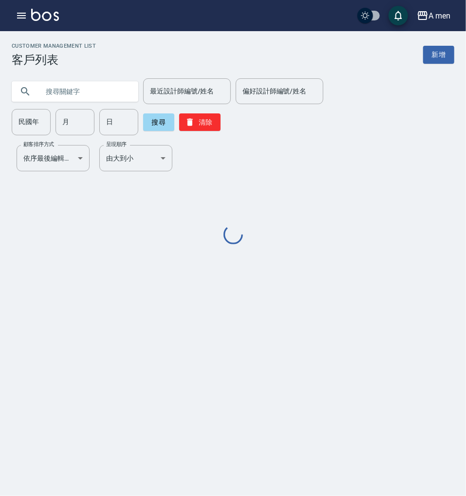
click at [111, 91] on input "text" at bounding box center [85, 91] width 92 height 26
paste input "0928643376"
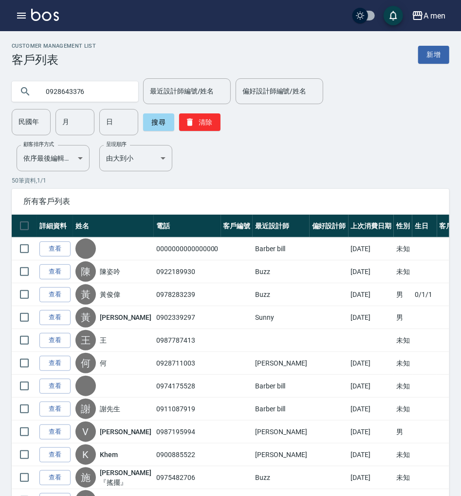
type input "0928643376"
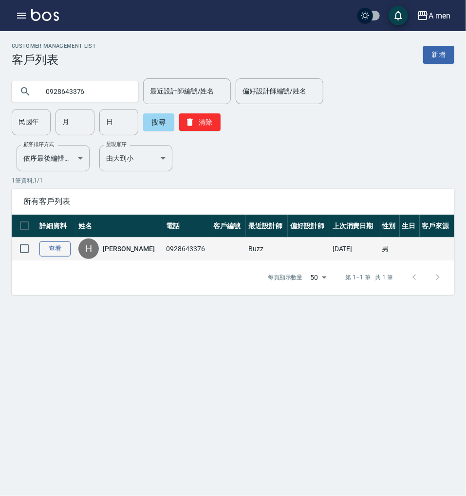
click at [58, 249] on td "查看" at bounding box center [56, 249] width 39 height 23
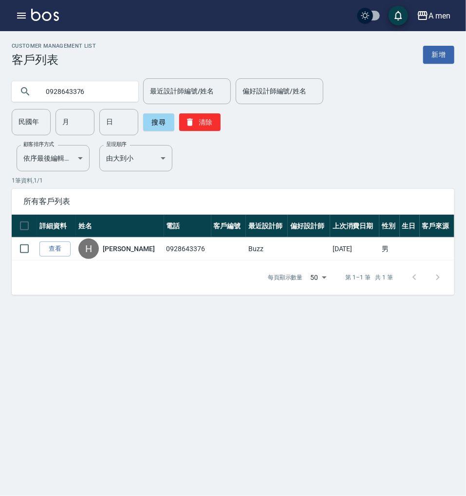
click at [56, 242] on link "查看" at bounding box center [54, 248] width 31 height 15
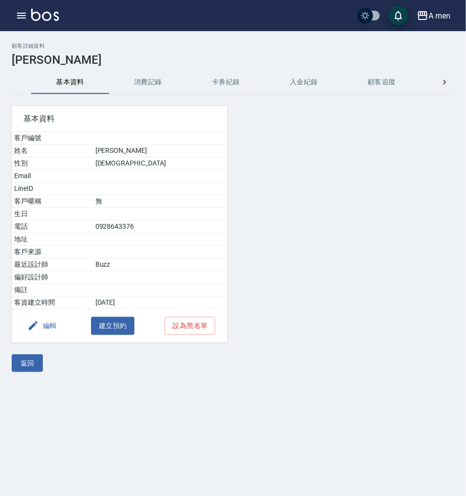
drag, startPoint x: 144, startPoint y: 90, endPoint x: 144, endPoint y: 83, distance: 6.3
click at [144, 88] on button "消費記錄" at bounding box center [148, 82] width 78 height 23
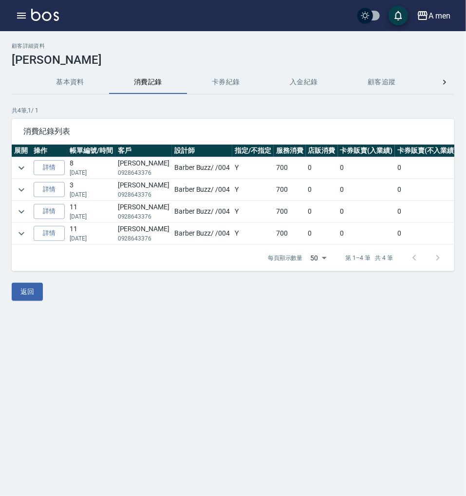
click at [14, 159] on td at bounding box center [21, 167] width 19 height 21
click at [21, 165] on icon "expand row" at bounding box center [22, 168] width 12 height 12
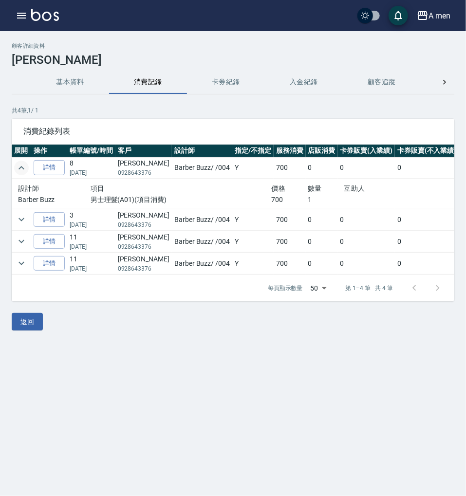
click at [16, 166] on icon "expand row" at bounding box center [22, 168] width 12 height 12
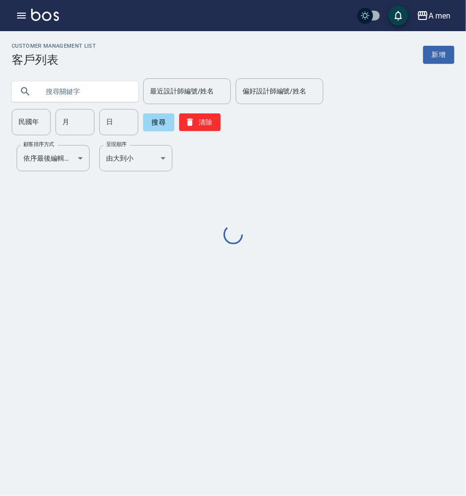
click at [83, 89] on input "text" at bounding box center [85, 91] width 92 height 26
paste input "0979552058"
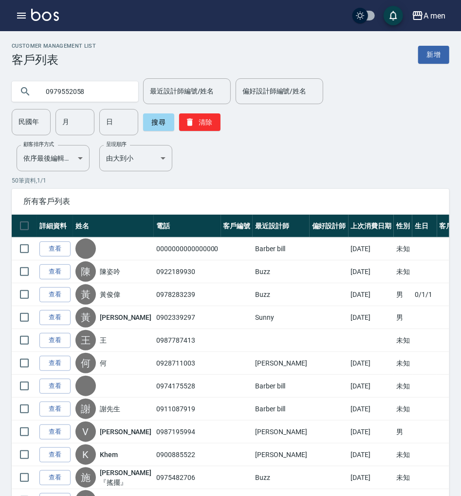
type input "0979552058"
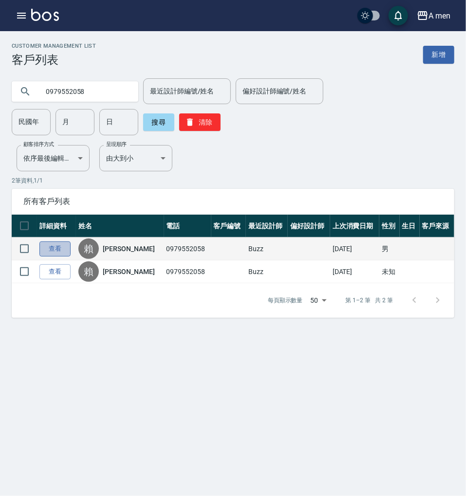
click at [58, 241] on link "查看" at bounding box center [54, 248] width 31 height 15
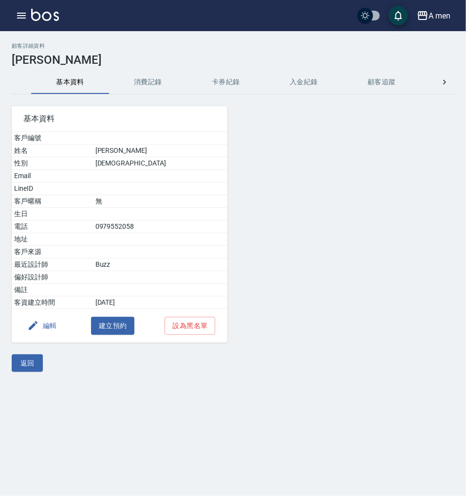
click at [146, 91] on button "消費記錄" at bounding box center [148, 82] width 78 height 23
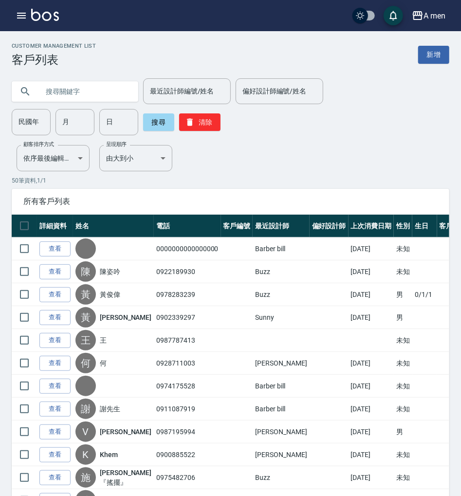
click at [96, 87] on input "text" at bounding box center [85, 91] width 92 height 26
paste input "0978536389"
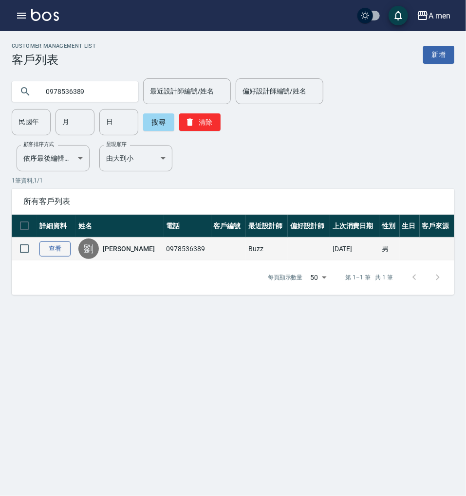
type input "0978536389"
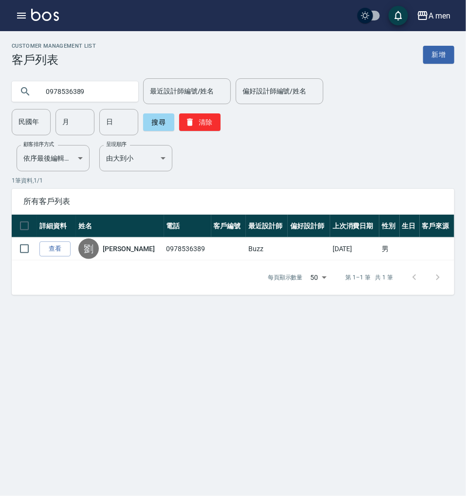
drag, startPoint x: 59, startPoint y: 235, endPoint x: 111, endPoint y: 147, distance: 102.4
click at [59, 241] on link "查看" at bounding box center [54, 248] width 31 height 15
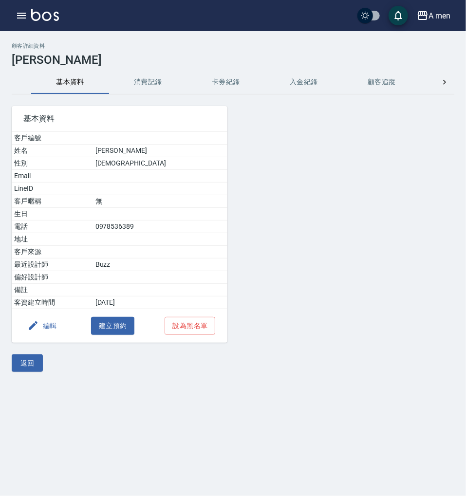
drag, startPoint x: 120, startPoint y: 137, endPoint x: 147, endPoint y: 89, distance: 55.3
click at [146, 103] on div "基本資料 客戶編號 姓名 [PERSON_NAME] 性別 [DEMOGRAPHIC_DATA] Email LineID 客戶暱稱 無 生日 電話 [PHO…" at bounding box center [113, 218] width 227 height 248
click at [147, 89] on button "消費記錄" at bounding box center [148, 82] width 78 height 23
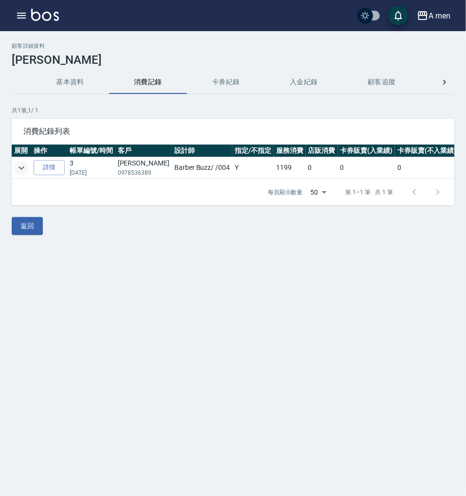
click at [20, 167] on icon "expand row" at bounding box center [22, 167] width 6 height 3
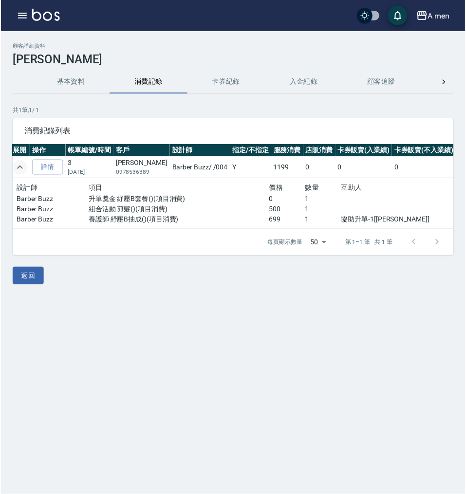
scroll to position [0, 3]
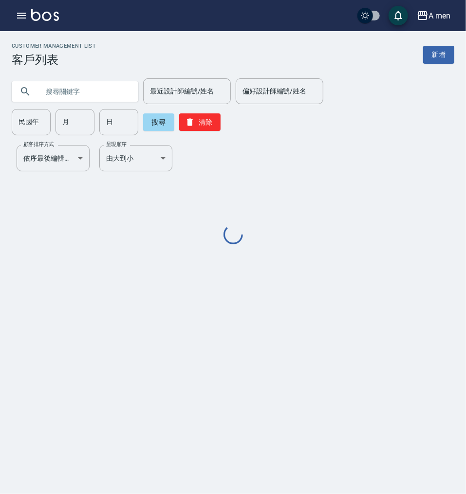
click at [95, 94] on input "text" at bounding box center [85, 91] width 92 height 26
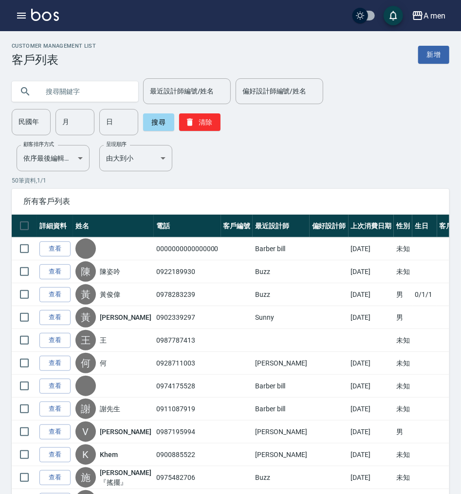
paste input "0910385250"
type input "0910385250"
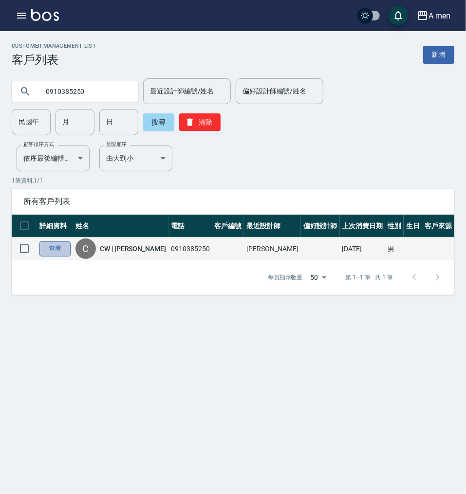
click at [65, 242] on link "查看" at bounding box center [54, 248] width 31 height 15
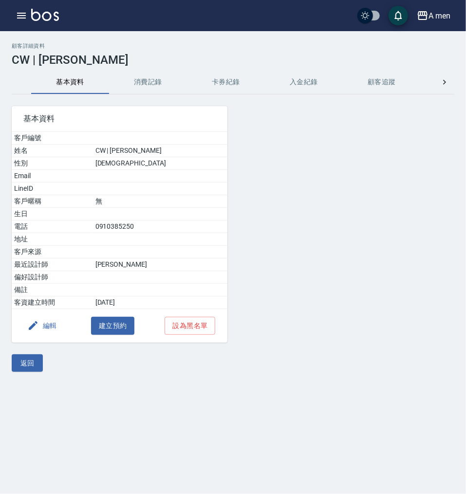
click at [151, 87] on button "消費記錄" at bounding box center [148, 82] width 78 height 23
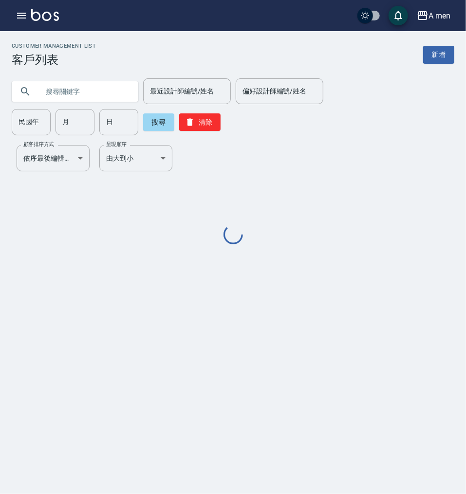
click at [99, 90] on input "text" at bounding box center [85, 91] width 92 height 26
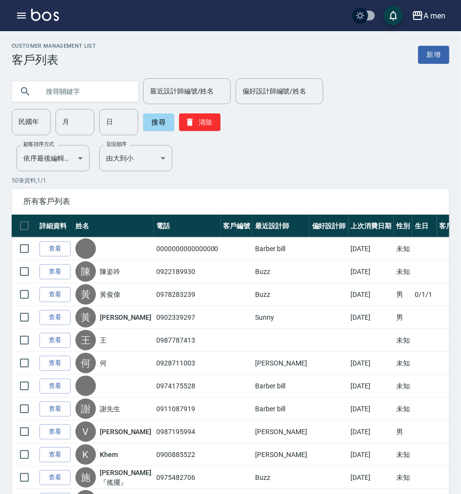
paste input "0938511422"
type input "0938511422"
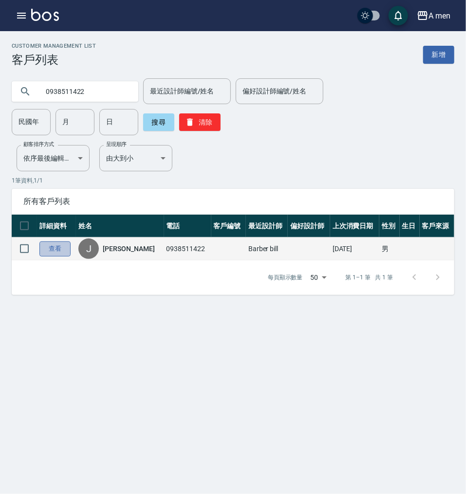
drag, startPoint x: 66, startPoint y: 240, endPoint x: 103, endPoint y: 180, distance: 70.4
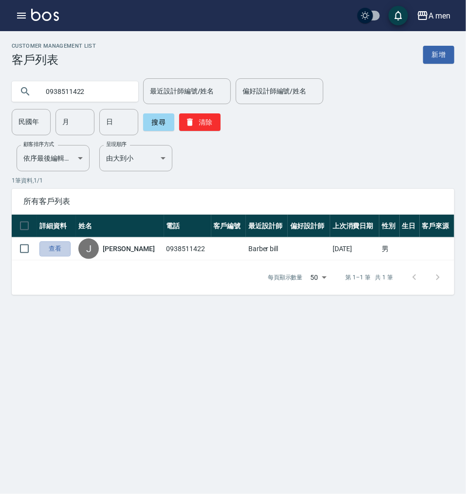
click at [66, 241] on link "查看" at bounding box center [54, 248] width 31 height 15
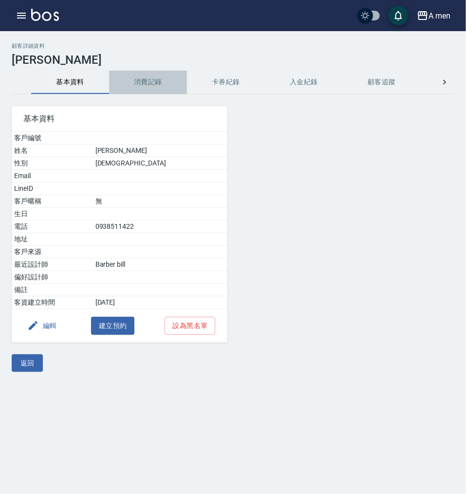
click at [139, 87] on button "消費記錄" at bounding box center [148, 82] width 78 height 23
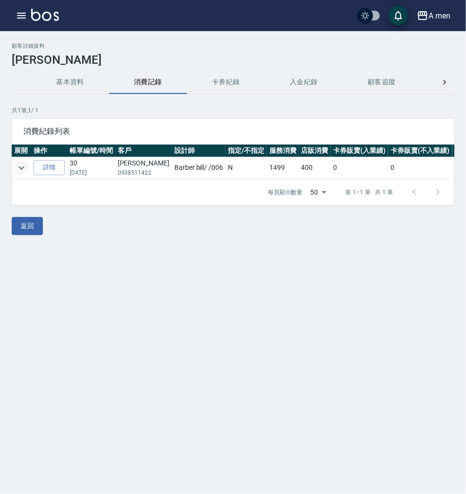
click at [22, 167] on icon "expand row" at bounding box center [22, 168] width 12 height 12
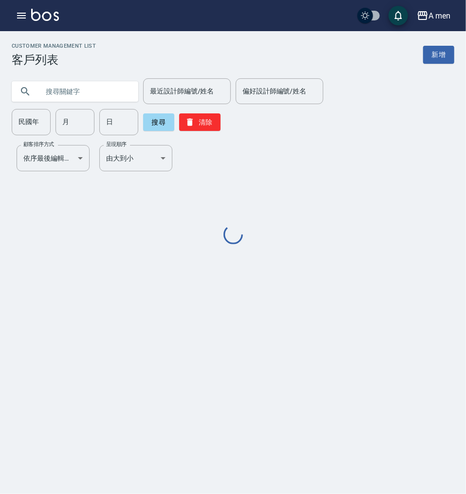
click at [97, 93] on input "text" at bounding box center [85, 91] width 92 height 26
paste input "0921830513"
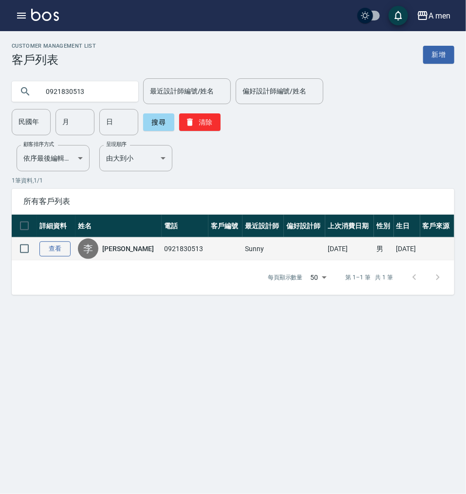
type input "0921830513"
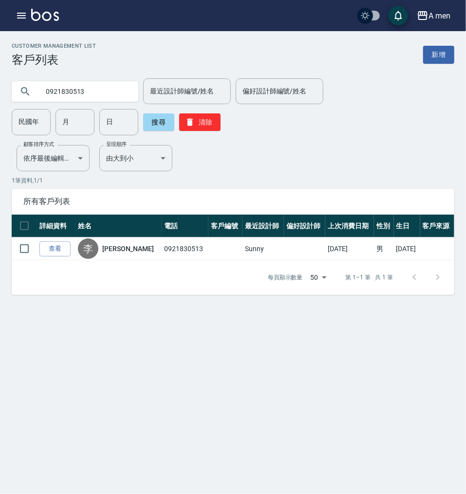
click at [56, 241] on link "查看" at bounding box center [54, 248] width 31 height 15
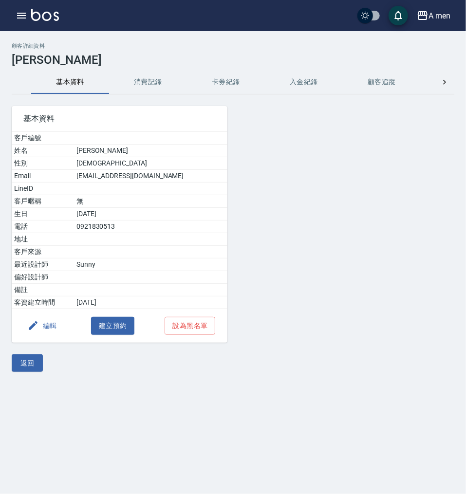
click at [144, 86] on button "消費記錄" at bounding box center [148, 82] width 78 height 23
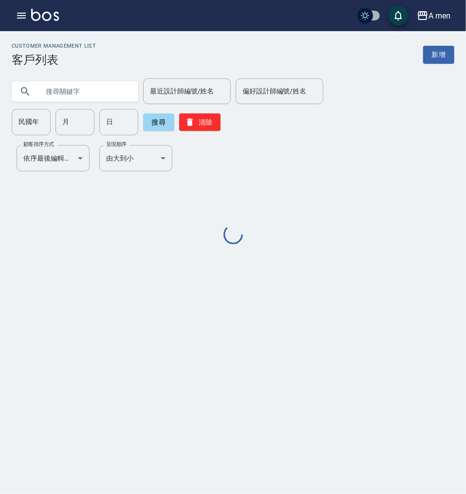
click at [78, 93] on input "text" at bounding box center [85, 91] width 92 height 26
paste input "0931376665"
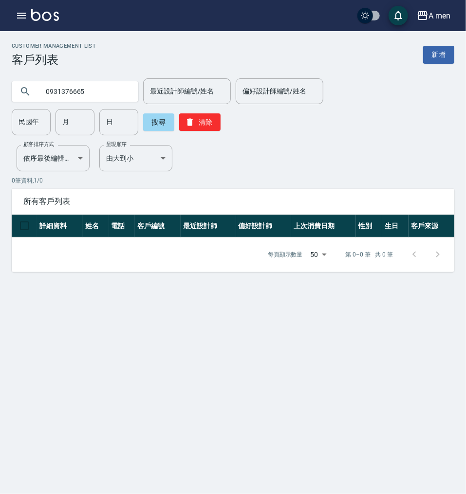
type input "0931376665"
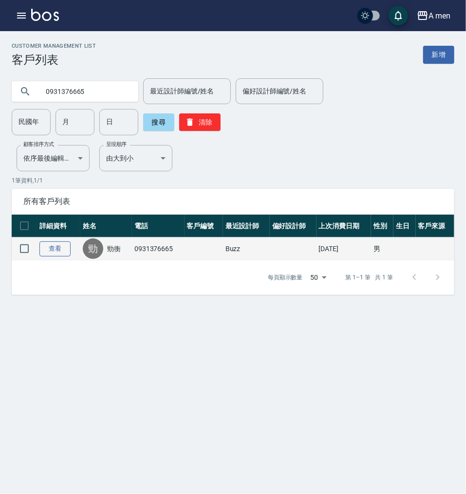
click at [61, 241] on link "查看" at bounding box center [54, 248] width 31 height 15
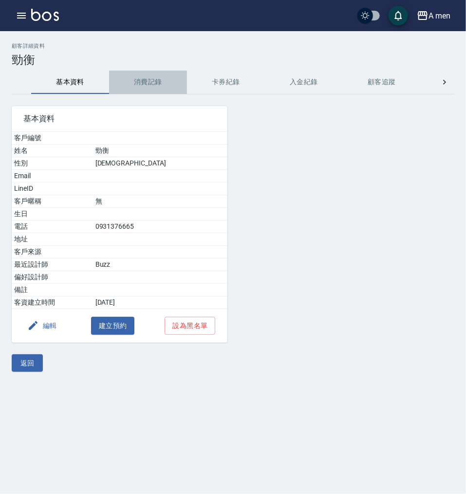
click at [153, 81] on button "消費記錄" at bounding box center [148, 82] width 78 height 23
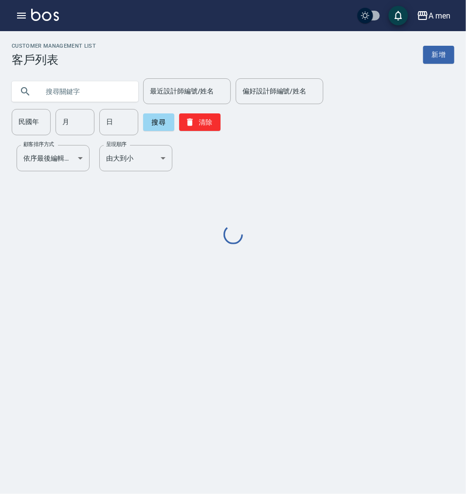
click at [53, 93] on input "text" at bounding box center [85, 91] width 92 height 26
paste input "0929668945"
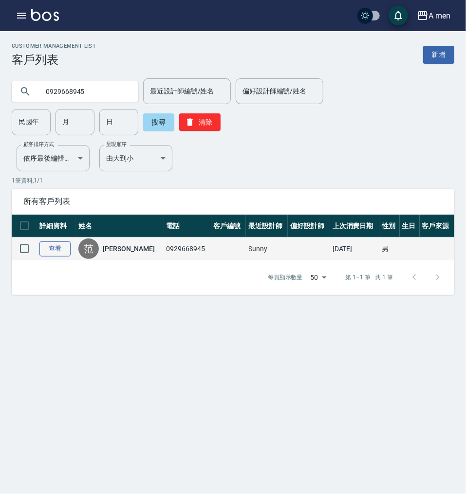
type input "0929668945"
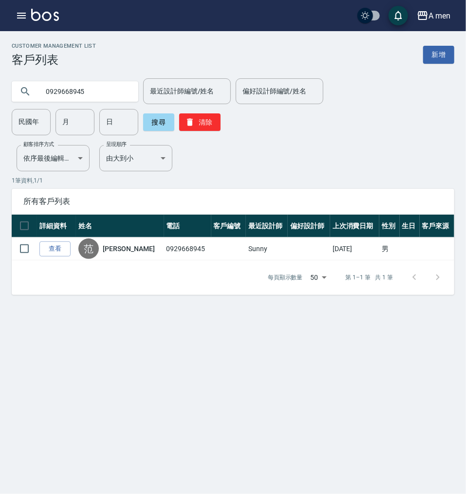
drag, startPoint x: 43, startPoint y: 240, endPoint x: 124, endPoint y: 145, distance: 124.7
click at [44, 241] on link "查看" at bounding box center [54, 248] width 31 height 15
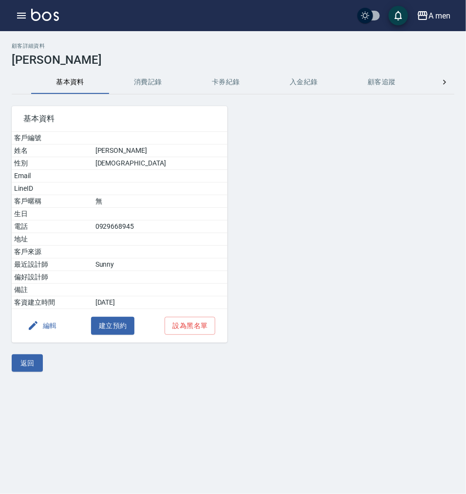
click at [153, 90] on button "消費記錄" at bounding box center [148, 82] width 78 height 23
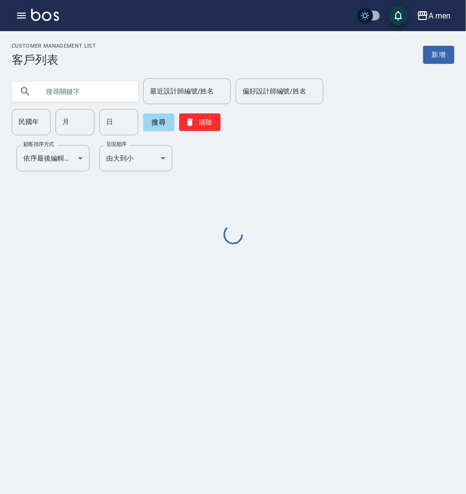
click at [74, 92] on input "text" at bounding box center [85, 91] width 92 height 26
paste input "0932337923"
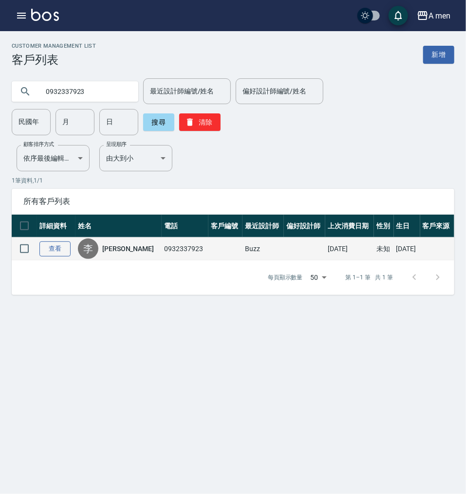
type input "0932337923"
click at [62, 241] on link "查看" at bounding box center [54, 248] width 31 height 15
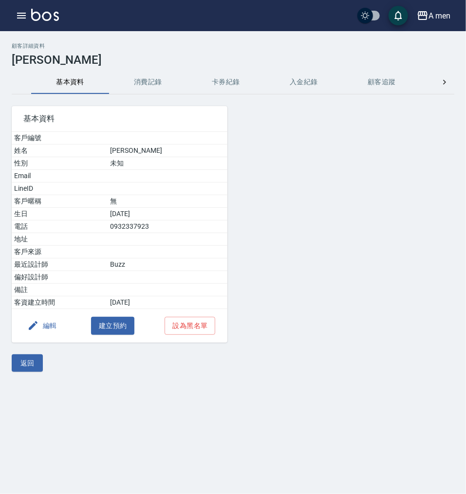
click at [150, 92] on button "消費記錄" at bounding box center [148, 82] width 78 height 23
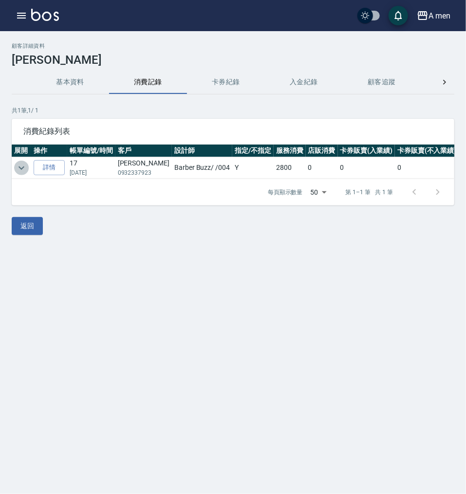
click at [18, 166] on icon "expand row" at bounding box center [22, 168] width 12 height 12
